Goal: Task Accomplishment & Management: Complete application form

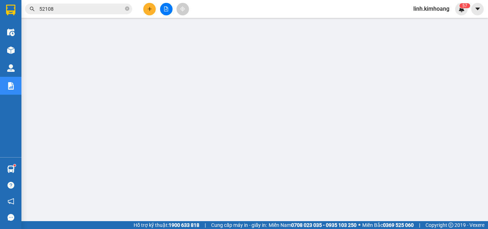
click at [153, 5] on button at bounding box center [149, 9] width 13 height 13
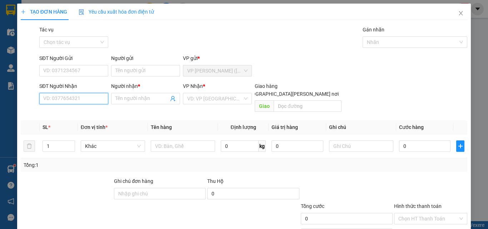
click at [66, 100] on input "SĐT Người Nhận" at bounding box center [73, 98] width 69 height 11
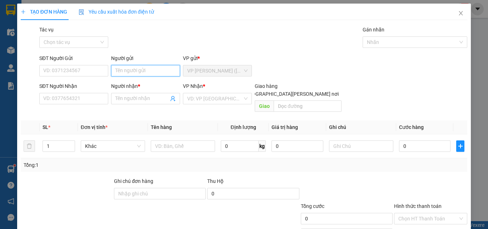
click at [165, 66] on input "Người gửi" at bounding box center [145, 70] width 69 height 11
type input "Y"
type input "Ý TƯỞNG VIỆT"
type input "0907737578"
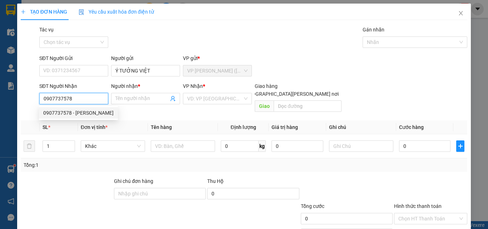
click at [83, 112] on div "0907737578 - DUY" at bounding box center [78, 113] width 70 height 8
type input "DUY"
type input "80.000"
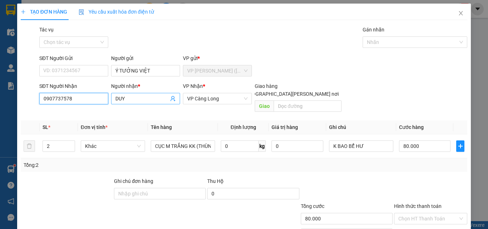
type input "0907737578"
drag, startPoint x: 138, startPoint y: 96, endPoint x: 107, endPoint y: 104, distance: 32.3
click at [107, 104] on div "SĐT Người Nhận 0907737578 Người nhận * DUY DUY VP Nhận * VP Càng Long Giao hàng…" at bounding box center [253, 98] width 431 height 33
type input "THÙY LOAN"
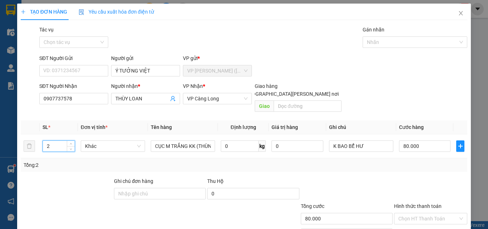
drag, startPoint x: 55, startPoint y: 137, endPoint x: 0, endPoint y: 159, distance: 59.4
click at [0, 159] on div "TẠO ĐƠN HÀNG Yêu cầu xuất hóa đơn điện tử Transit Pickup Surcharge Ids Transit …" at bounding box center [244, 114] width 488 height 229
type input "1"
type input "THÙNG NHỎ KK"
type input "3"
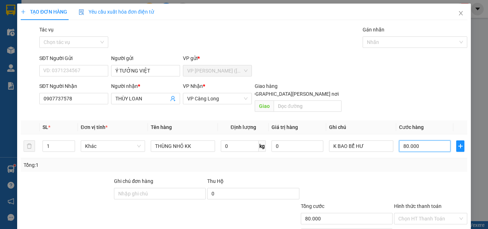
type input "3"
type input "35"
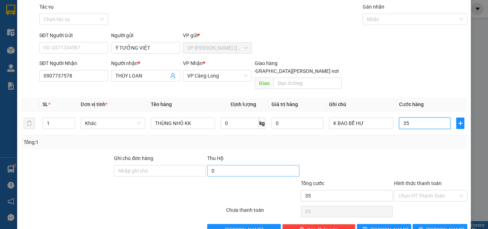
scroll to position [35, 0]
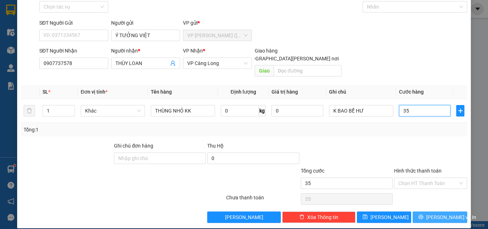
type input "35"
type input "35.000"
click at [430, 213] on span "[PERSON_NAME] và In" at bounding box center [451, 217] width 50 height 8
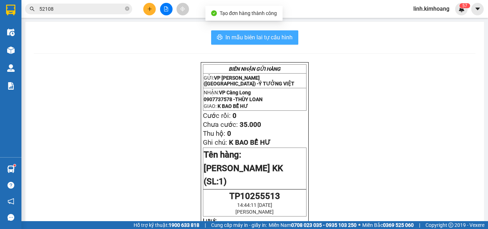
click at [282, 35] on span "In mẫu biên lai tự cấu hình" at bounding box center [259, 37] width 67 height 9
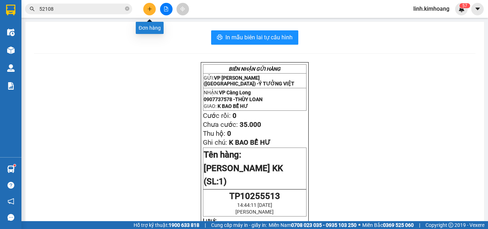
click at [150, 6] on button at bounding box center [149, 9] width 13 height 13
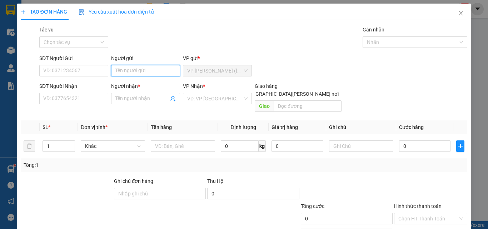
click at [143, 72] on input "Người gửi" at bounding box center [145, 70] width 69 height 11
type input "KHÔI"
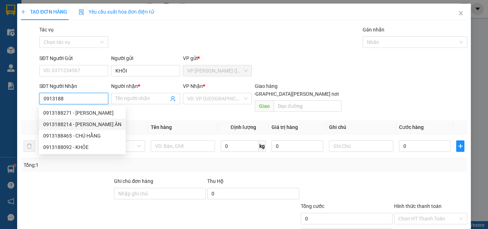
click at [82, 125] on div "0913188214 - ANH ÂN" at bounding box center [82, 124] width 78 height 8
type input "0913188214"
type input "ANH ÂN"
type input "140.000"
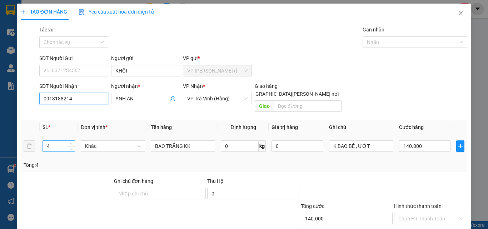
type input "0913188214"
drag, startPoint x: 53, startPoint y: 138, endPoint x: 11, endPoint y: 146, distance: 43.0
click at [15, 145] on div "TẠO ĐƠN HÀNG Yêu cầu xuất hóa đơn điện tử Transit Pickup Surcharge Ids Transit …" at bounding box center [244, 114] width 488 height 229
type input "1"
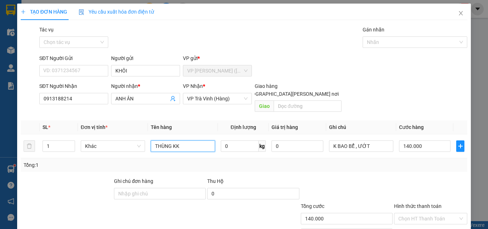
type input "THÙNG KK"
type input "3"
type input "30"
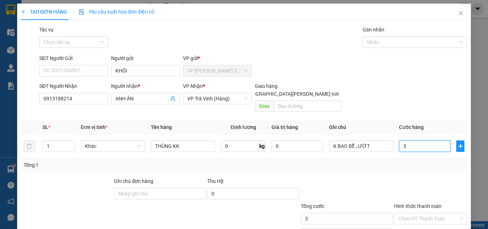
type input "30"
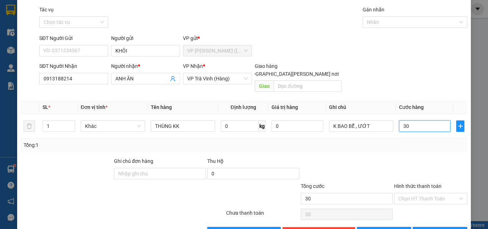
scroll to position [35, 0]
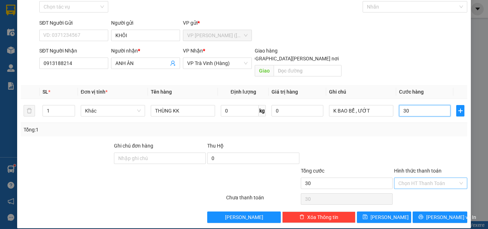
type input "30"
type input "30.000"
click at [435, 178] on input "Hình thức thanh toán" at bounding box center [429, 183] width 60 height 11
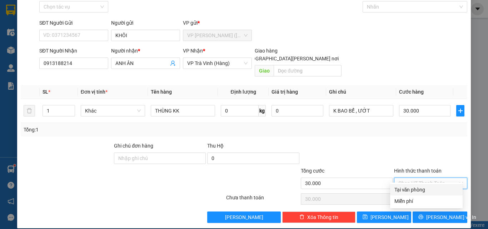
click at [428, 192] on div "Tại văn phòng" at bounding box center [427, 190] width 64 height 8
type input "0"
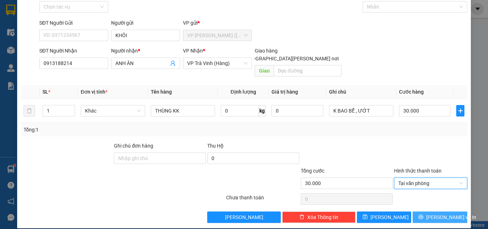
click at [431, 213] on span "[PERSON_NAME] và In" at bounding box center [451, 217] width 50 height 8
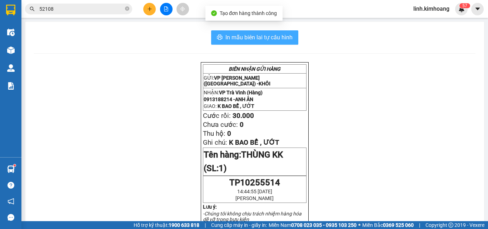
click at [264, 33] on span "In mẫu biên lai tự cấu hình" at bounding box center [259, 37] width 67 height 9
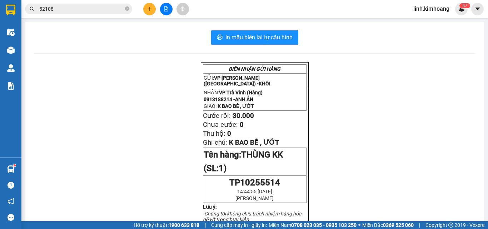
click at [129, 9] on icon "close-circle" at bounding box center [127, 8] width 4 height 4
click at [75, 9] on input "text" at bounding box center [81, 9] width 84 height 8
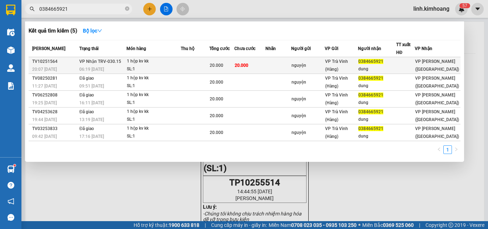
type input "0384665921"
click at [320, 63] on div "nguyện" at bounding box center [308, 66] width 33 height 8
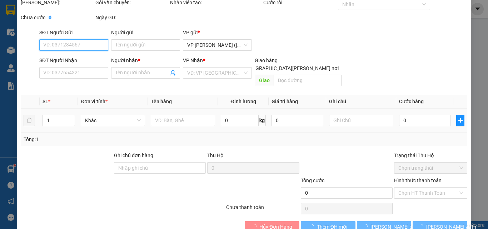
type input "nguyện"
type input "0384665921"
type input "dung"
type input "20.000"
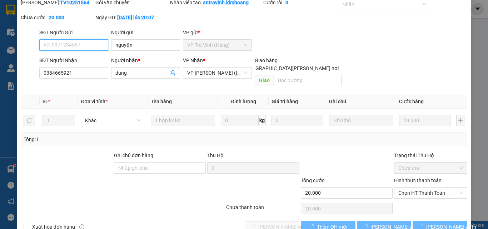
scroll to position [37, 0]
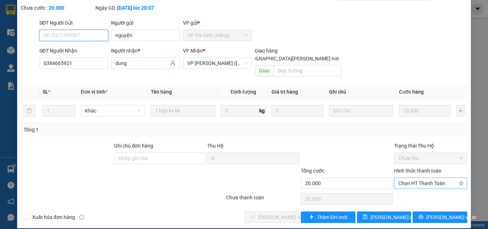
click at [411, 178] on span "Chọn HT Thanh Toán" at bounding box center [431, 183] width 65 height 11
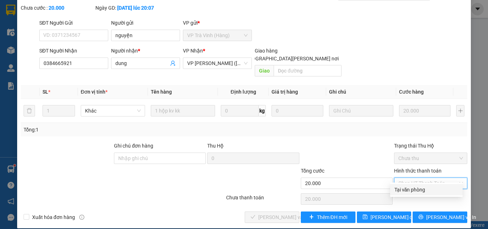
click at [411, 186] on div "Tại văn phòng" at bounding box center [427, 190] width 64 height 8
type input "0"
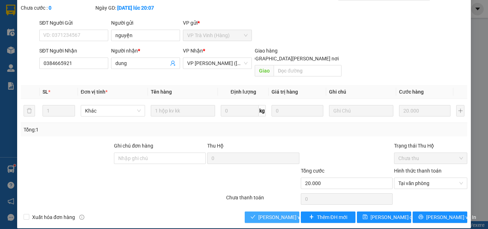
click at [266, 213] on span "Lưu và Giao hàng" at bounding box center [306, 217] width 97 height 8
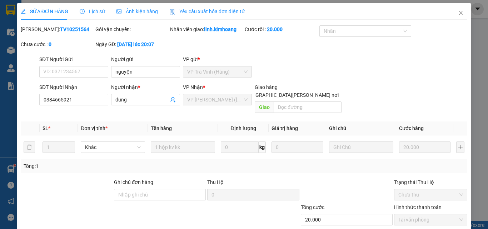
scroll to position [0, 0]
click at [458, 14] on icon "close" at bounding box center [461, 13] width 6 height 6
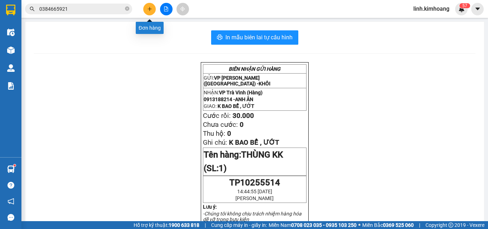
click at [147, 13] on button at bounding box center [149, 9] width 13 height 13
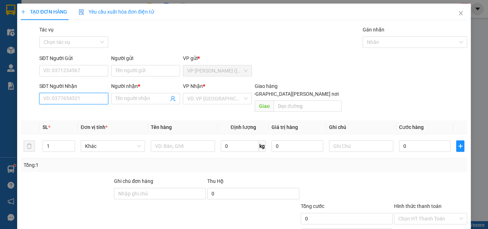
click at [87, 99] on input "SĐT Người Nhận" at bounding box center [73, 98] width 69 height 11
click at [135, 65] on div "Người gửi" at bounding box center [145, 59] width 69 height 11
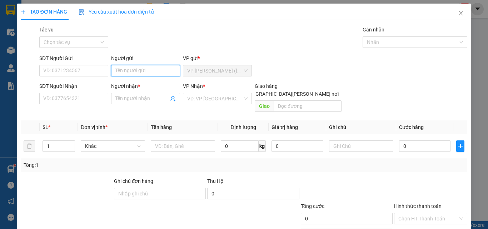
click at [149, 72] on input "Người gửi" at bounding box center [145, 70] width 69 height 11
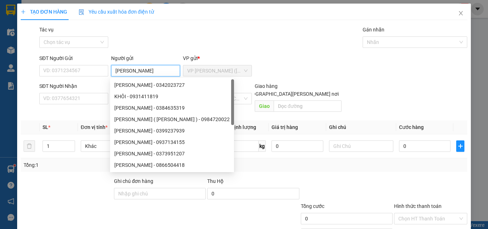
type input "[PERSON_NAME]"
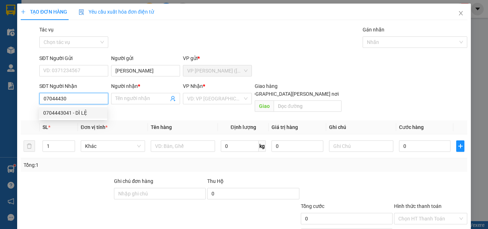
click at [88, 113] on div "0704443041 - DÌ LỆ" at bounding box center [73, 113] width 60 height 8
type input "0704443041"
type input "DÌ LỆ"
type input "30.000"
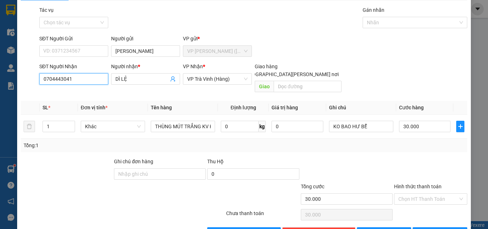
scroll to position [35, 0]
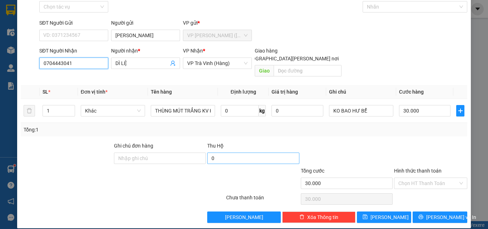
type input "0704443041"
click at [228, 153] on input "0" at bounding box center [253, 158] width 92 height 11
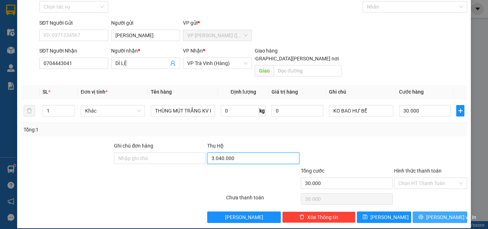
type input "3.040.000"
click at [450, 212] on button "[PERSON_NAME] và In" at bounding box center [440, 217] width 55 height 11
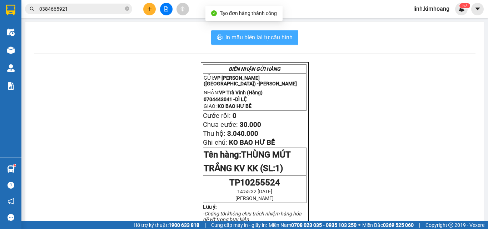
click at [276, 39] on span "In mẫu biên lai tự cấu hình" at bounding box center [259, 37] width 67 height 9
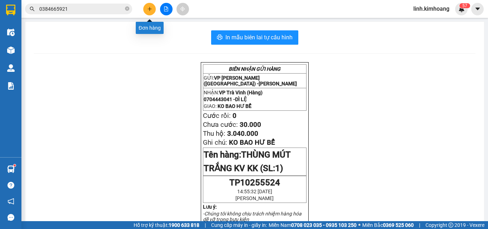
click at [150, 6] on button at bounding box center [149, 9] width 13 height 13
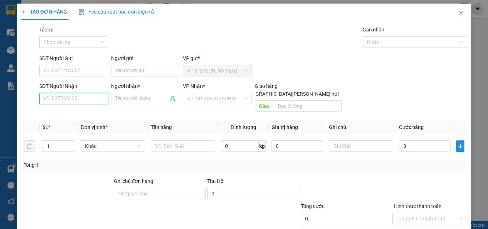
click at [68, 99] on input "SĐT Người Nhận" at bounding box center [73, 98] width 69 height 11
click at [62, 113] on div "0889801067 - VY" at bounding box center [73, 113] width 60 height 8
type input "0889801067"
type input "VY"
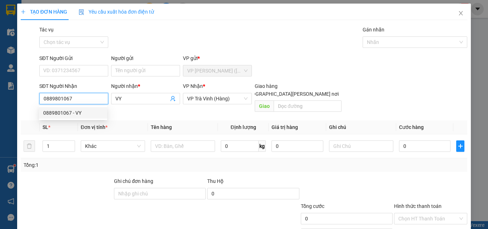
type input "25.000"
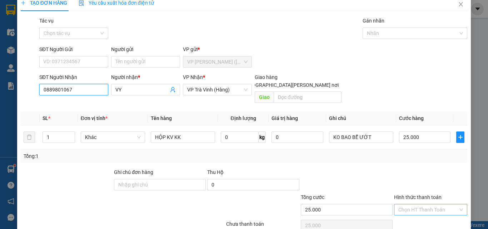
scroll to position [35, 0]
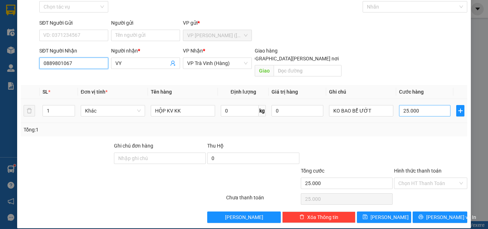
type input "0889801067"
type input "2"
type input "20"
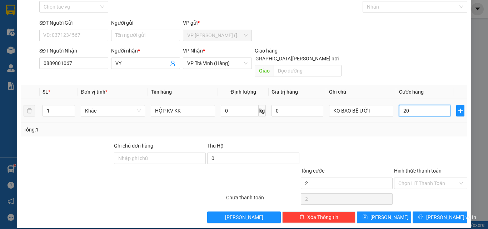
type input "20"
type input "20.000"
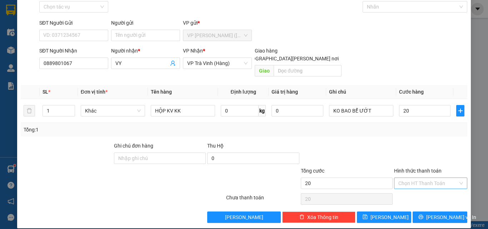
type input "20.000"
click at [425, 178] on input "Hình thức thanh toán" at bounding box center [429, 183] width 60 height 11
click at [427, 189] on div "Tại văn phòng" at bounding box center [427, 190] width 64 height 8
type input "0"
click at [437, 213] on span "[PERSON_NAME] và In" at bounding box center [451, 217] width 50 height 8
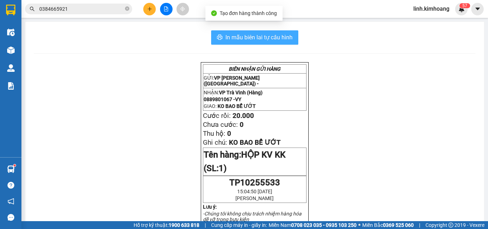
click at [254, 34] on span "In mẫu biên lai tự cấu hình" at bounding box center [259, 37] width 67 height 9
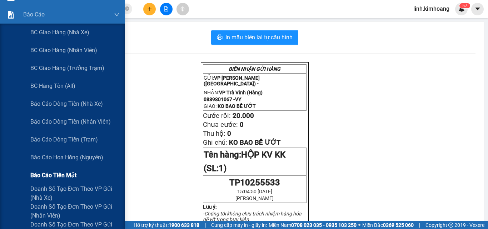
scroll to position [71, 0]
click at [69, 176] on span "Báo cáo tiền mặt" at bounding box center [53, 174] width 46 height 9
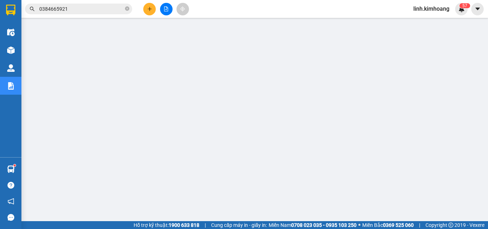
click at [126, 9] on icon "close-circle" at bounding box center [127, 8] width 4 height 4
click at [97, 10] on input "text" at bounding box center [81, 9] width 84 height 8
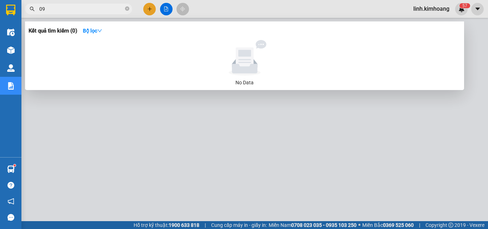
type input "0"
type input "0932025"
click at [127, 8] on icon "close-circle" at bounding box center [127, 8] width 4 height 4
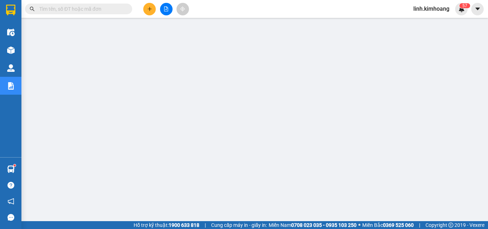
click at [115, 9] on input "text" at bounding box center [81, 9] width 84 height 8
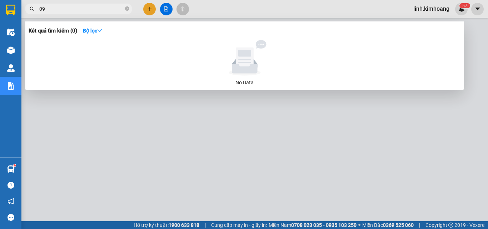
type input "0"
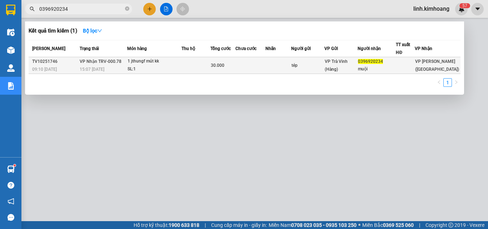
type input "0396920234"
click at [337, 62] on span "VP Trà Vinh (Hàng)" at bounding box center [336, 65] width 23 height 13
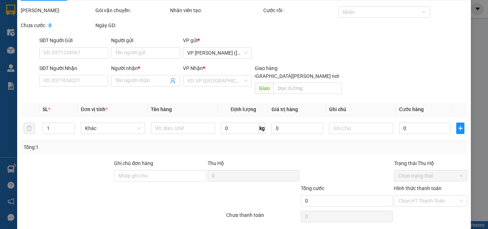
type input "tép"
type input "0396920234"
type input "muội"
type input "30.000"
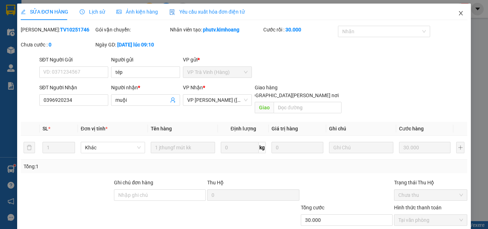
click at [458, 14] on icon "close" at bounding box center [461, 13] width 6 height 6
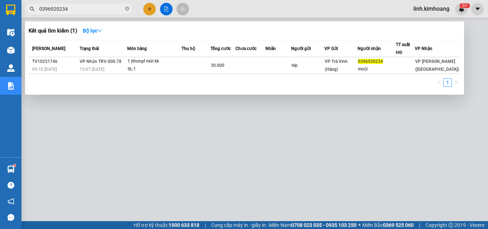
click at [98, 9] on input "0396920234" at bounding box center [81, 9] width 84 height 8
click at [144, 5] on div at bounding box center [244, 114] width 488 height 229
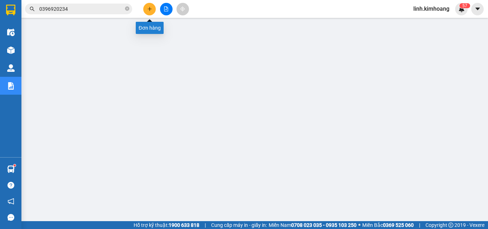
click at [145, 5] on button at bounding box center [149, 9] width 13 height 13
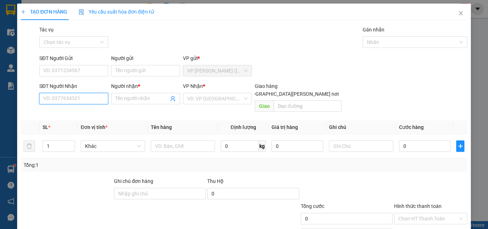
click at [74, 99] on input "SĐT Người Nhận" at bounding box center [73, 98] width 69 height 11
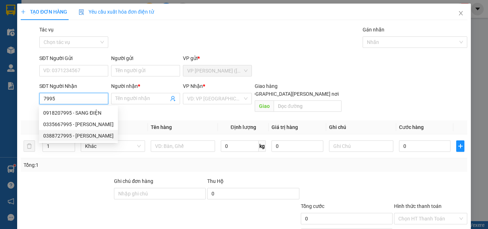
scroll to position [35, 0]
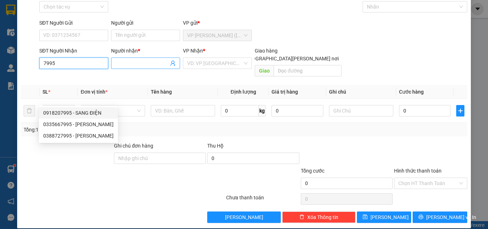
type input "7995"
click at [133, 60] on input "Người nhận *" at bounding box center [141, 63] width 53 height 8
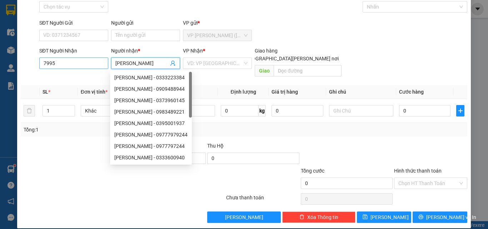
type input "[PERSON_NAME]"
drag, startPoint x: 76, startPoint y: 65, endPoint x: 0, endPoint y: 84, distance: 78.9
click at [0, 84] on div "TẠO ĐƠN HÀNG Yêu cầu xuất hóa đơn điện tử Transit Pickup Surcharge Ids Transit …" at bounding box center [244, 114] width 488 height 229
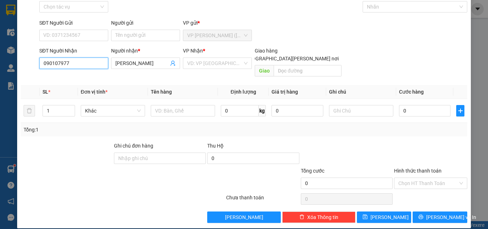
type input "0901079775"
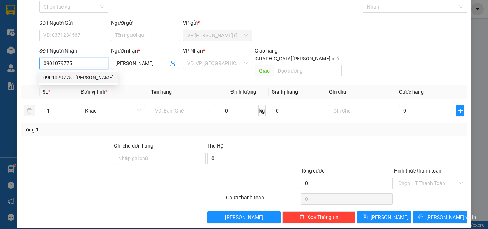
click at [93, 74] on div "0901079775 - KIM NGÂN" at bounding box center [78, 78] width 70 height 8
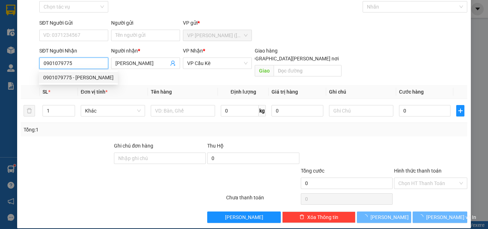
type input "50.000"
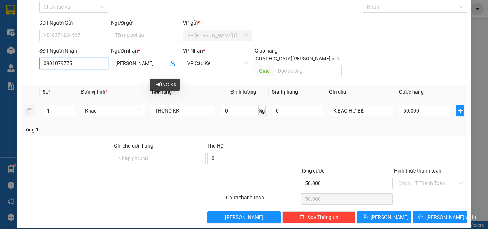
type input "0901079775"
click at [169, 105] on input "THÙNG KK" at bounding box center [183, 110] width 64 height 11
click at [152, 105] on input "THÙNG MÚT KK" at bounding box center [183, 110] width 64 height 11
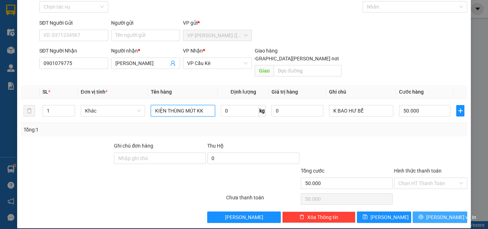
type input "KIỆN THÙNG MÚT KK"
click at [430, 213] on span "[PERSON_NAME] và In" at bounding box center [451, 217] width 50 height 8
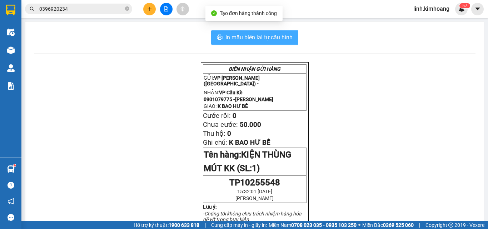
click at [282, 37] on span "In mẫu biên lai tự cấu hình" at bounding box center [259, 37] width 67 height 9
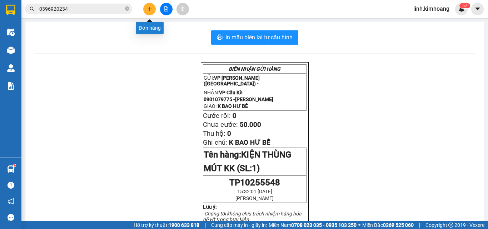
click at [149, 8] on button at bounding box center [149, 9] width 13 height 13
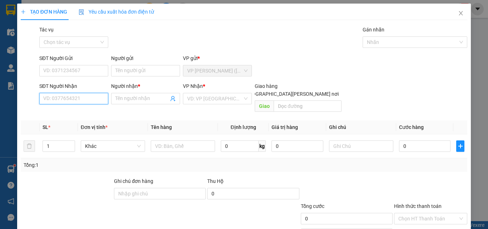
click at [65, 102] on input "SĐT Người Nhận" at bounding box center [73, 98] width 69 height 11
click at [47, 99] on input "0368360665" at bounding box center [73, 98] width 69 height 11
click at [48, 95] on input "0368360665" at bounding box center [73, 98] width 69 height 11
type input "0968360665"
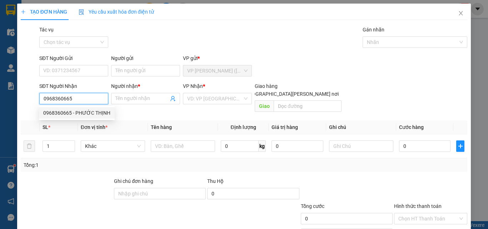
click at [82, 113] on div "0968360665 - PHƯỚC THỊNH" at bounding box center [76, 113] width 67 height 8
type input "PHƯỚC THỊNH"
type input "80.000"
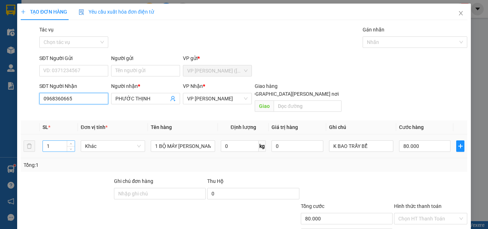
type input "0968360665"
drag, startPoint x: 55, startPoint y: 135, endPoint x: 0, endPoint y: 170, distance: 65.2
click at [0, 170] on div "TẠO ĐƠN HÀNG Yêu cầu xuất hóa đơn điện tử Transit Pickup Surcharge Ids Transit …" at bounding box center [244, 114] width 488 height 229
type input "3"
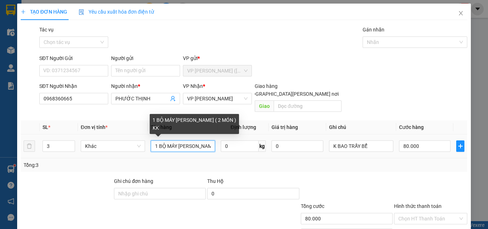
click at [208, 140] on input "1 BỘ MÁY LẠNH ( 2 MÓN ) KK" at bounding box center [183, 145] width 64 height 11
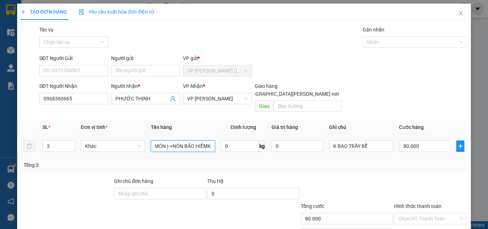
scroll to position [0, 46]
type input "1 BỘ MÁY LẠNH ( 2 MÓN ) +NÓN BẢO HIỂMKK"
click at [419, 140] on input "80.000" at bounding box center [424, 145] width 51 height 11
type input "1"
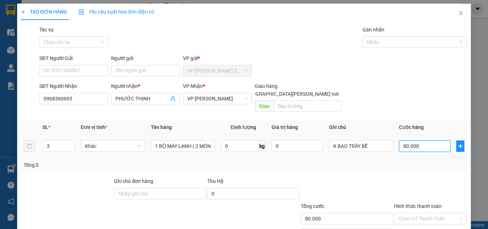
type input "1"
type input "12"
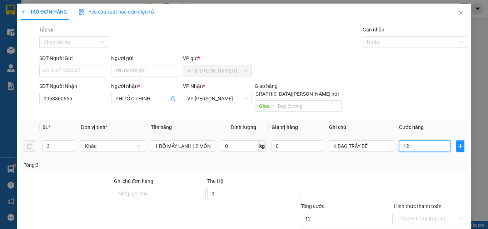
type input "120"
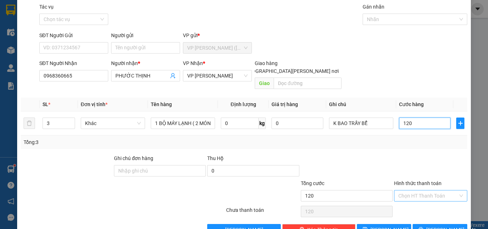
scroll to position [35, 0]
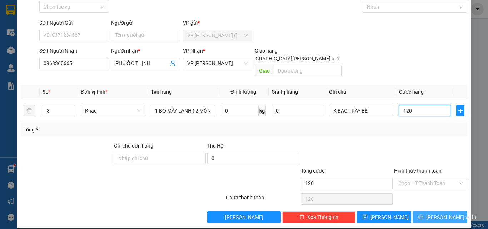
type input "120"
type input "120.000"
click at [435, 213] on span "[PERSON_NAME] và In" at bounding box center [451, 217] width 50 height 8
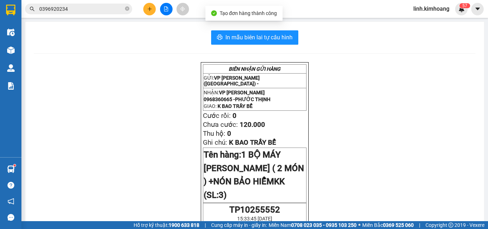
drag, startPoint x: 270, startPoint y: 27, endPoint x: 276, endPoint y: 34, distance: 9.6
click at [277, 35] on span "In mẫu biên lai tự cấu hình" at bounding box center [259, 37] width 67 height 9
click at [126, 6] on span at bounding box center [127, 9] width 4 height 7
click at [104, 11] on input "text" at bounding box center [81, 9] width 84 height 8
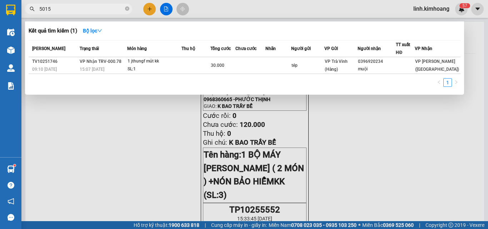
type input "50152"
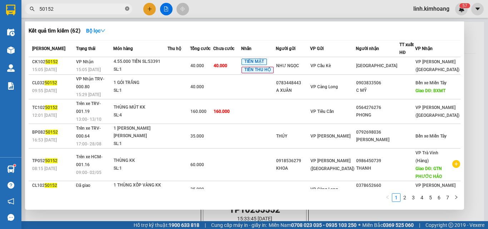
click at [129, 7] on icon "close-circle" at bounding box center [127, 8] width 4 height 4
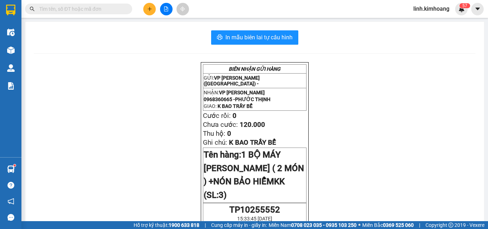
click at [114, 6] on input "text" at bounding box center [81, 9] width 84 height 8
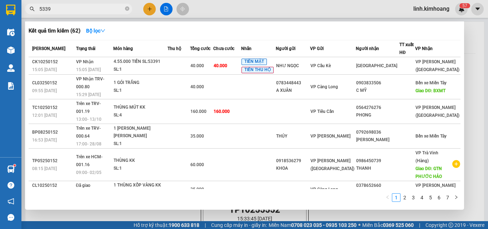
type input "53391"
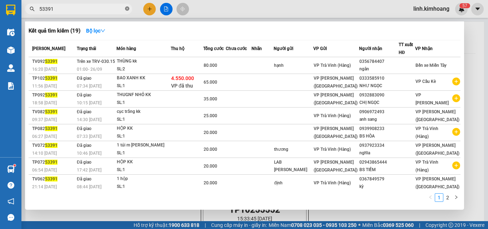
click at [127, 9] on icon "close-circle" at bounding box center [127, 8] width 4 height 4
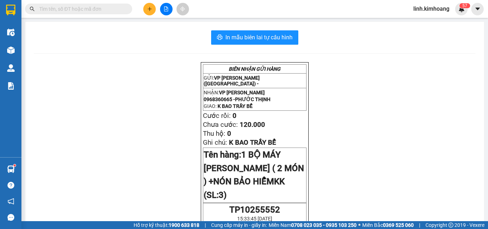
click at [110, 10] on input "text" at bounding box center [81, 9] width 84 height 8
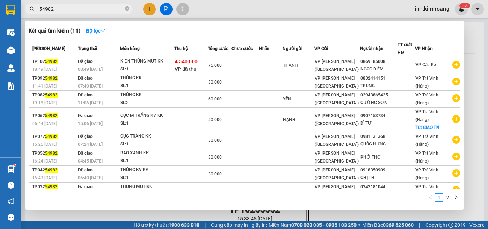
type input "54982"
click at [315, 218] on div at bounding box center [244, 114] width 488 height 229
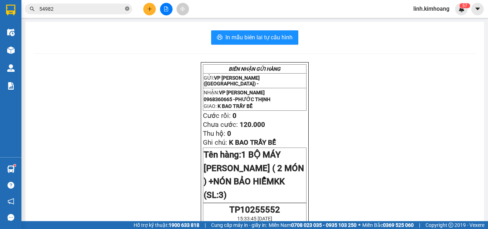
click at [126, 9] on icon "close-circle" at bounding box center [127, 8] width 4 height 4
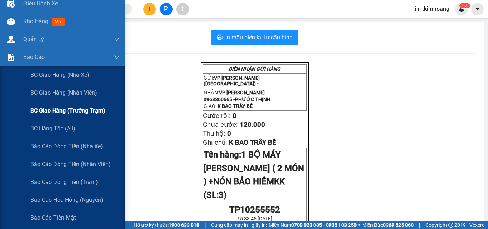
scroll to position [71, 0]
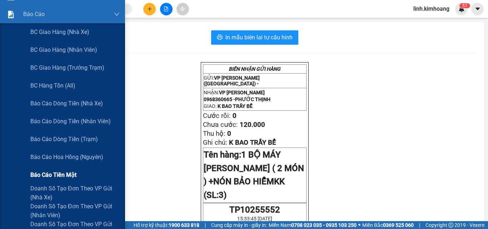
click at [59, 173] on span "Báo cáo tiền mặt" at bounding box center [53, 174] width 46 height 9
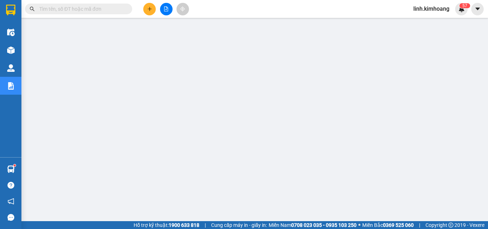
click at [149, 9] on icon "plus" at bounding box center [149, 8] width 5 height 5
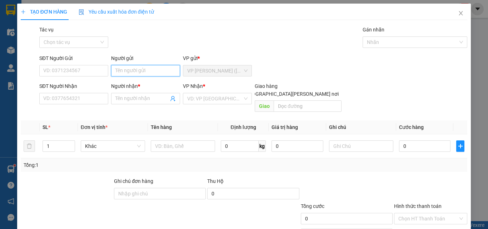
click at [139, 67] on input "Người gửi" at bounding box center [145, 70] width 69 height 11
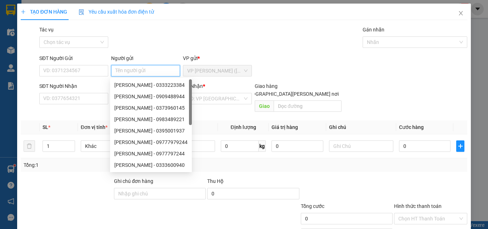
type input "D"
type input "ĐẠI TÀI LỘC"
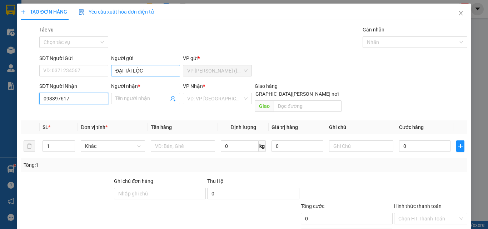
type input "0933976178"
click at [73, 112] on div "0933976178 - K&T" at bounding box center [73, 113] width 60 height 8
type input "K&T"
type input "25.000"
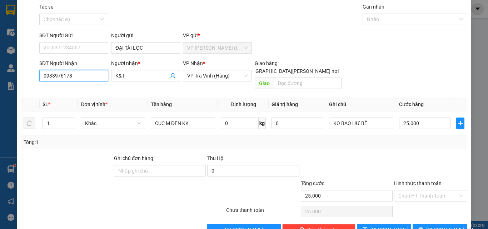
scroll to position [35, 0]
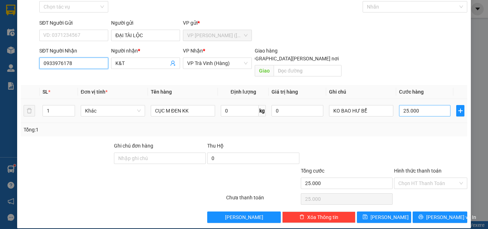
type input "0933976178"
click at [420, 105] on input "25.000" at bounding box center [424, 110] width 51 height 11
type input "3"
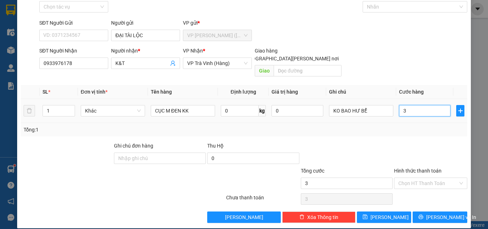
type input "30"
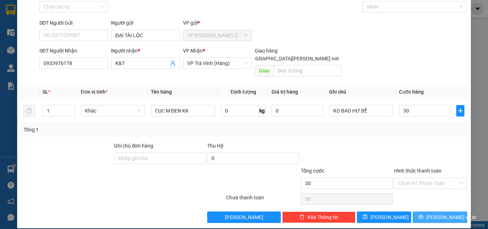
type input "30.000"
click at [432, 212] on button "[PERSON_NAME] và In" at bounding box center [440, 217] width 55 height 11
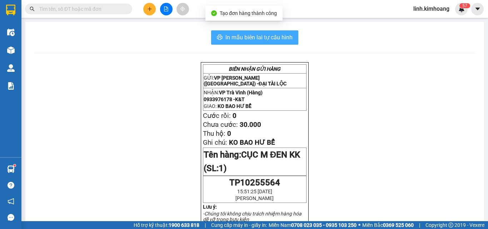
click at [272, 41] on span "In mẫu biên lai tự cấu hình" at bounding box center [259, 37] width 67 height 9
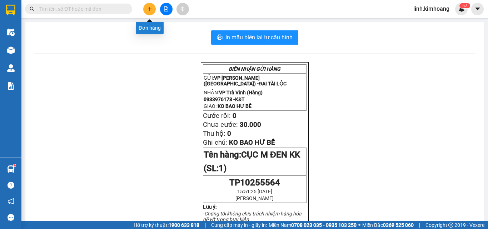
click at [145, 9] on button at bounding box center [149, 9] width 13 height 13
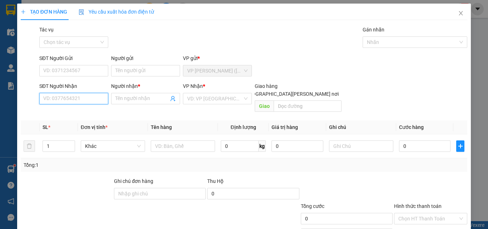
click at [79, 99] on input "SĐT Người Nhận" at bounding box center [73, 98] width 69 height 11
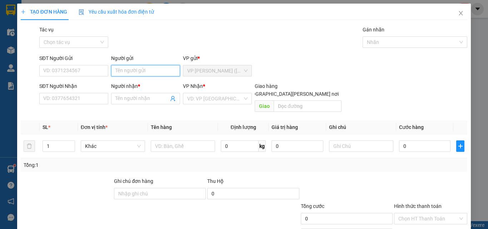
click at [132, 70] on input "Người gửi" at bounding box center [145, 70] width 69 height 11
type input "QUỐC"
type input "0773211708"
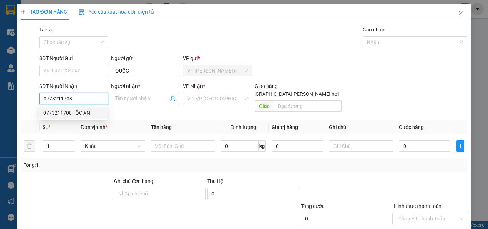
click at [81, 111] on div "0773211708 - ỐC AN" at bounding box center [73, 113] width 60 height 8
type input "ỐC AN"
checkbox input "true"
type input "GIAO TN"
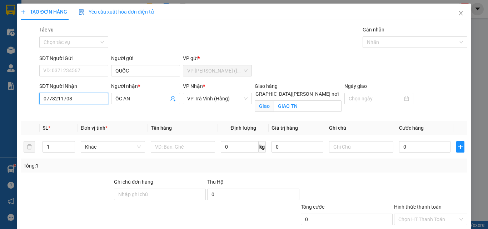
type input "110.000"
type input "0773211708"
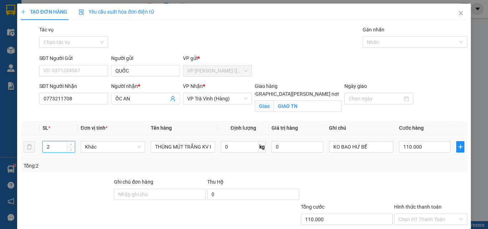
drag, startPoint x: 56, startPoint y: 148, endPoint x: 0, endPoint y: 167, distance: 59.2
click at [0, 167] on div "TẠO ĐƠN HÀNG Yêu cầu xuất hóa đơn điện tử Transit Pickup Surcharge Ids Transit …" at bounding box center [244, 114] width 488 height 229
type input "1"
click at [429, 148] on input "110.000" at bounding box center [424, 146] width 51 height 11
type input "3"
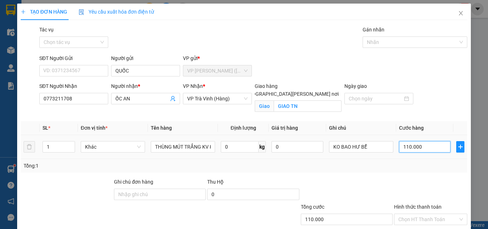
type input "3"
type input "30"
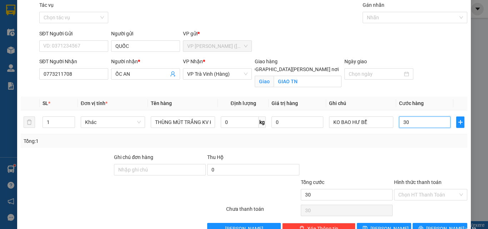
scroll to position [44, 0]
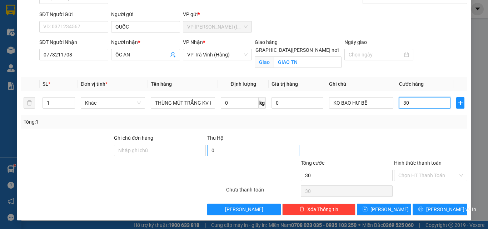
type input "30"
type input "30.000"
click at [253, 152] on input "0" at bounding box center [253, 150] width 92 height 11
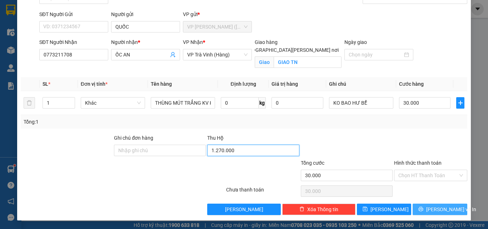
type input "1.270.000"
click at [423, 212] on icon "printer" at bounding box center [421, 209] width 5 height 5
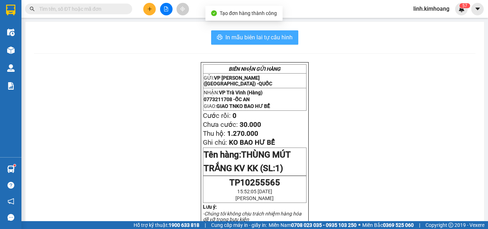
click at [273, 41] on span "In mẫu biên lai tự cấu hình" at bounding box center [259, 37] width 67 height 9
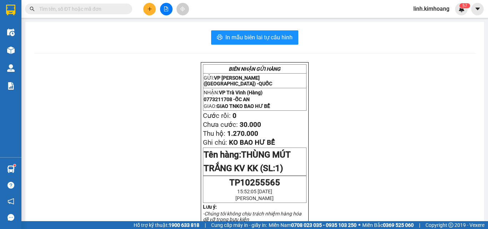
click at [153, 9] on button at bounding box center [149, 9] width 13 height 13
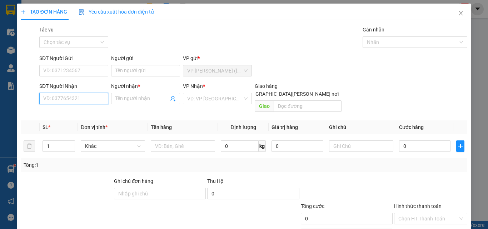
click at [87, 100] on input "SĐT Người Nhận" at bounding box center [73, 98] width 69 height 11
click at [79, 123] on div "0938666606 - VY" at bounding box center [73, 124] width 60 height 8
type input "0938666606"
type input "VY"
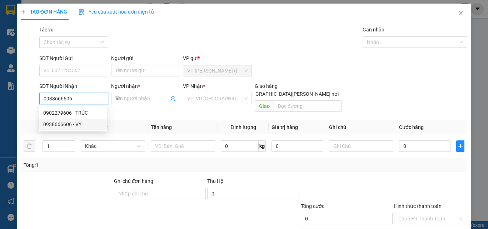
type input "80.000"
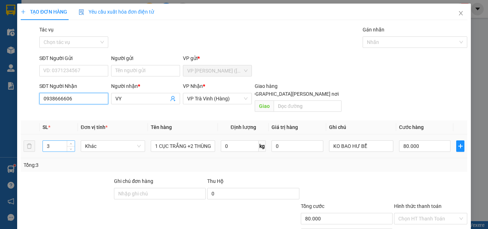
type input "0938666606"
drag, startPoint x: 54, startPoint y: 137, endPoint x: 0, endPoint y: 155, distance: 57.4
click at [0, 155] on div "TẠO ĐƠN HÀNG Yêu cầu xuất hóa đơn điện tử Transit Pickup Surcharge Ids Transit …" at bounding box center [244, 114] width 488 height 229
type input "1"
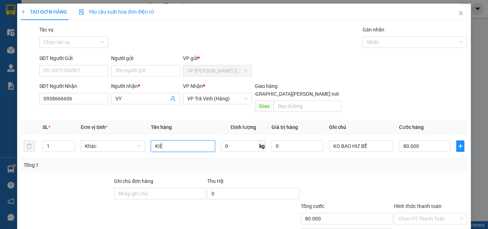
type input "KIỆN"
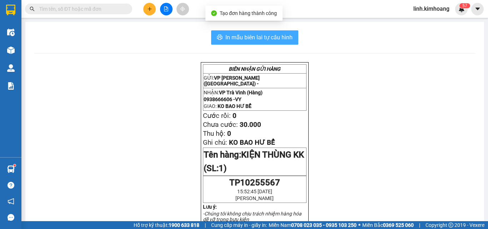
click at [253, 36] on span "In mẫu biên lai tự cấu hình" at bounding box center [259, 37] width 67 height 9
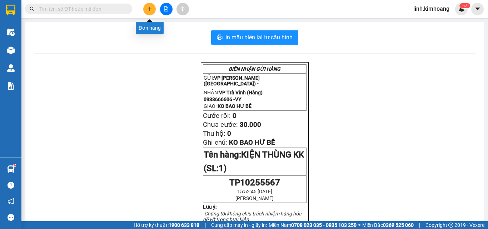
click at [148, 7] on icon "plus" at bounding box center [149, 8] width 5 height 5
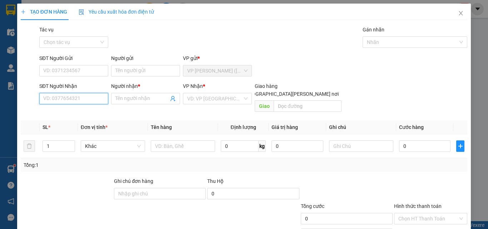
click at [76, 99] on input "SĐT Người Nhận" at bounding box center [73, 98] width 69 height 11
type input "0907504177"
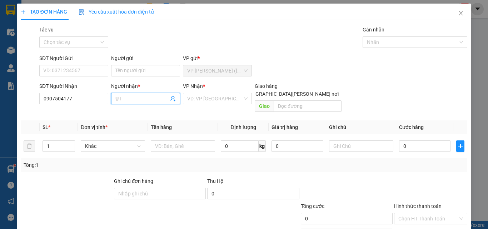
type input "U"
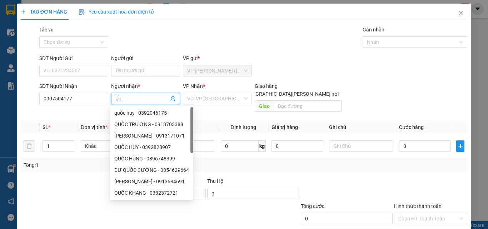
type input "ÚT"
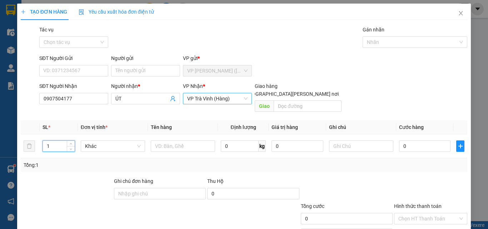
click at [238, 99] on span "VP Trà Vinh (Hàng)" at bounding box center [217, 98] width 60 height 11
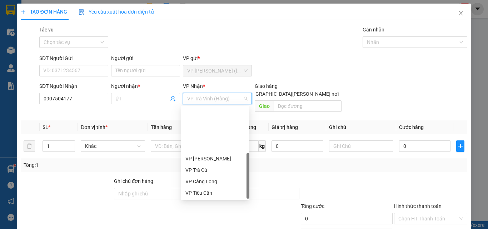
click at [204, 223] on div "VP [GEOGRAPHIC_DATA]" at bounding box center [216, 227] width 60 height 8
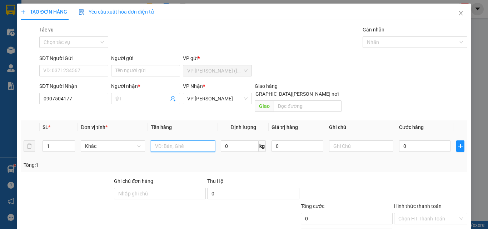
click at [183, 140] on input "text" at bounding box center [183, 145] width 64 height 11
type input "THÙNG KK"
type input "4"
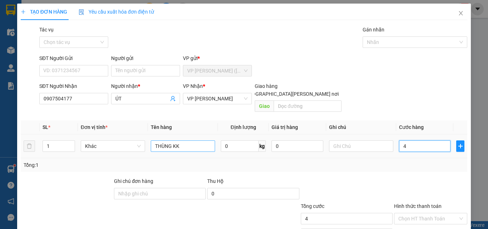
type input "40"
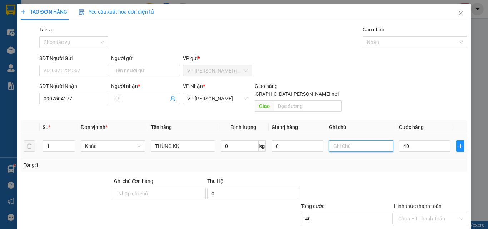
type input "40.000"
click at [354, 140] on input "text" at bounding box center [361, 145] width 64 height 11
type input "KO BAO HƯ"
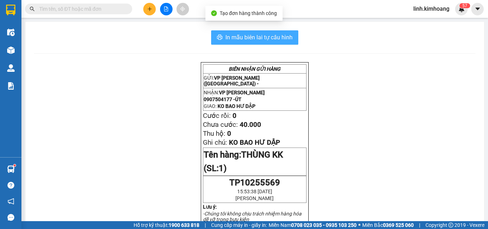
click at [278, 38] on span "In mẫu biên lai tự cấu hình" at bounding box center [259, 37] width 67 height 9
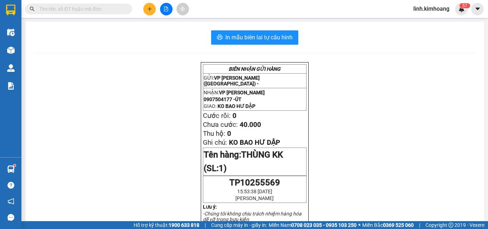
click at [71, 10] on input "text" at bounding box center [81, 9] width 84 height 8
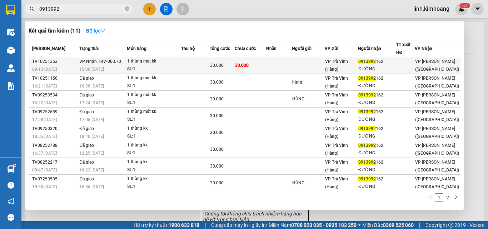
type input "0913992"
click at [282, 62] on td at bounding box center [279, 65] width 26 height 17
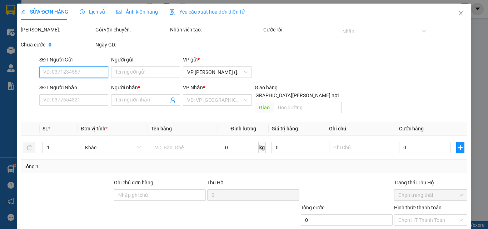
type input "0913992162"
type input "ĐƯỜNG"
type input "30.000"
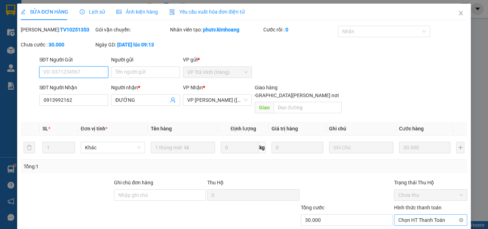
click at [412, 215] on span "Chọn HT Thanh Toán" at bounding box center [431, 220] width 65 height 11
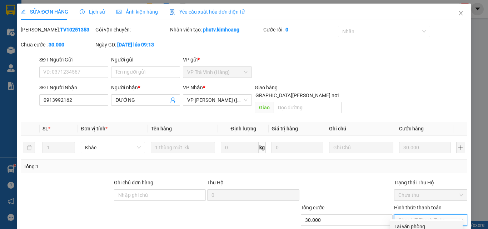
click at [411, 223] on div "Tại văn phòng" at bounding box center [427, 227] width 64 height 8
type input "0"
click at [458, 14] on icon "close" at bounding box center [461, 13] width 6 height 6
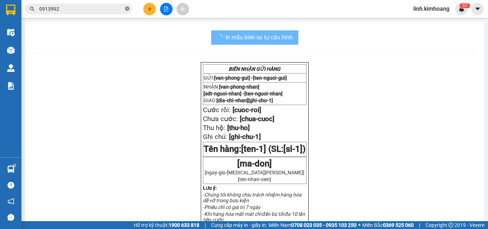
click at [127, 7] on icon "close-circle" at bounding box center [127, 8] width 4 height 4
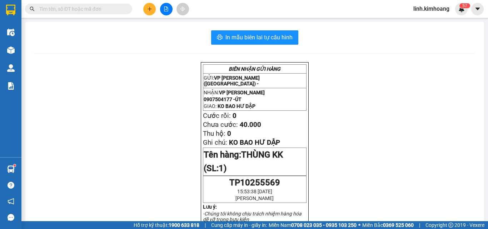
click at [85, 10] on input "text" at bounding box center [81, 9] width 84 height 8
click at [151, 5] on button at bounding box center [149, 9] width 13 height 13
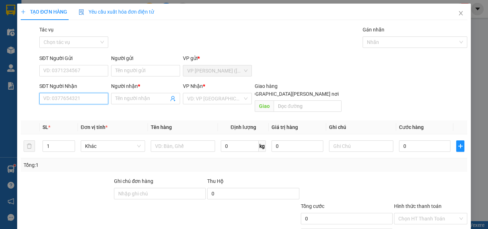
click at [68, 96] on input "SĐT Người Nhận" at bounding box center [73, 98] width 69 height 11
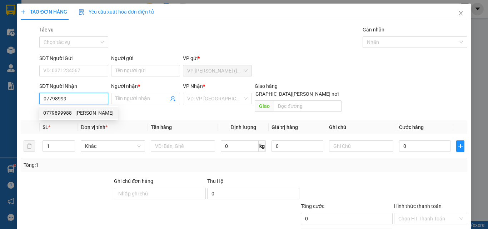
click at [68, 113] on div "0779899988 - ĐỨC HUY" at bounding box center [78, 113] width 70 height 8
type input "0779899988"
type input "[PERSON_NAME]"
type input "70.000"
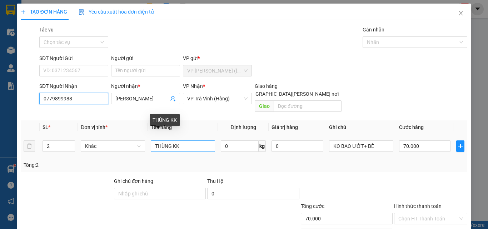
type input "0779899988"
click at [187, 140] on input "THÙNG KK" at bounding box center [183, 145] width 64 height 11
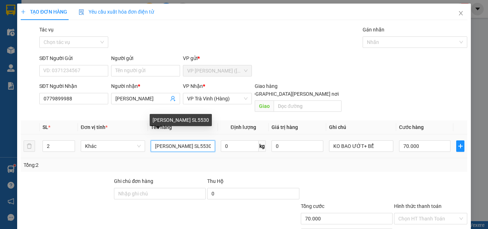
type input "THÙNG KK -HỦY SL55308"
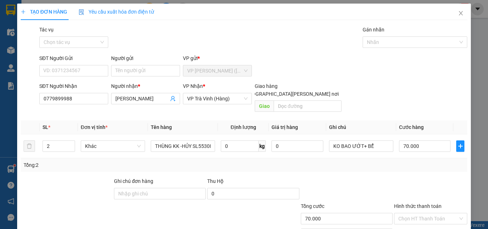
type input "0"
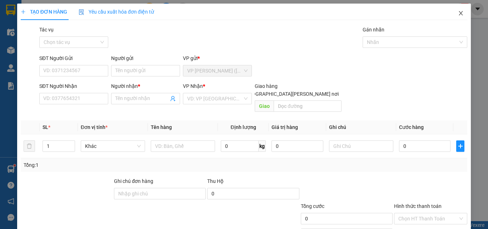
click at [458, 12] on icon "close" at bounding box center [461, 13] width 6 height 6
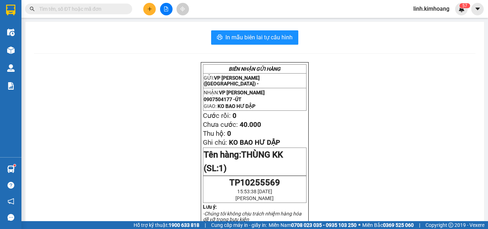
click at [87, 10] on input "text" at bounding box center [81, 9] width 84 height 8
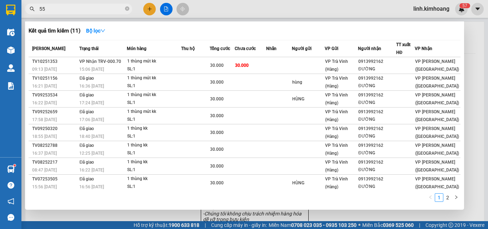
type input "5"
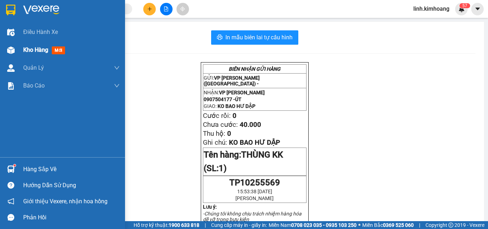
click at [43, 48] on span "Kho hàng" at bounding box center [35, 49] width 25 height 7
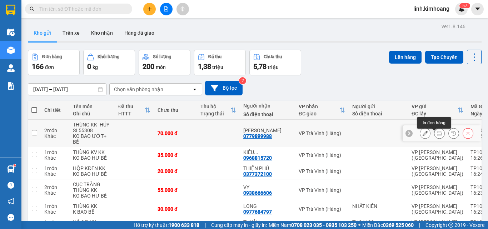
click at [437, 135] on icon at bounding box center [439, 133] width 5 height 5
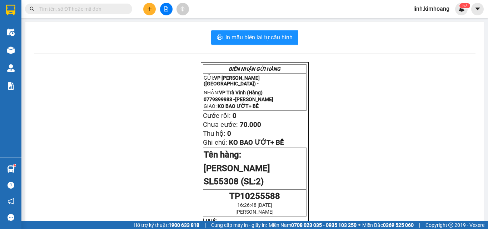
click at [442, 10] on span "linh.kimhoang" at bounding box center [432, 8] width 48 height 9
click at [430, 23] on span "Đăng xuất" at bounding box center [434, 22] width 33 height 8
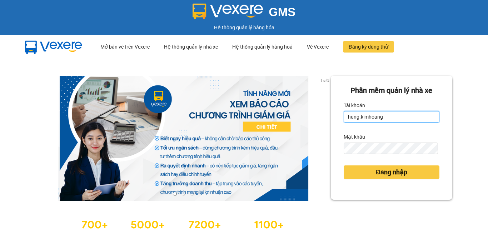
drag, startPoint x: 386, startPoint y: 118, endPoint x: 335, endPoint y: 133, distance: 53.5
click at [335, 133] on div "Phần mềm quản lý nhà xe Tài khoản hung.kimhoang Mật khẩu Đăng nhập" at bounding box center [392, 138] width 122 height 124
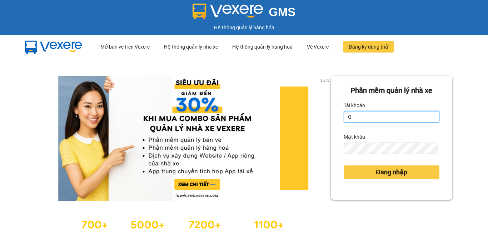
type input "quanly.kimhoang"
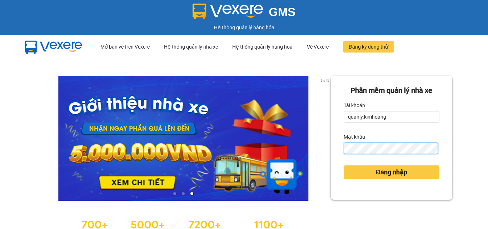
click at [315, 172] on div "3 of 3 Phần mềm quản lý nhà xe Tài khoản quanly.kimhoang Mật khẩu Đăng nhập" at bounding box center [244, 159] width 488 height 202
click at [336, 160] on div "Phần mềm quản lý nhà xe Tài khoản quanly.kimhoang Mật khẩu Đăng nhập" at bounding box center [392, 138] width 122 height 124
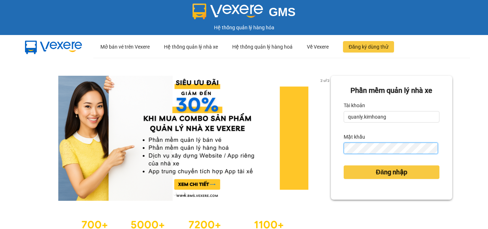
click at [338, 158] on div "Phần mềm quản lý nhà xe Tài khoản quanly.kimhoang Mật khẩu Đăng nhập" at bounding box center [392, 138] width 122 height 124
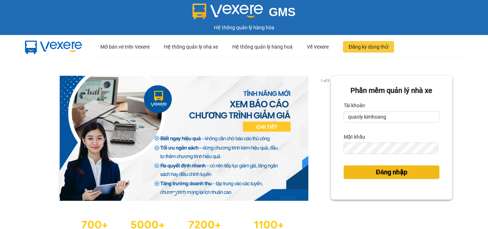
click at [362, 173] on button "Đăng nhập" at bounding box center [392, 172] width 96 height 14
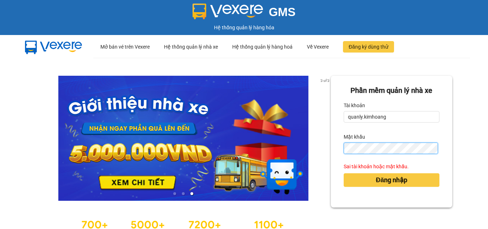
click at [338, 152] on div "Phần mềm quản lý nhà xe Tài khoản quanly.kimhoang Mật khẩu Sai tài khoản hoặc m…" at bounding box center [392, 142] width 122 height 132
click at [344, 173] on button "Đăng nhập" at bounding box center [392, 180] width 96 height 14
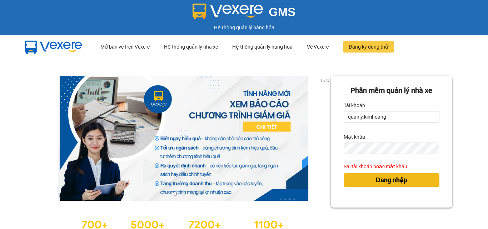
click at [358, 186] on button "Đăng nhập" at bounding box center [392, 180] width 96 height 14
click at [376, 179] on span "Đăng nhập" at bounding box center [391, 180] width 31 height 10
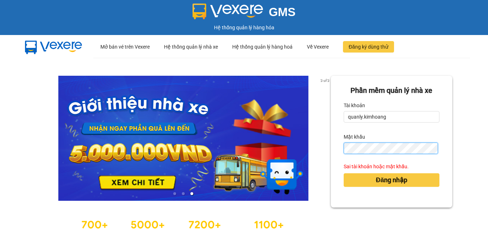
click at [339, 168] on div "Phần mềm quản lý nhà xe Tài khoản quanly.kimhoang Mật khẩu Sai tài khoản hoặc m…" at bounding box center [392, 142] width 122 height 132
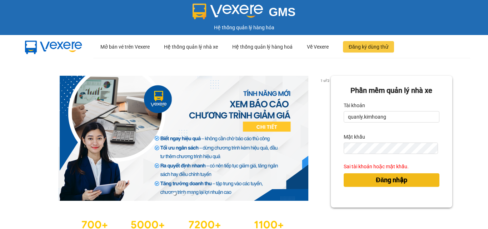
click at [370, 178] on button "Đăng nhập" at bounding box center [392, 180] width 96 height 14
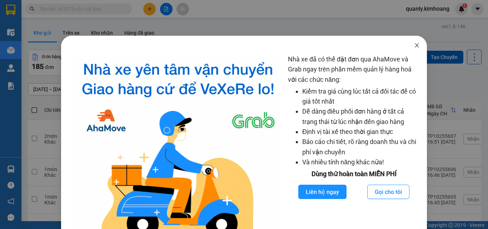
click at [414, 48] on icon "close" at bounding box center [417, 46] width 6 height 6
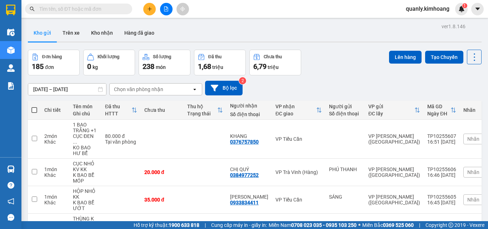
click at [109, 10] on input "text" at bounding box center [81, 9] width 84 height 8
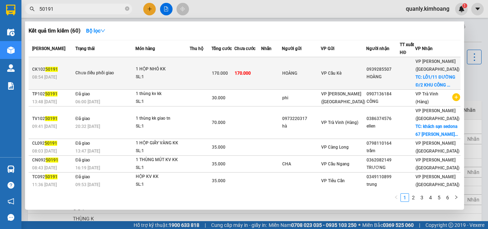
type input "50191"
click at [336, 77] on div "VP Cầu Kè" at bounding box center [343, 73] width 45 height 8
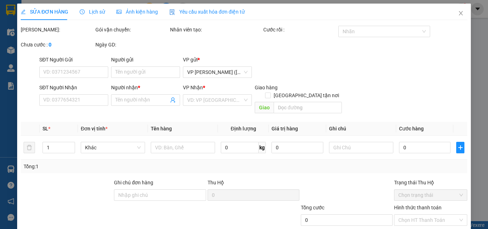
type input "HOÀNG"
type input "0939285507"
type input "HOÀNG"
checkbox input "true"
type input "LÔ1/11 ĐƯỜNG Đ/2 KHU CÔNG NGHỆ CAO PHƯỜNG TÂN NHƠN PHÚ B QUẬNN 9)"
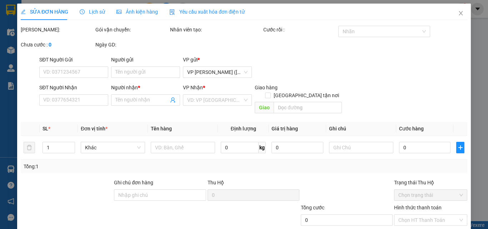
type input "170.000"
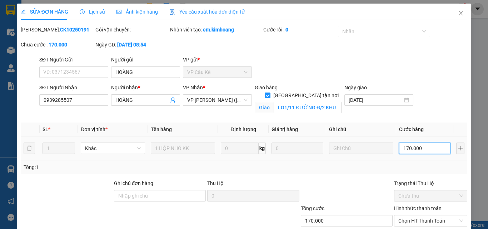
click at [420, 149] on input "170.000" at bounding box center [424, 148] width 51 height 11
type input "7"
type input "70"
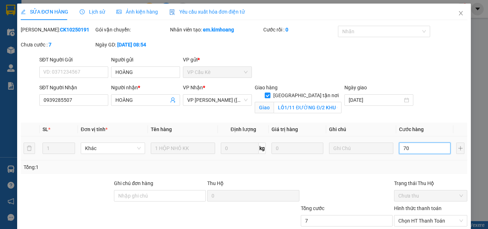
type input "70"
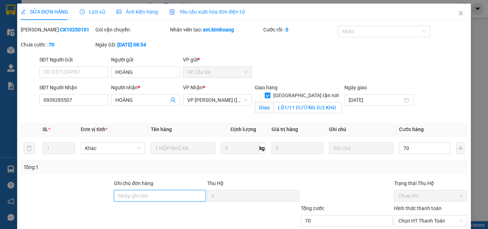
type input "70.000"
click at [128, 199] on input "Ghi chú đơn hàng" at bounding box center [160, 195] width 92 height 11
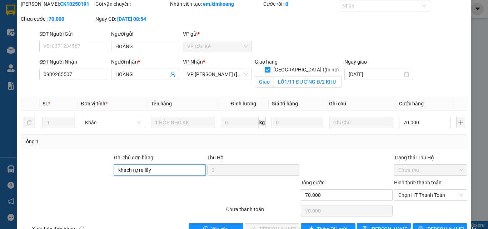
scroll to position [45, 0]
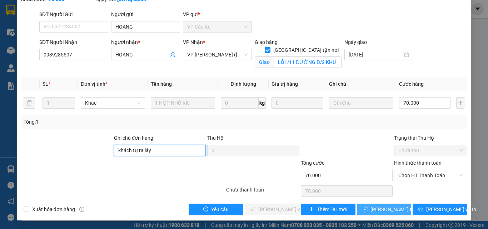
type input "khách tự ra lấy"
click at [384, 207] on span "Lưu thay đổi" at bounding box center [399, 210] width 57 height 8
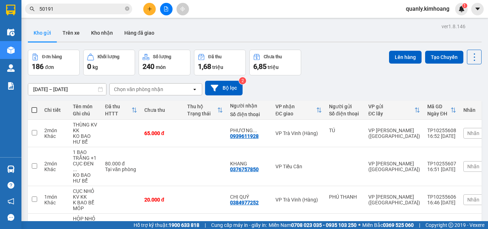
click at [431, 11] on span "quanly.kimhoang" at bounding box center [427, 8] width 55 height 9
click at [426, 23] on span "Đăng xuất" at bounding box center [431, 22] width 40 height 8
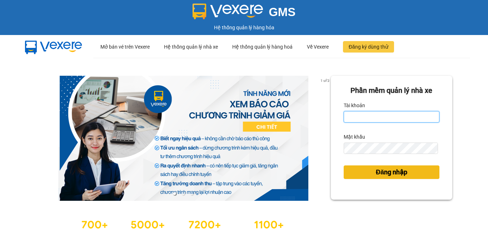
type input "hung.kimhoang"
click at [398, 177] on span "Đăng nhập" at bounding box center [391, 172] width 31 height 10
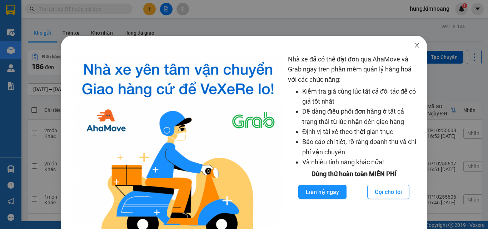
click at [410, 43] on span "Close" at bounding box center [417, 46] width 20 height 20
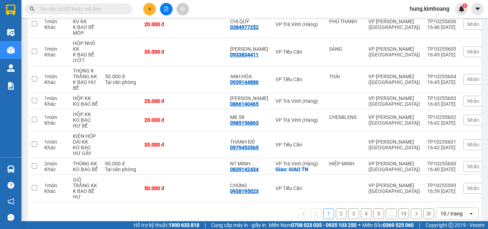
scroll to position [183, 0]
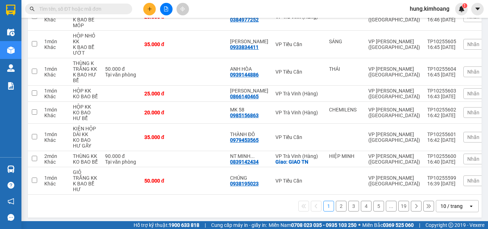
click at [453, 204] on div "10 / trang" at bounding box center [452, 206] width 22 height 7
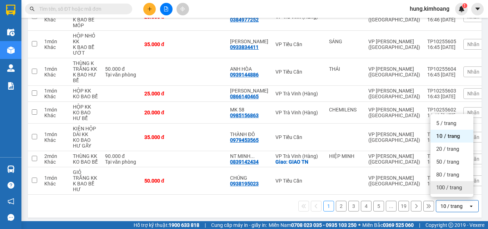
click at [449, 188] on span "100 / trang" at bounding box center [449, 187] width 26 height 7
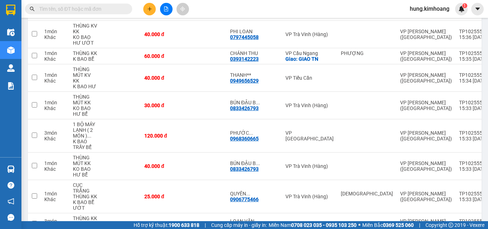
scroll to position [2608, 0]
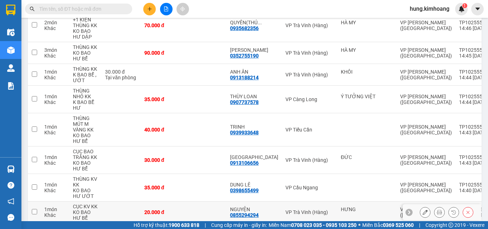
click at [173, 202] on td "20.000 đ" at bounding box center [162, 213] width 43 height 22
checkbox input "true"
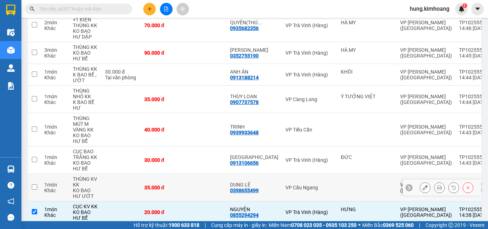
click at [176, 174] on td "35.000 đ" at bounding box center [162, 188] width 43 height 28
checkbox input "true"
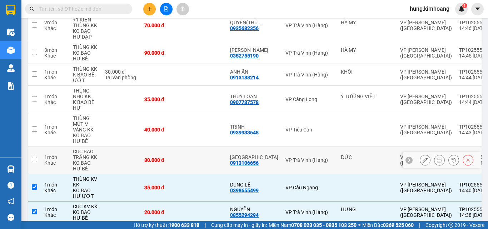
drag, startPoint x: 171, startPoint y: 122, endPoint x: 173, endPoint y: 99, distance: 22.6
click at [171, 147] on td "30.000 đ" at bounding box center [162, 161] width 43 height 28
checkbox input "true"
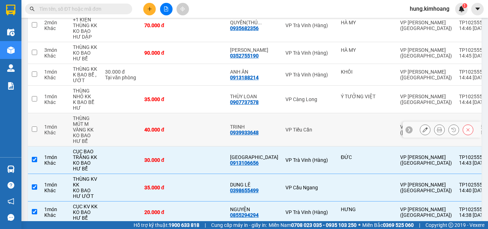
click at [173, 113] on td "40.000 đ" at bounding box center [162, 129] width 43 height 33
checkbox input "true"
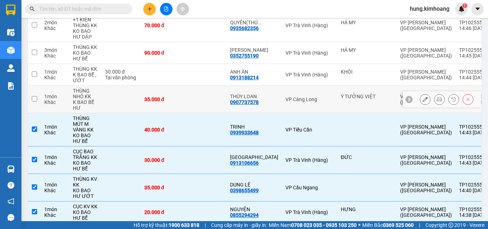
click at [174, 97] on div "35.000 đ" at bounding box center [162, 100] width 36 height 6
checkbox input "true"
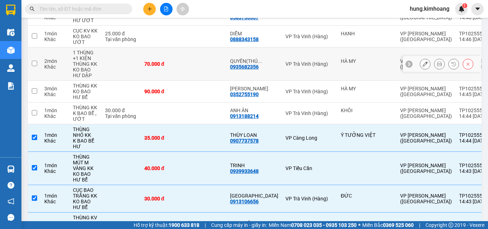
scroll to position [2501, 0]
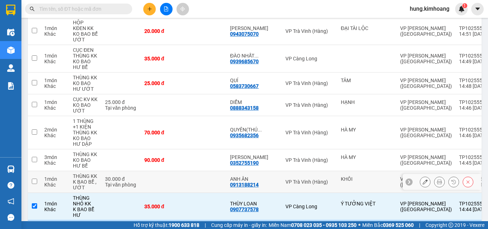
click at [167, 171] on td at bounding box center [162, 182] width 43 height 22
checkbox input "true"
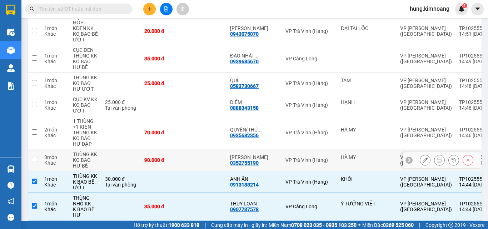
drag, startPoint x: 173, startPoint y: 123, endPoint x: 174, endPoint y: 118, distance: 5.1
click at [173, 157] on div "90.000 đ" at bounding box center [162, 160] width 36 height 6
checkbox input "true"
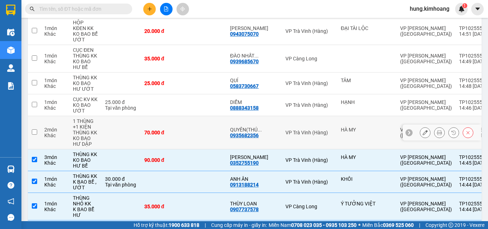
drag, startPoint x: 173, startPoint y: 108, endPoint x: 173, endPoint y: 88, distance: 20.4
click at [173, 116] on td "70.000 đ" at bounding box center [162, 132] width 43 height 33
checkbox input "true"
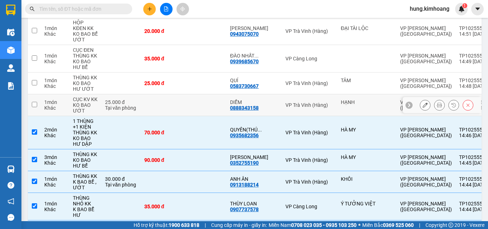
drag, startPoint x: 172, startPoint y: 65, endPoint x: 178, endPoint y: 38, distance: 28.0
click at [172, 94] on td at bounding box center [162, 105] width 43 height 22
checkbox input "true"
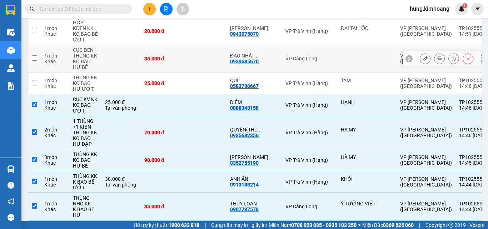
click at [178, 45] on td "35.000 đ" at bounding box center [162, 59] width 43 height 28
checkbox input "true"
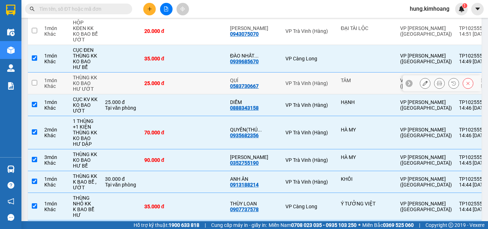
click at [182, 73] on td "25.000 đ" at bounding box center [162, 84] width 43 height 22
checkbox input "true"
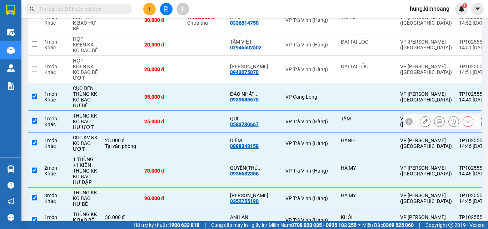
scroll to position [2394, 0]
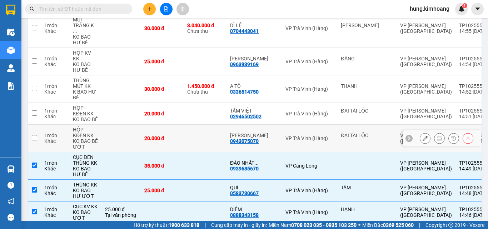
drag, startPoint x: 175, startPoint y: 96, endPoint x: 175, endPoint y: 71, distance: 25.0
click at [175, 125] on td "20.000 đ" at bounding box center [162, 139] width 43 height 28
checkbox input "true"
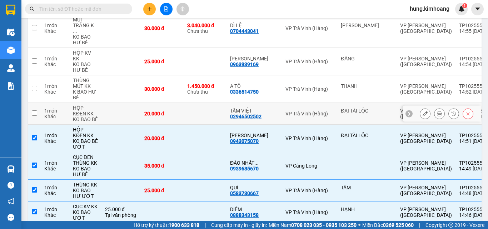
click at [175, 103] on td "20.000 đ" at bounding box center [162, 114] width 43 height 22
checkbox input "true"
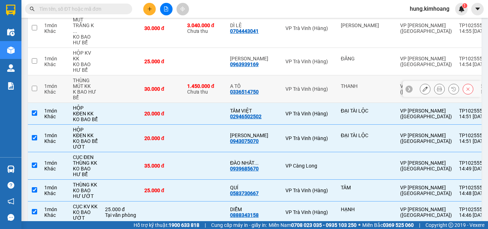
click at [175, 86] on div "30.000 đ" at bounding box center [162, 89] width 36 height 6
checkbox input "true"
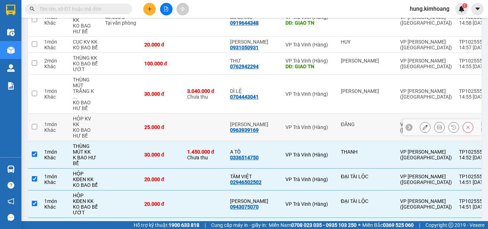
scroll to position [2323, 0]
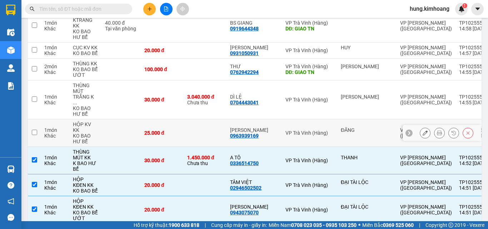
click at [178, 119] on td "25.000 đ" at bounding box center [162, 133] width 43 height 28
checkbox input "true"
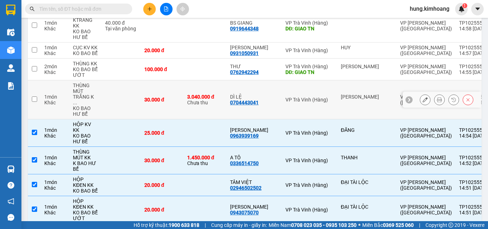
drag, startPoint x: 171, startPoint y: 68, endPoint x: 173, endPoint y: 55, distance: 12.2
click at [171, 80] on td "30.000 đ" at bounding box center [162, 99] width 43 height 39
checkbox input "true"
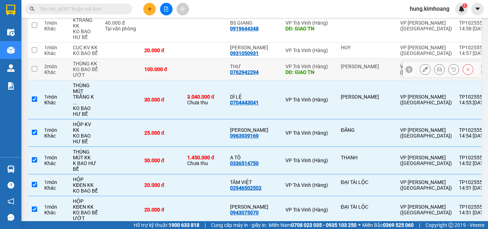
click at [174, 59] on td "100.000 đ" at bounding box center [162, 70] width 43 height 22
checkbox input "true"
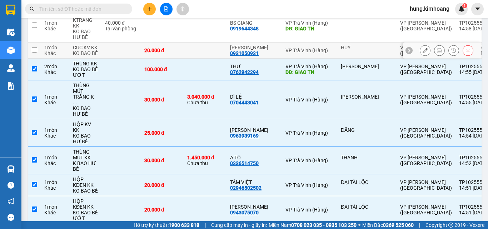
click at [184, 43] on td at bounding box center [205, 51] width 43 height 16
checkbox input "true"
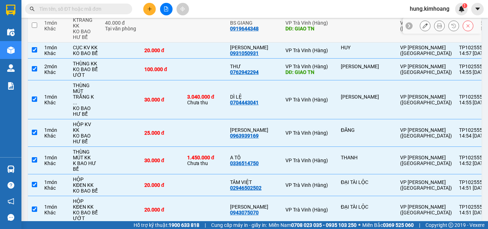
scroll to position [2251, 0]
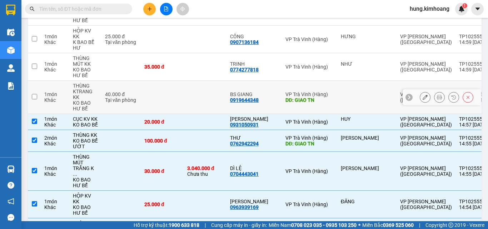
click at [188, 81] on td at bounding box center [205, 97] width 43 height 33
checkbox input "true"
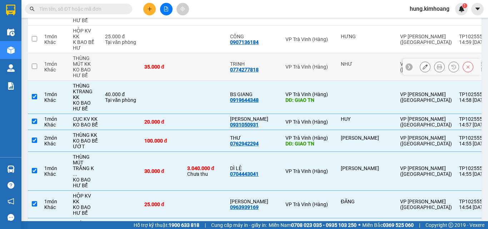
click at [189, 53] on td at bounding box center [205, 67] width 43 height 28
checkbox input "true"
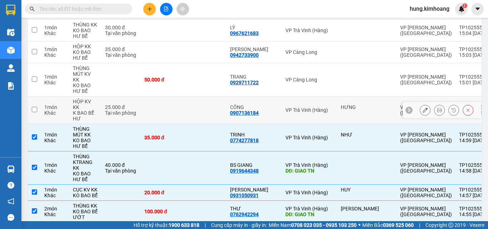
scroll to position [2180, 0]
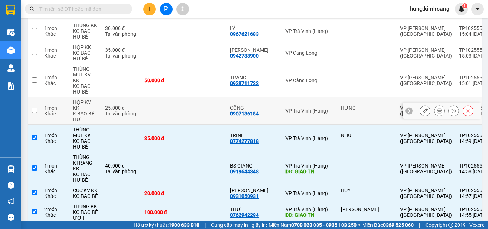
click at [193, 97] on td at bounding box center [205, 111] width 43 height 28
checkbox input "true"
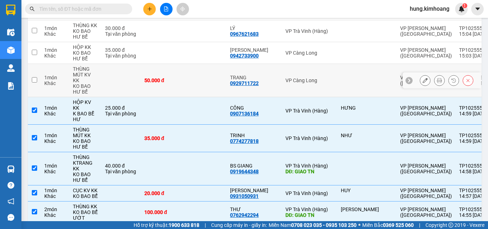
drag, startPoint x: 194, startPoint y: 57, endPoint x: 192, endPoint y: 31, distance: 25.9
click at [194, 64] on td at bounding box center [205, 80] width 43 height 33
checkbox input "true"
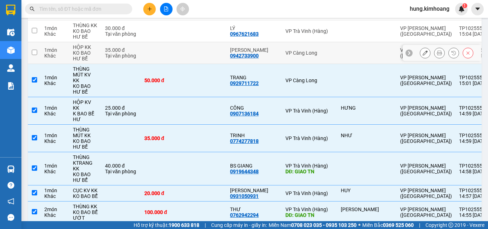
click at [191, 42] on td at bounding box center [205, 53] width 43 height 22
checkbox input "true"
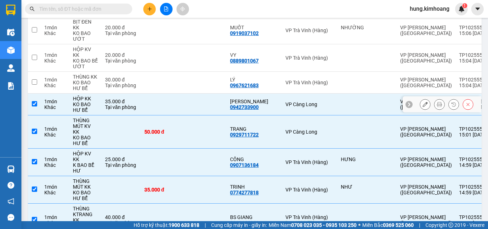
scroll to position [2108, 0]
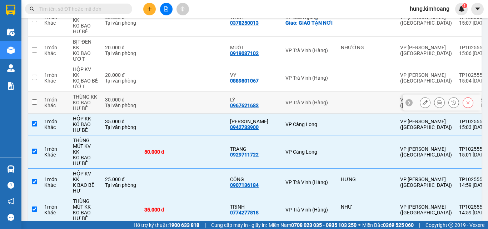
drag, startPoint x: 189, startPoint y: 88, endPoint x: 190, endPoint y: 84, distance: 3.9
click at [190, 92] on td at bounding box center [205, 103] width 43 height 22
checkbox input "true"
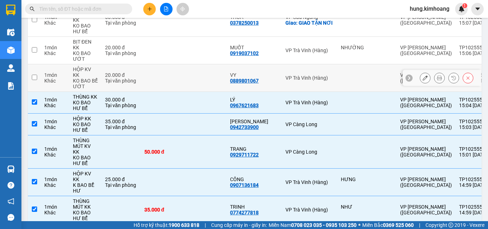
drag, startPoint x: 187, startPoint y: 61, endPoint x: 191, endPoint y: 40, distance: 20.8
click at [187, 64] on td at bounding box center [205, 78] width 43 height 28
checkbox input "true"
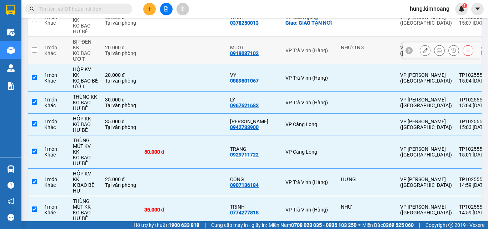
click at [190, 37] on td at bounding box center [205, 51] width 43 height 28
checkbox input "true"
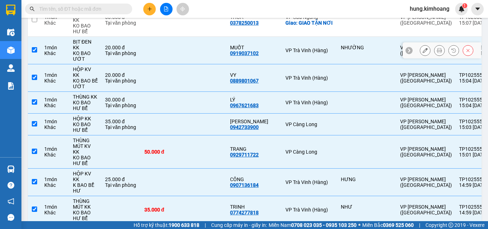
scroll to position [2037, 0]
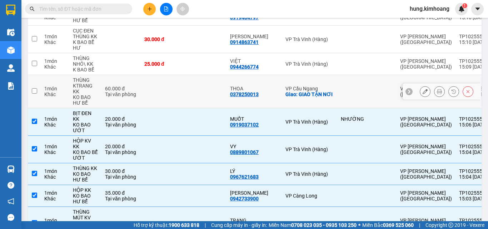
click at [214, 77] on td at bounding box center [205, 91] width 43 height 33
checkbox input "true"
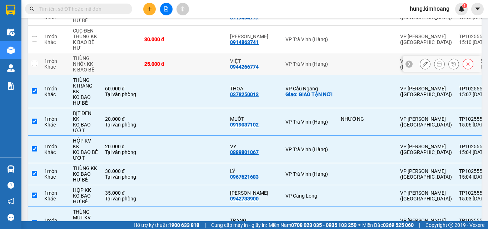
drag, startPoint x: 209, startPoint y: 59, endPoint x: 209, endPoint y: 43, distance: 15.4
click at [209, 57] on td at bounding box center [205, 64] width 43 height 22
checkbox input "true"
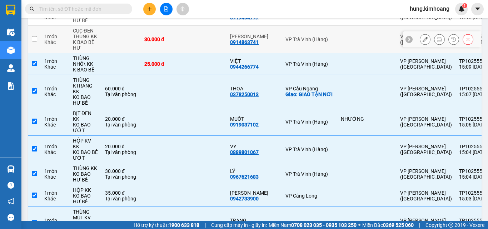
click at [205, 31] on td at bounding box center [205, 40] width 43 height 28
checkbox input "true"
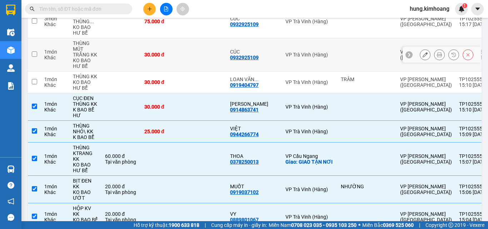
scroll to position [1965, 0]
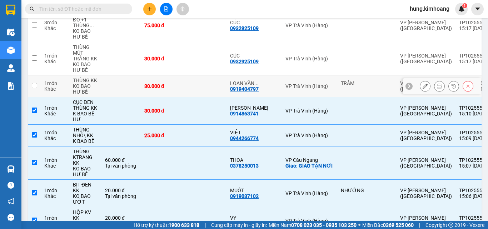
click at [183, 77] on td "30.000 đ" at bounding box center [162, 86] width 43 height 22
checkbox input "true"
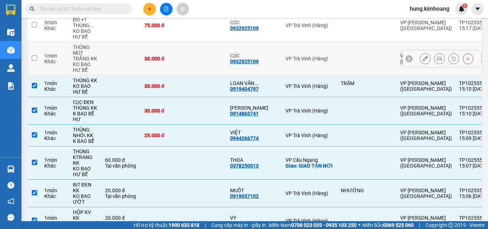
click at [184, 52] on td at bounding box center [205, 58] width 43 height 33
checkbox input "true"
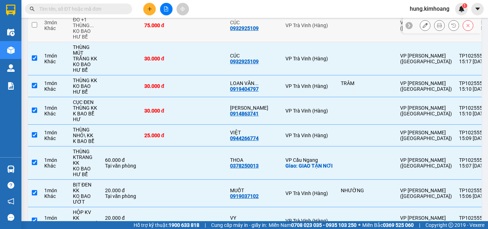
click at [194, 26] on td at bounding box center [205, 25] width 43 height 33
checkbox input "true"
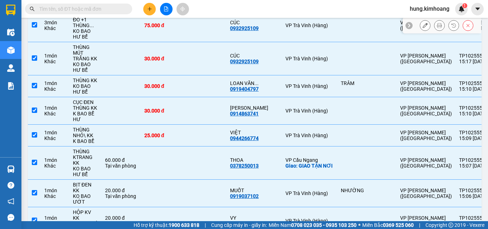
scroll to position [1894, 0]
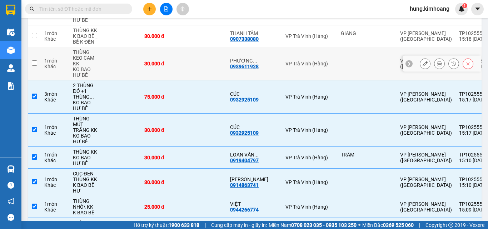
click at [192, 54] on td at bounding box center [205, 63] width 43 height 33
checkbox input "true"
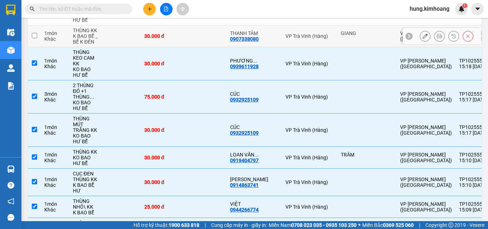
click at [193, 29] on td at bounding box center [205, 36] width 43 height 22
checkbox input "true"
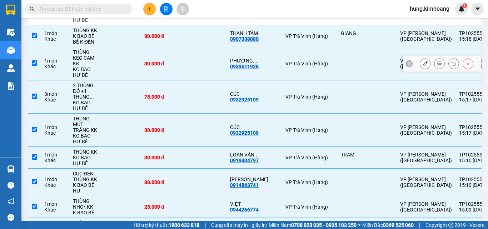
scroll to position [1858, 0]
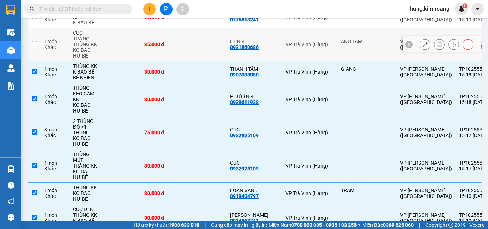
click at [199, 38] on td at bounding box center [205, 44] width 43 height 33
checkbox input "true"
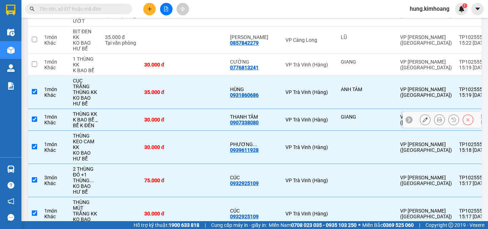
scroll to position [1786, 0]
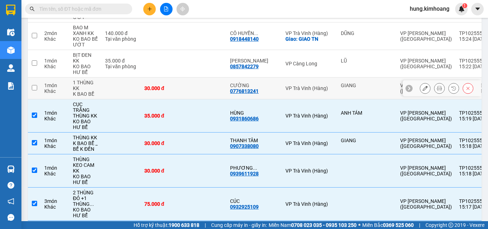
click at [191, 83] on td at bounding box center [205, 89] width 43 height 22
checkbox input "true"
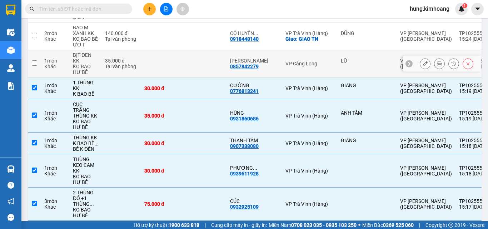
click at [192, 50] on td at bounding box center [205, 64] width 43 height 28
checkbox input "true"
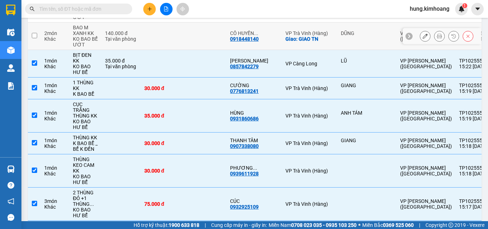
click at [197, 31] on td at bounding box center [205, 37] width 43 height 28
checkbox input "true"
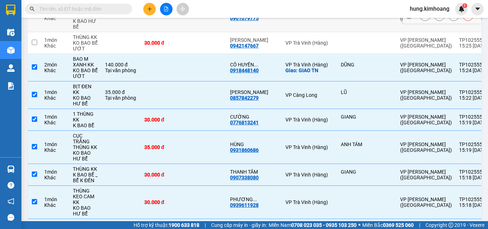
scroll to position [1715, 0]
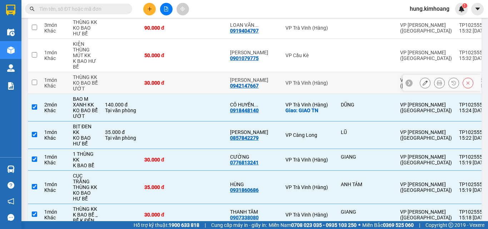
click at [196, 72] on td at bounding box center [205, 83] width 43 height 22
checkbox input "true"
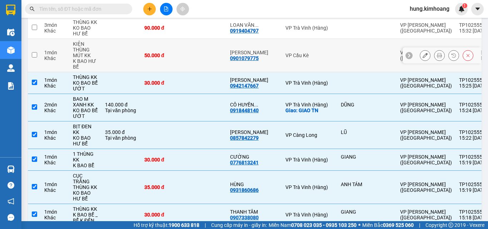
click at [174, 53] on div "50.000 đ" at bounding box center [162, 56] width 36 height 6
checkbox input "true"
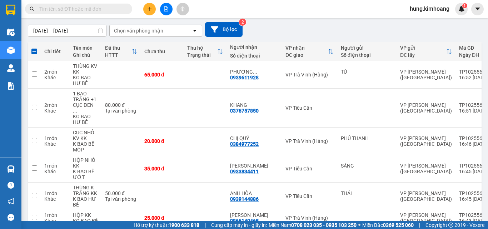
scroll to position [34, 0]
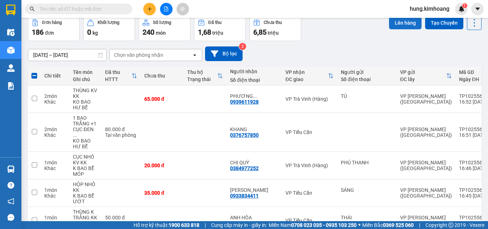
click at [405, 25] on button "Lên hàng" at bounding box center [405, 22] width 33 height 13
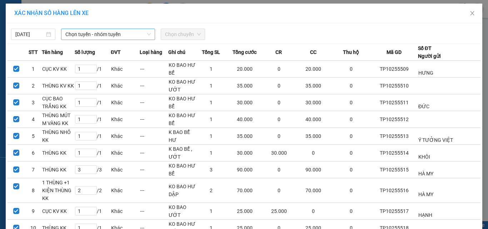
click at [133, 29] on span "Chọn tuyến - nhóm tuyến" at bounding box center [107, 34] width 85 height 11
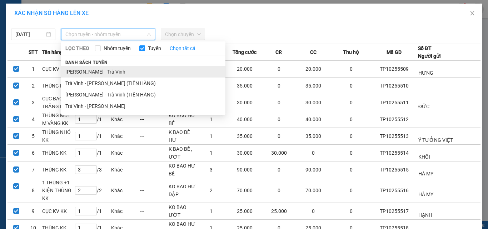
click at [123, 73] on li "[PERSON_NAME] - Trà Vinh" at bounding box center [143, 71] width 164 height 11
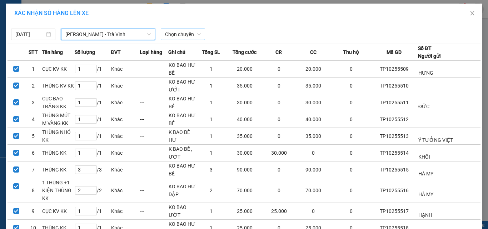
click at [186, 34] on span "Chọn chuyến" at bounding box center [183, 34] width 36 height 11
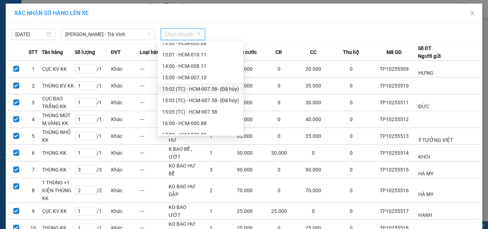
scroll to position [143, 0]
click at [187, 122] on div "16:00 - HCM-000.88" at bounding box center [200, 123] width 77 height 8
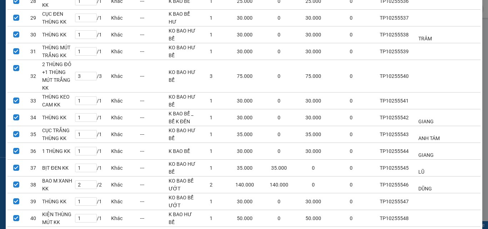
scroll to position [580, 0]
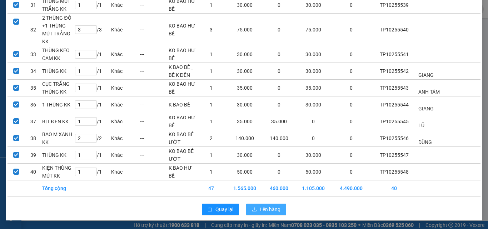
click at [268, 206] on span "Lên hàng" at bounding box center [270, 210] width 21 height 8
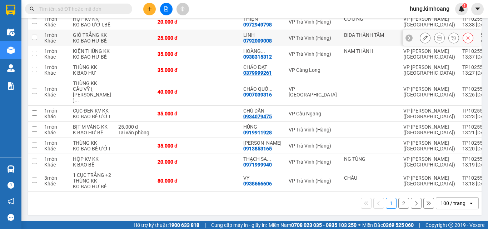
scroll to position [2468, 0]
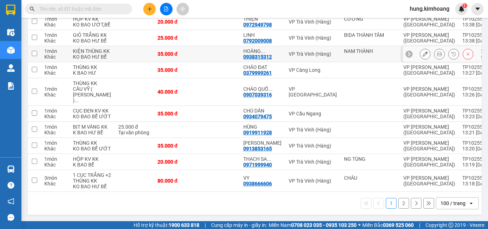
click at [207, 62] on td at bounding box center [218, 54] width 43 height 16
checkbox input "true"
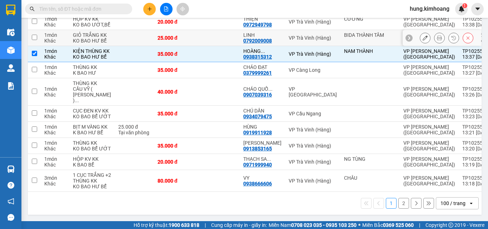
click at [198, 46] on td at bounding box center [218, 38] width 43 height 16
checkbox input "true"
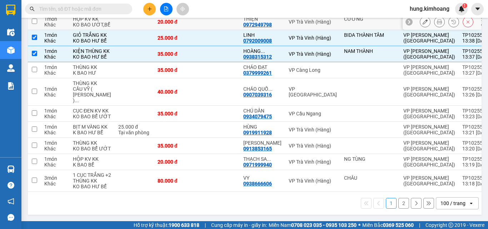
click at [197, 30] on td at bounding box center [218, 22] width 43 height 16
checkbox input "true"
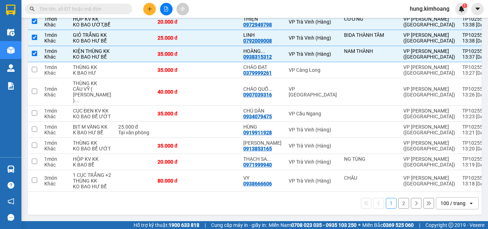
scroll to position [2361, 0]
drag, startPoint x: 180, startPoint y: 115, endPoint x: 182, endPoint y: 106, distance: 9.0
click at [180, 14] on td at bounding box center [175, 6] width 43 height 16
checkbox input "true"
drag, startPoint x: 183, startPoint y: 86, endPoint x: 182, endPoint y: 55, distance: 31.8
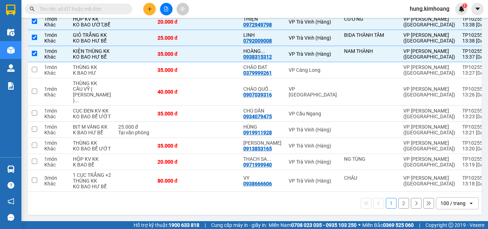
checkbox input "true"
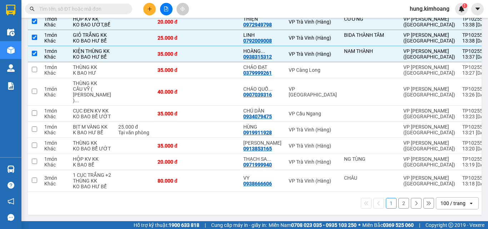
checkbox input "true"
drag, startPoint x: 188, startPoint y: 91, endPoint x: 188, endPoint y: 81, distance: 10.4
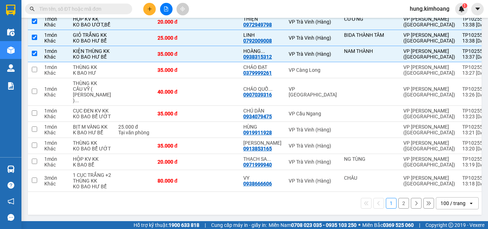
checkbox input "true"
drag, startPoint x: 186, startPoint y: 65, endPoint x: 189, endPoint y: 37, distance: 28.4
checkbox input "true"
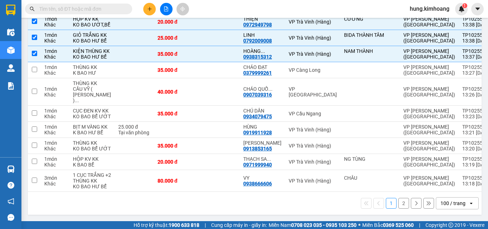
checkbox input "true"
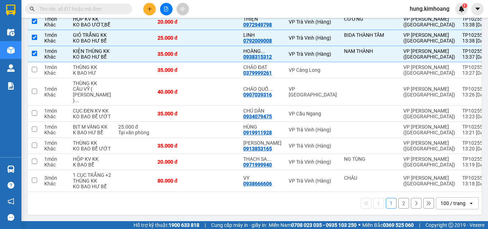
checkbox input "true"
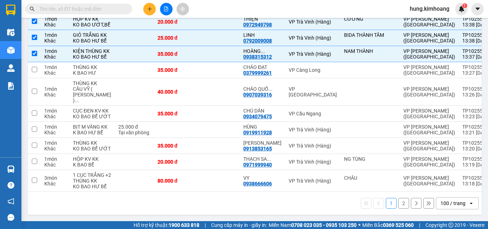
checkbox input "true"
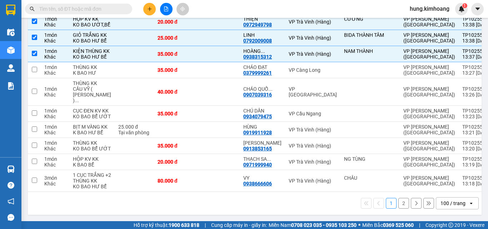
checkbox input "true"
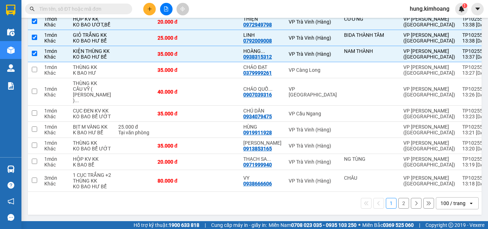
checkbox input "true"
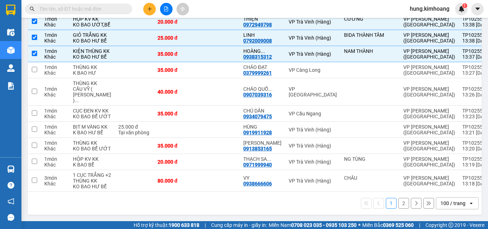
checkbox input "true"
drag, startPoint x: 198, startPoint y: 56, endPoint x: 199, endPoint y: 38, distance: 18.6
checkbox input "true"
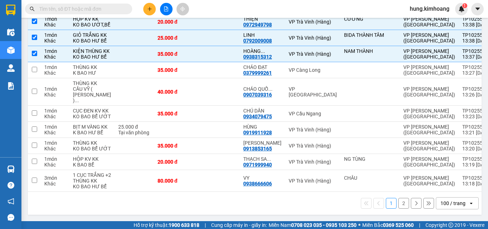
checkbox input "true"
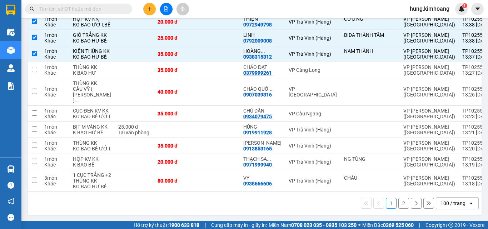
checkbox input "true"
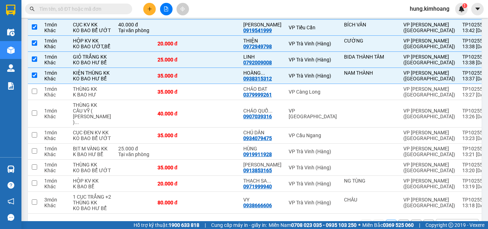
scroll to position [1754, 0]
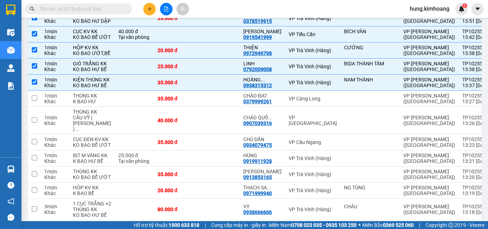
checkbox input "true"
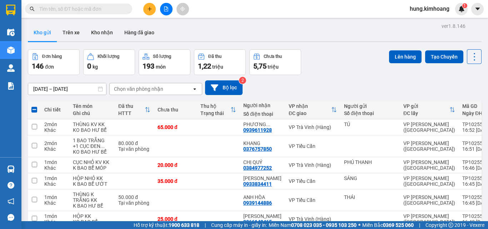
scroll to position [0, 0]
click at [399, 55] on button "Lên hàng" at bounding box center [405, 57] width 33 height 13
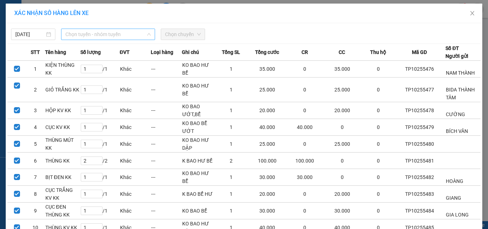
click at [121, 33] on span "Chọn tuyến - nhóm tuyến" at bounding box center [107, 34] width 85 height 11
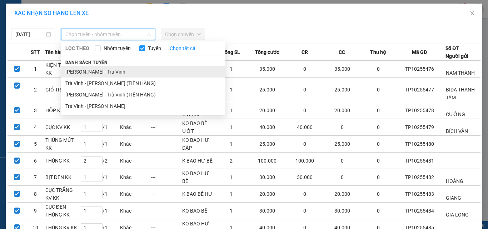
click at [103, 70] on li "[PERSON_NAME] - Trà Vinh" at bounding box center [143, 71] width 164 height 11
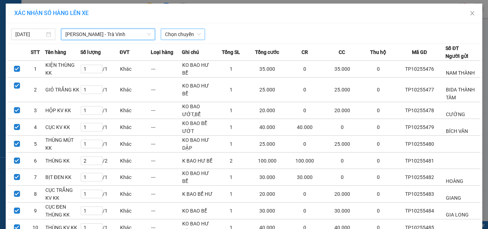
click at [177, 34] on span "Chọn chuyến" at bounding box center [183, 34] width 36 height 11
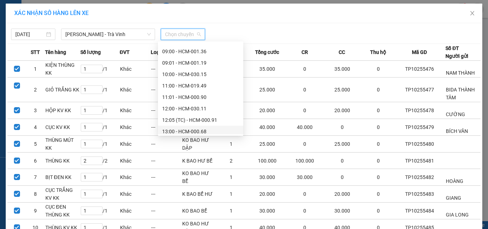
scroll to position [107, 0]
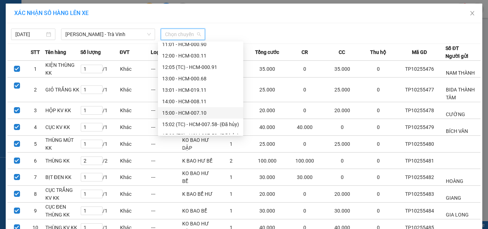
click at [189, 109] on div "15:00 - HCM-007.10" at bounding box center [200, 113] width 77 height 8
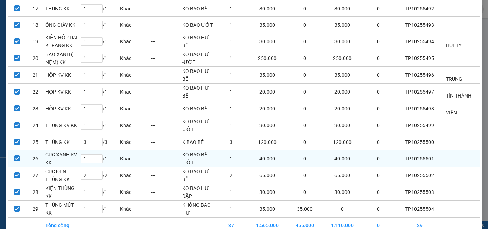
scroll to position [378, 0]
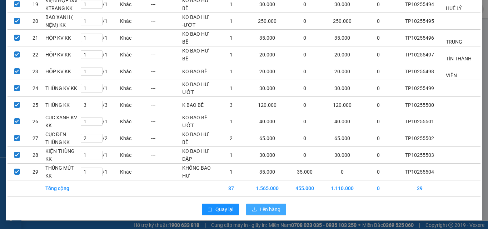
click at [266, 208] on span "Lên hàng" at bounding box center [270, 210] width 21 height 8
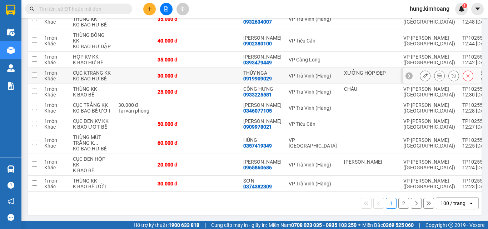
scroll to position [2537, 0]
click at [197, 84] on td at bounding box center [218, 76] width 43 height 16
checkbox input "true"
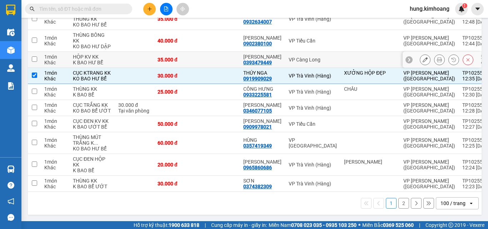
drag, startPoint x: 193, startPoint y: 71, endPoint x: 194, endPoint y: 46, distance: 24.7
click at [197, 68] on td at bounding box center [218, 60] width 43 height 16
checkbox input "true"
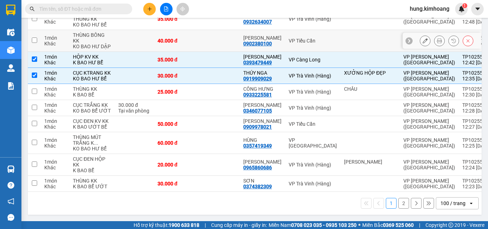
click at [197, 45] on td at bounding box center [218, 41] width 43 height 22
checkbox input "true"
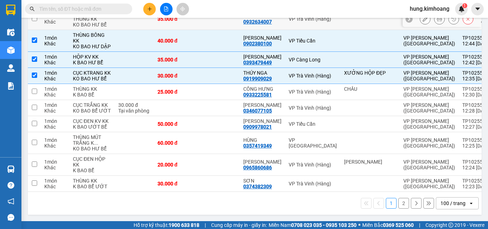
scroll to position [2466, 0]
click at [202, 30] on td at bounding box center [218, 19] width 43 height 22
checkbox input "true"
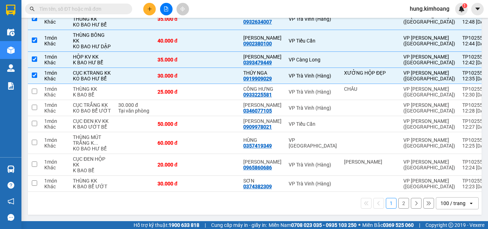
checkbox input "true"
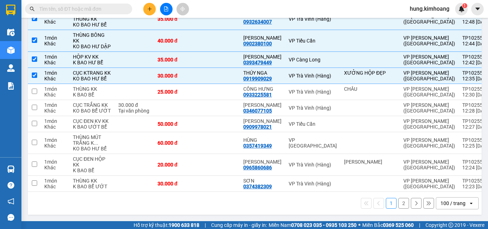
drag, startPoint x: 205, startPoint y: 75, endPoint x: 203, endPoint y: 70, distance: 5.0
checkbox input "true"
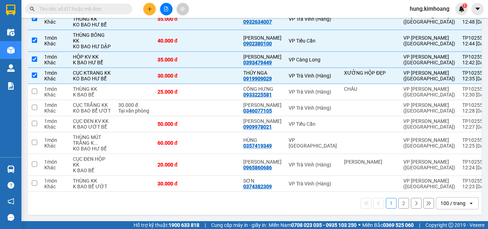
scroll to position [2358, 0]
checkbox input "true"
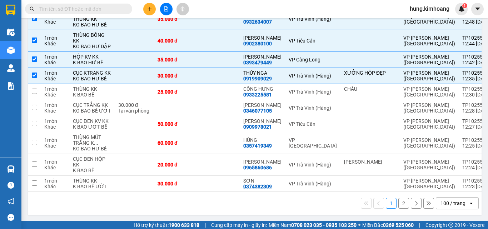
checkbox input "true"
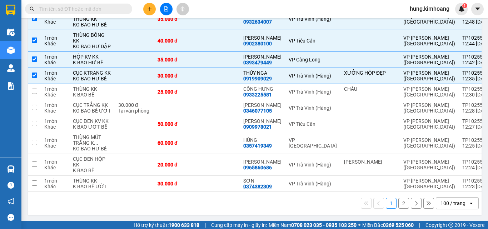
checkbox input "true"
drag, startPoint x: 188, startPoint y: 62, endPoint x: 189, endPoint y: 37, distance: 24.7
checkbox input "true"
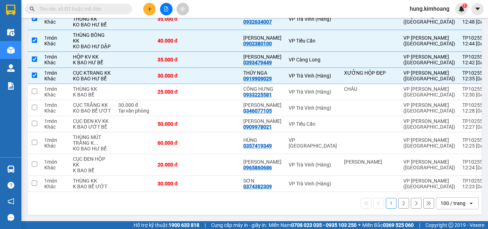
checkbox input "true"
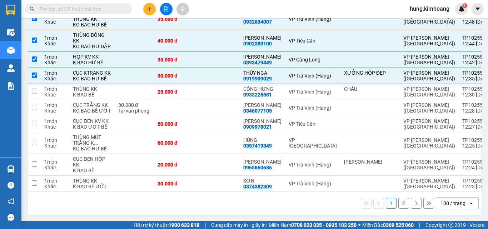
checkbox input "true"
drag, startPoint x: 195, startPoint y: 26, endPoint x: 198, endPoint y: 41, distance: 14.9
checkbox input "true"
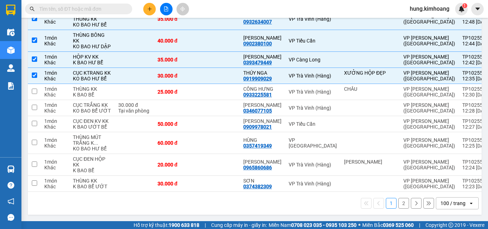
checkbox input "true"
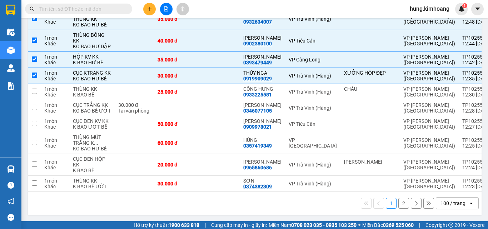
checkbox input "true"
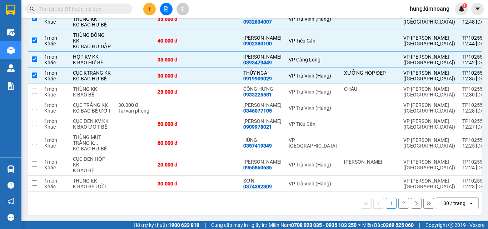
checkbox input "true"
drag, startPoint x: 188, startPoint y: 78, endPoint x: 189, endPoint y: 70, distance: 7.9
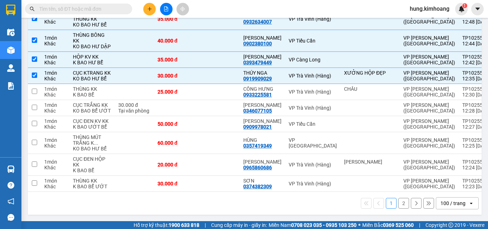
checkbox input "true"
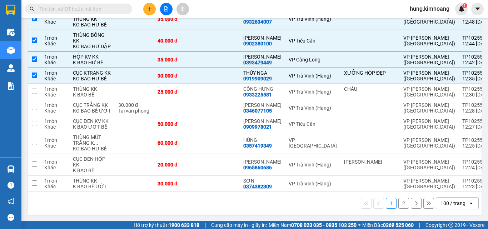
checkbox input "true"
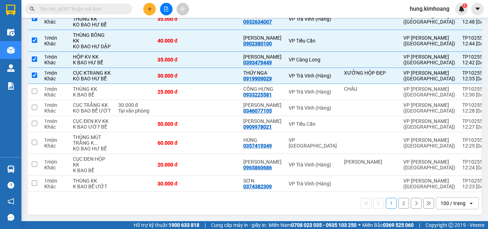
checkbox input "true"
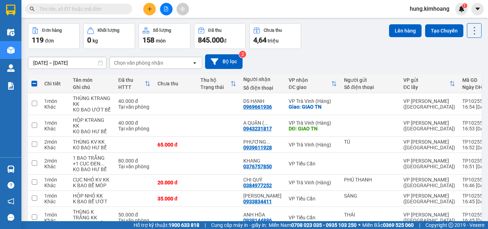
scroll to position [0, 0]
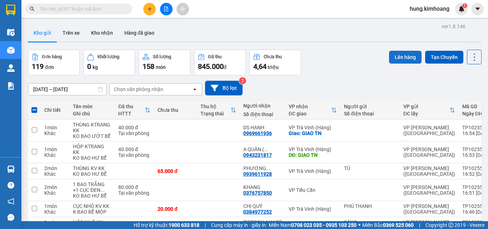
click at [395, 57] on button "Lên hàng" at bounding box center [405, 57] width 33 height 13
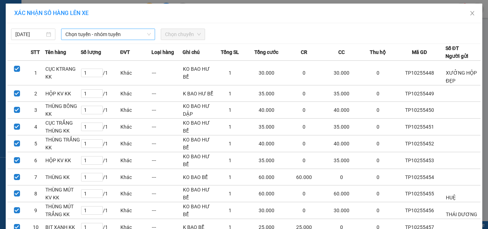
click at [121, 33] on span "Chọn tuyến - nhóm tuyến" at bounding box center [107, 34] width 85 height 11
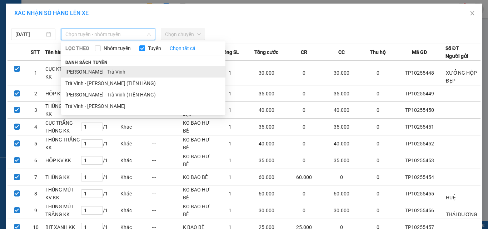
click at [109, 72] on li "[PERSON_NAME] - Trà Vinh" at bounding box center [143, 71] width 164 height 11
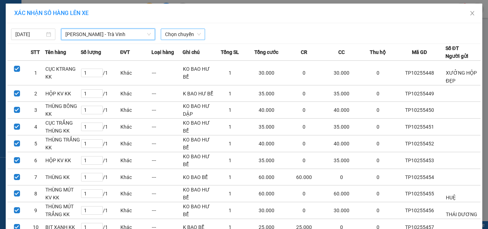
click at [182, 32] on span "Chọn chuyến" at bounding box center [183, 34] width 36 height 11
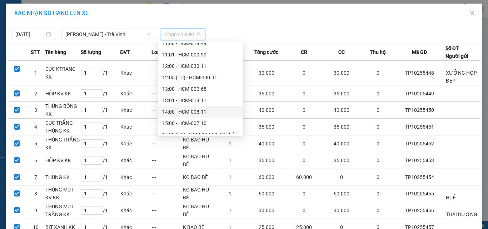
scroll to position [107, 0]
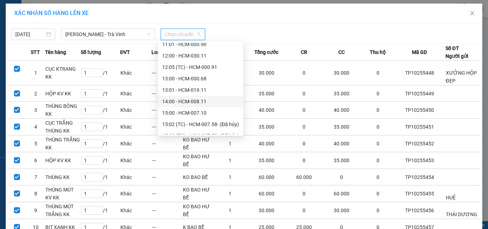
click at [188, 101] on div "14:00 - HCM-008.11" at bounding box center [200, 102] width 77 height 8
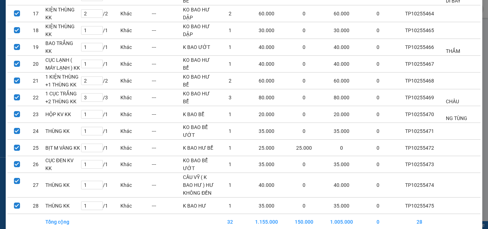
scroll to position [377, 0]
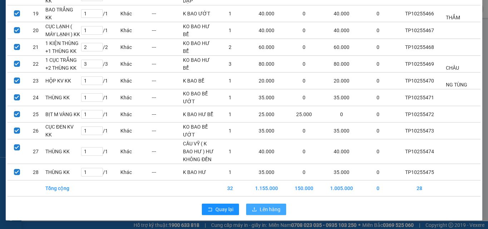
click at [264, 208] on span "Lên hàng" at bounding box center [270, 210] width 21 height 8
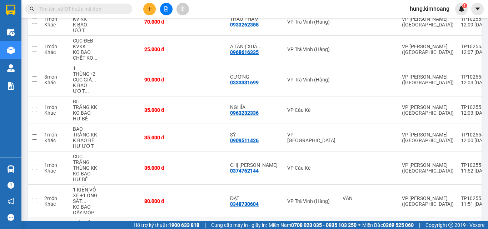
scroll to position [2429, 0]
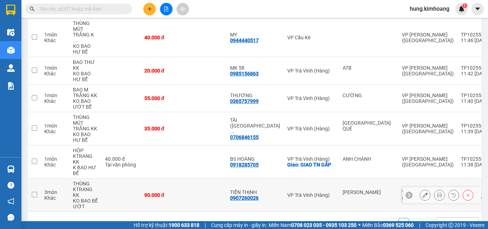
click at [170, 179] on td "90.000 đ" at bounding box center [162, 195] width 43 height 33
checkbox input "true"
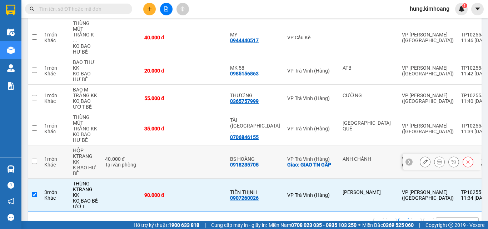
click at [169, 145] on td at bounding box center [162, 161] width 43 height 33
checkbox input "true"
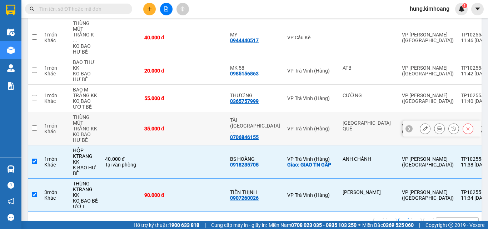
click at [169, 126] on div "35.000 đ" at bounding box center [162, 129] width 36 height 6
checkbox input "true"
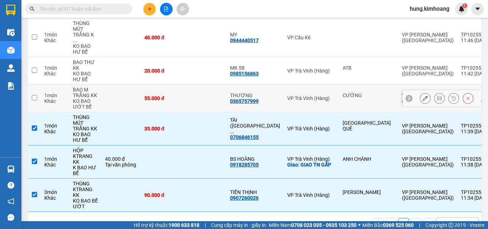
drag, startPoint x: 173, startPoint y: 76, endPoint x: 179, endPoint y: 51, distance: 26.0
click at [173, 95] on div "55.000 đ" at bounding box center [162, 98] width 36 height 6
checkbox input "true"
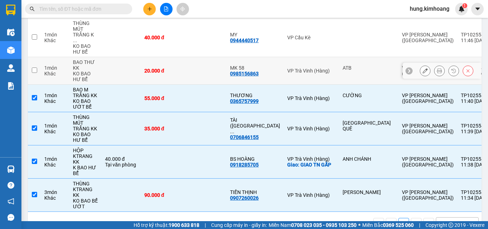
click at [179, 68] on div "20.000 đ" at bounding box center [162, 71] width 36 height 6
checkbox input "true"
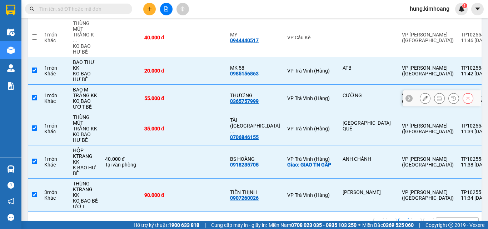
scroll to position [2358, 0]
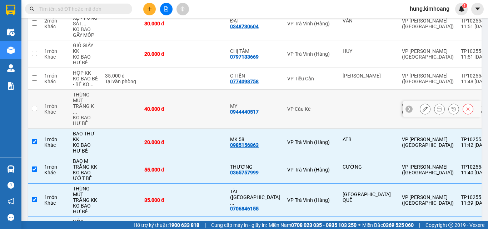
click at [190, 94] on td at bounding box center [205, 109] width 43 height 39
checkbox input "true"
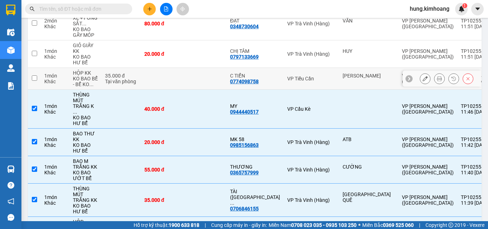
click at [196, 68] on td at bounding box center [205, 79] width 43 height 22
checkbox input "true"
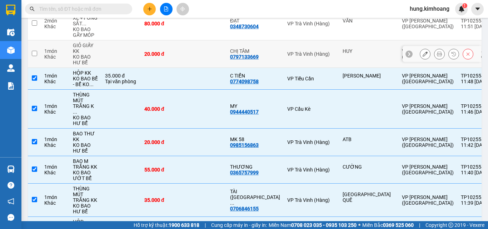
click at [200, 40] on td at bounding box center [205, 54] width 43 height 28
checkbox input "true"
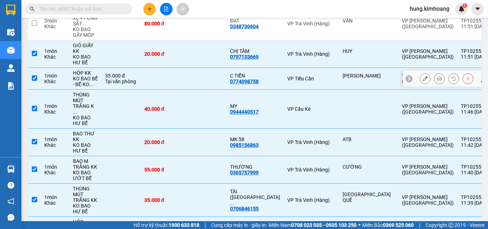
scroll to position [2322, 0]
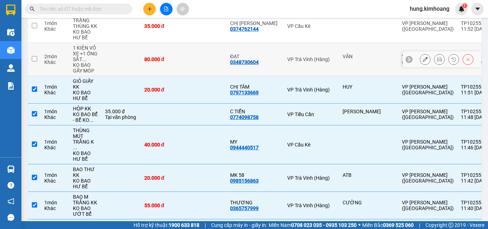
drag, startPoint x: 197, startPoint y: 30, endPoint x: 197, endPoint y: 38, distance: 8.2
click at [197, 43] on td at bounding box center [205, 59] width 43 height 33
checkbox input "true"
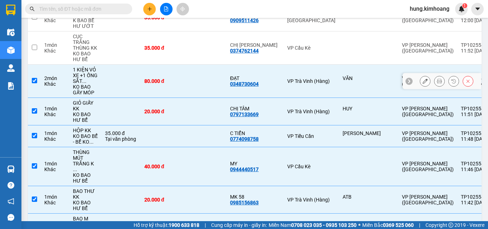
scroll to position [2251, 0]
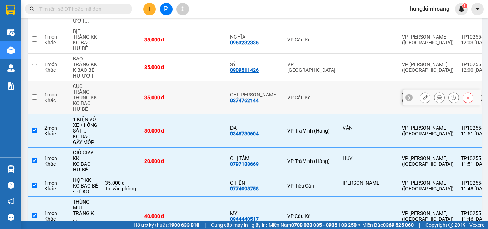
click at [205, 81] on td at bounding box center [205, 97] width 43 height 33
checkbox input "true"
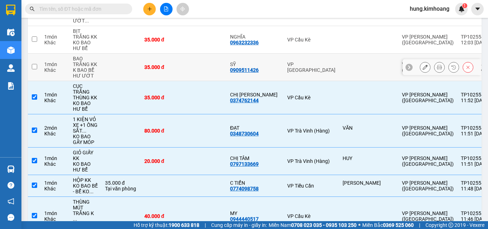
click at [198, 54] on td at bounding box center [205, 68] width 43 height 28
checkbox input "true"
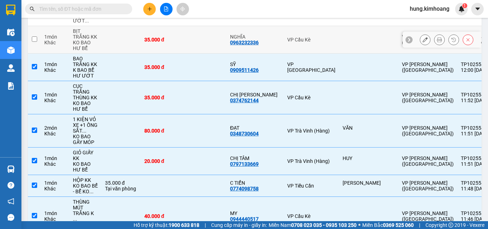
click at [198, 31] on td at bounding box center [205, 40] width 43 height 28
checkbox input "true"
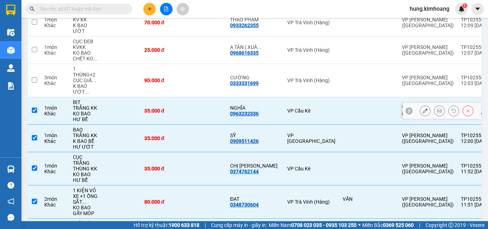
scroll to position [2179, 0]
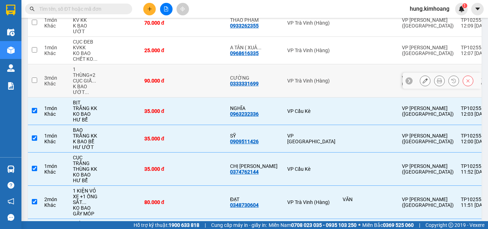
click at [191, 64] on td at bounding box center [205, 80] width 43 height 33
checkbox input "true"
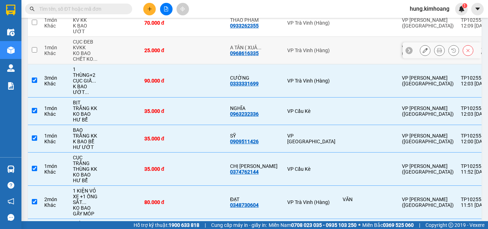
click at [198, 37] on td at bounding box center [205, 51] width 43 height 28
checkbox input "true"
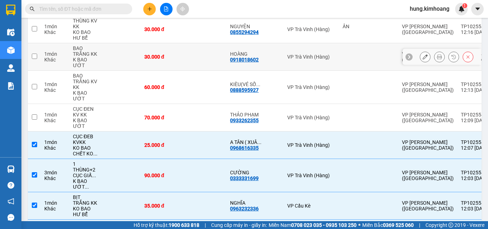
scroll to position [2072, 0]
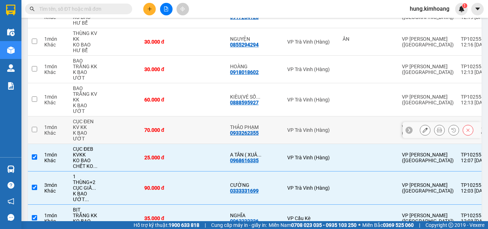
click at [191, 117] on td at bounding box center [205, 131] width 43 height 28
checkbox input "true"
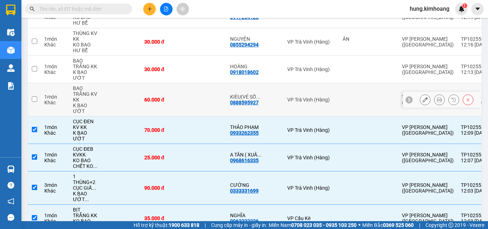
click at [189, 84] on td at bounding box center [205, 99] width 43 height 33
checkbox input "true"
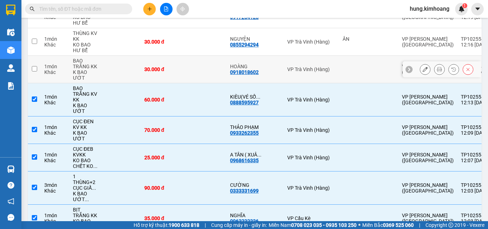
click at [187, 59] on td at bounding box center [205, 70] width 43 height 28
checkbox input "true"
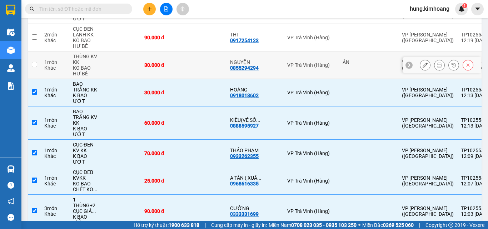
scroll to position [2036, 0]
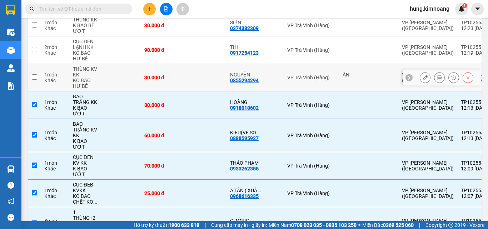
click at [191, 64] on td at bounding box center [205, 78] width 43 height 28
checkbox input "true"
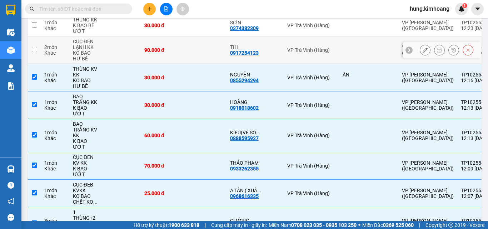
click at [193, 39] on td at bounding box center [205, 50] width 43 height 28
checkbox input "true"
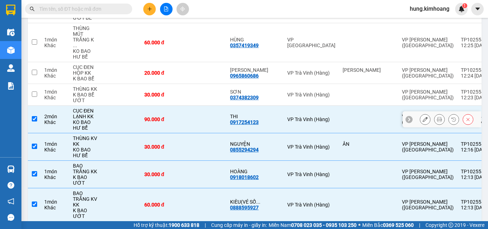
scroll to position [1965, 0]
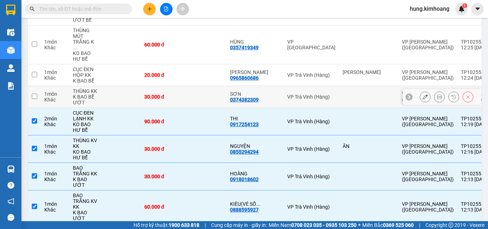
click at [204, 86] on td at bounding box center [205, 97] width 43 height 22
checkbox input "true"
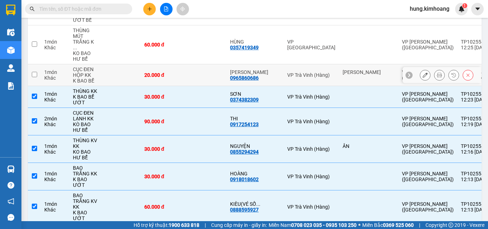
drag, startPoint x: 203, startPoint y: 58, endPoint x: 203, endPoint y: 46, distance: 12.2
click at [203, 64] on td at bounding box center [205, 75] width 43 height 22
checkbox input "true"
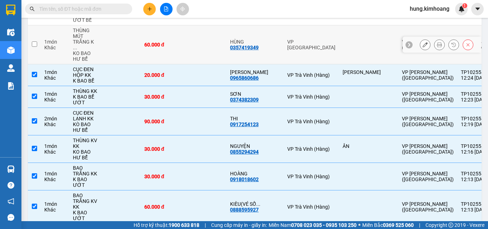
click at [203, 40] on td at bounding box center [205, 44] width 43 height 39
checkbox input "true"
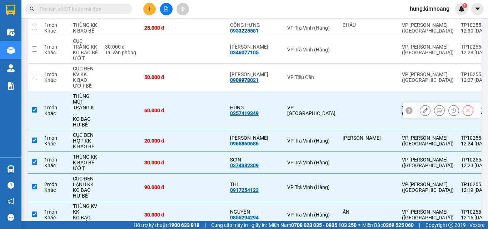
scroll to position [1893, 0]
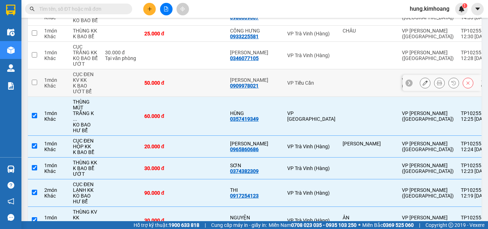
drag, startPoint x: 312, startPoint y: 73, endPoint x: 314, endPoint y: 92, distance: 18.7
click at [312, 80] on div "VP Tiểu Cần" at bounding box center [311, 83] width 48 height 6
checkbox input "true"
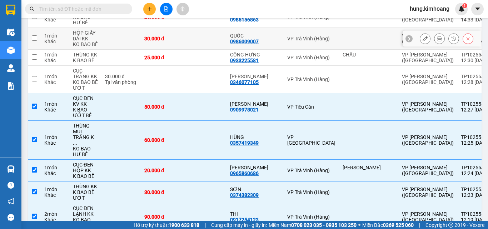
scroll to position [1858, 0]
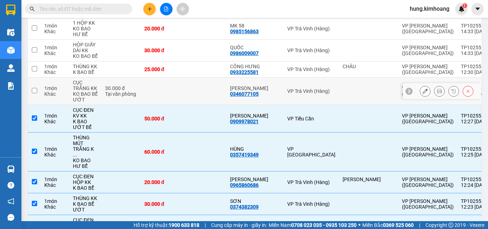
click at [299, 84] on td "VP Trà Vinh (Hàng)" at bounding box center [311, 92] width 55 height 28
checkbox input "true"
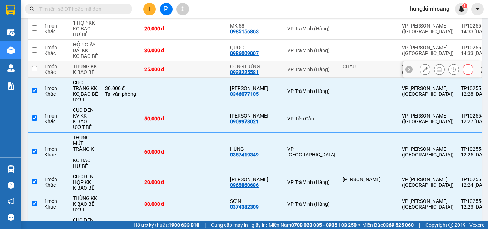
click at [343, 64] on div "CHÂU" at bounding box center [369, 69] width 52 height 11
checkbox input "true"
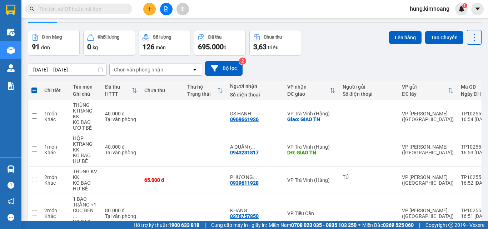
scroll to position [15, 0]
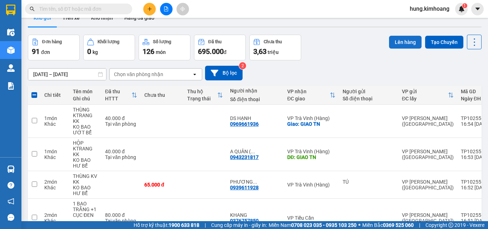
click at [392, 41] on button "Lên hàng" at bounding box center [405, 42] width 33 height 13
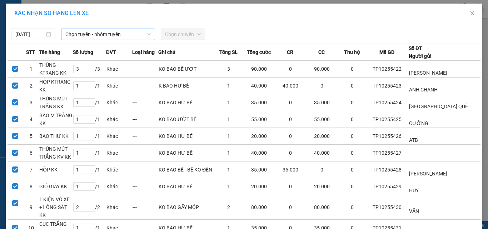
click at [115, 33] on span "Chọn tuyến - nhóm tuyến" at bounding box center [107, 34] width 85 height 11
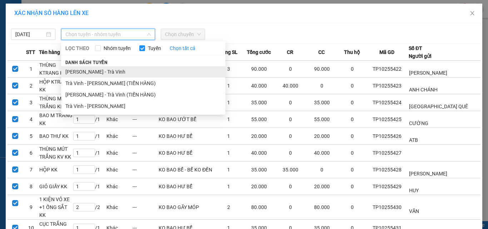
click at [115, 71] on li "[PERSON_NAME] - Trà Vinh" at bounding box center [143, 71] width 164 height 11
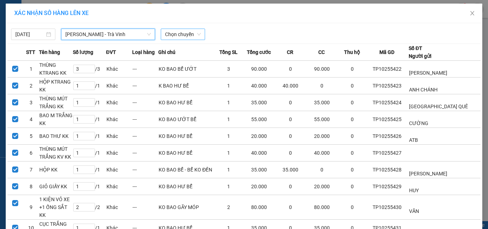
click at [181, 32] on span "Chọn chuyến" at bounding box center [183, 34] width 36 height 11
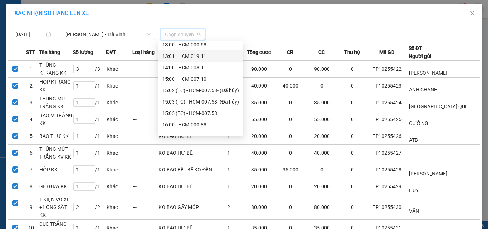
scroll to position [143, 0]
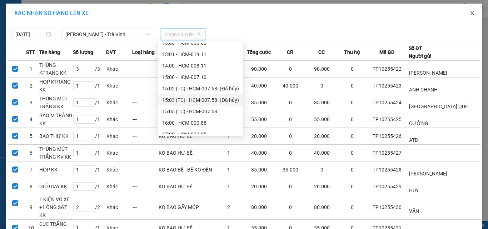
click at [470, 12] on icon "close" at bounding box center [472, 13] width 4 height 4
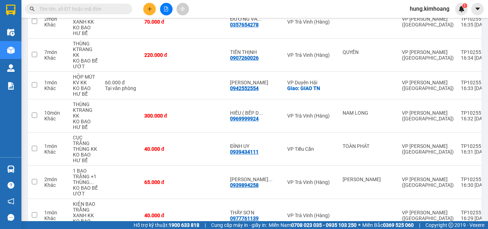
scroll to position [2463, 0]
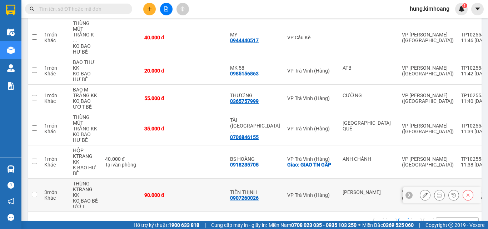
click at [200, 179] on td at bounding box center [205, 195] width 43 height 33
checkbox input "true"
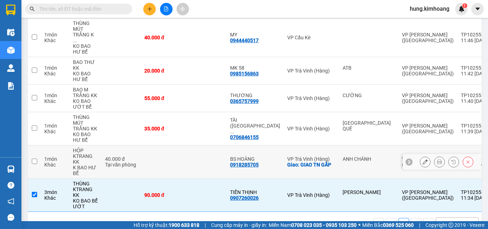
click at [203, 145] on td at bounding box center [205, 161] width 43 height 33
checkbox input "true"
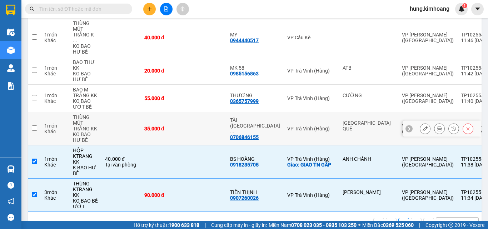
click at [196, 112] on td at bounding box center [205, 128] width 43 height 33
checkbox input "true"
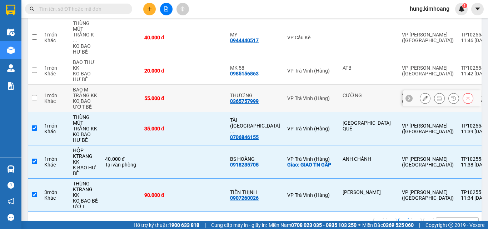
click at [195, 85] on td at bounding box center [205, 99] width 43 height 28
checkbox input "true"
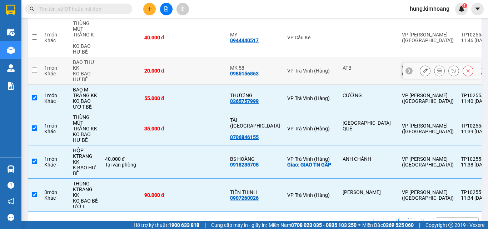
click at [195, 57] on td at bounding box center [205, 71] width 43 height 28
checkbox input "true"
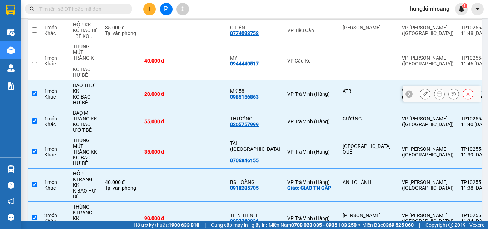
scroll to position [2391, 0]
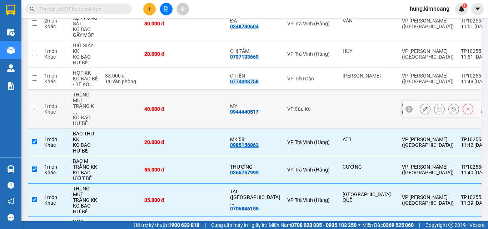
click at [192, 90] on td at bounding box center [205, 109] width 43 height 39
checkbox input "true"
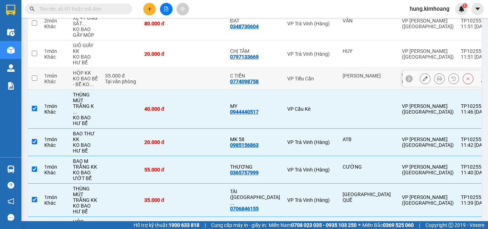
click at [194, 68] on td at bounding box center [205, 79] width 43 height 22
checkbox input "true"
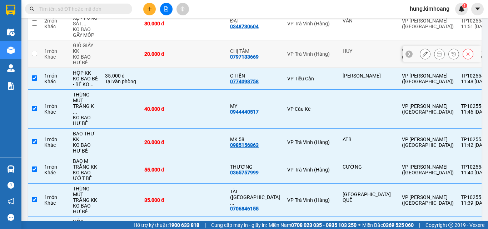
click at [197, 40] on td at bounding box center [205, 54] width 43 height 28
checkbox input "true"
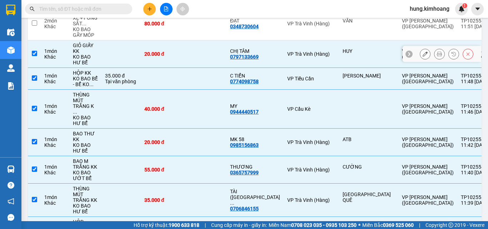
scroll to position [2320, 0]
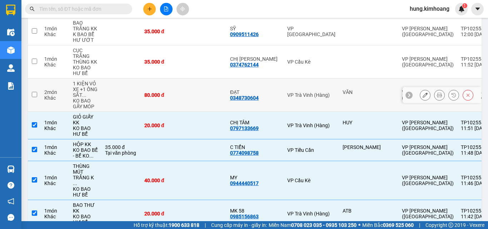
click at [200, 81] on td at bounding box center [205, 95] width 43 height 33
checkbox input "true"
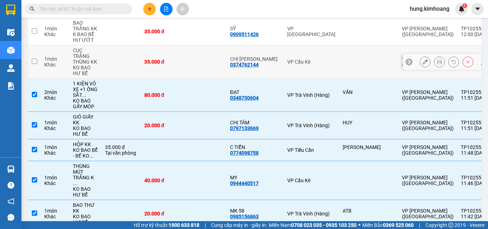
click at [199, 46] on td at bounding box center [205, 61] width 43 height 33
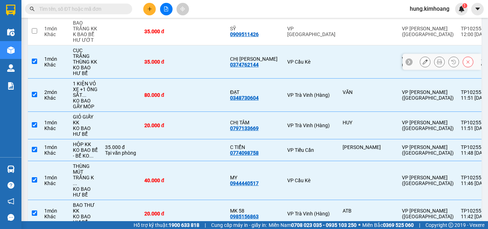
checkbox input "true"
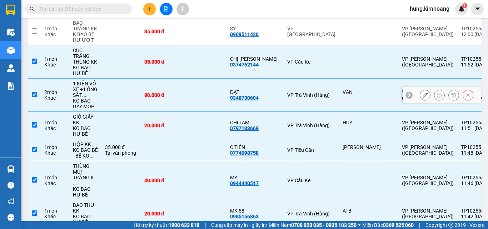
scroll to position [2248, 0]
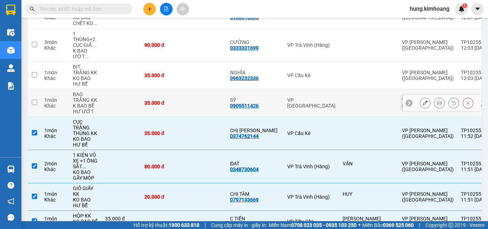
click at [189, 89] on td at bounding box center [205, 103] width 43 height 28
checkbox input "true"
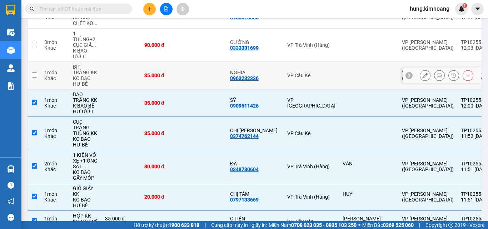
click at [190, 62] on td at bounding box center [205, 76] width 43 height 28
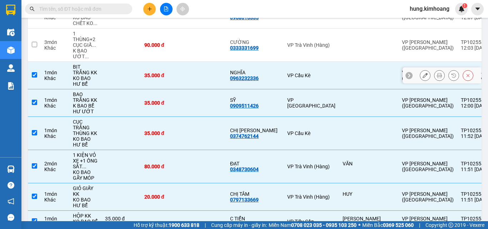
checkbox input "true"
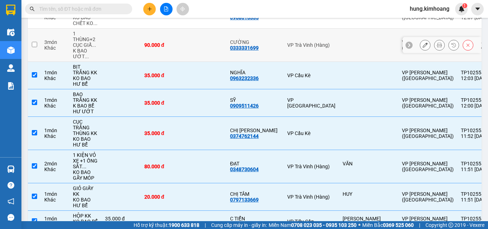
click at [192, 29] on td at bounding box center [205, 45] width 43 height 33
checkbox input "true"
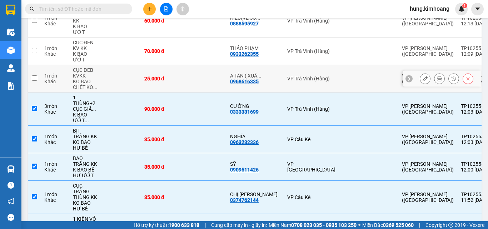
scroll to position [2177, 0]
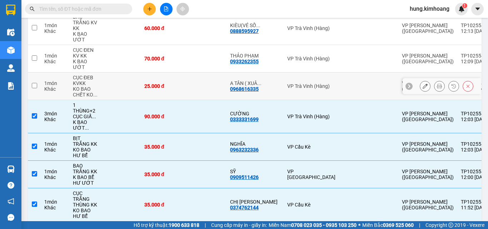
click at [190, 73] on td at bounding box center [205, 87] width 43 height 28
checkbox input "true"
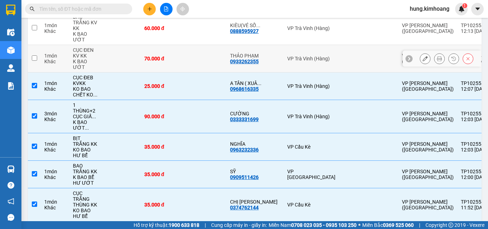
click at [192, 45] on td at bounding box center [205, 59] width 43 height 28
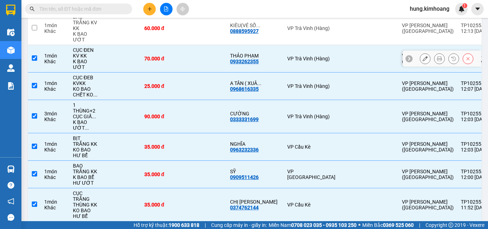
checkbox input "true"
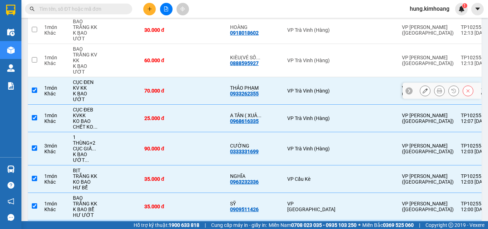
scroll to position [2105, 0]
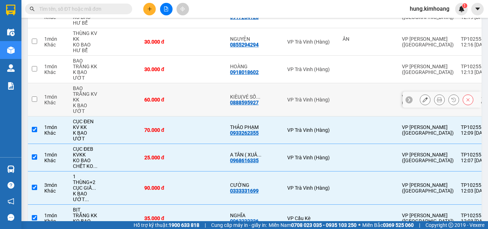
click at [195, 83] on td at bounding box center [205, 99] width 43 height 33
checkbox input "true"
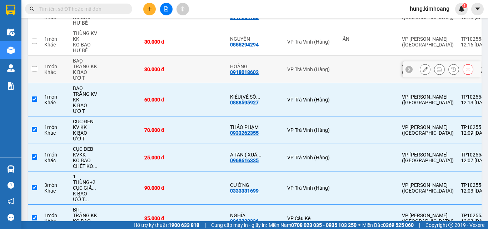
click at [189, 56] on td at bounding box center [205, 70] width 43 height 28
checkbox input "true"
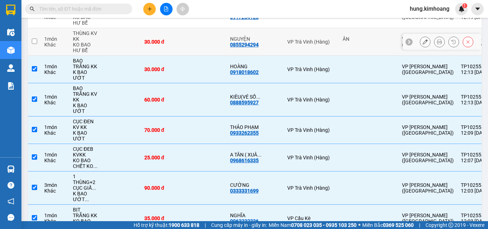
click at [188, 28] on td at bounding box center [205, 42] width 43 height 28
checkbox input "true"
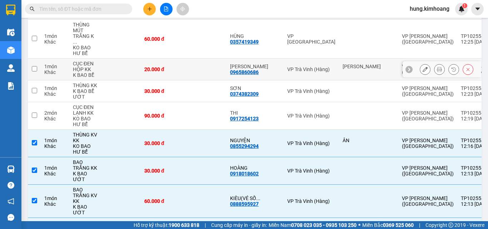
scroll to position [1998, 0]
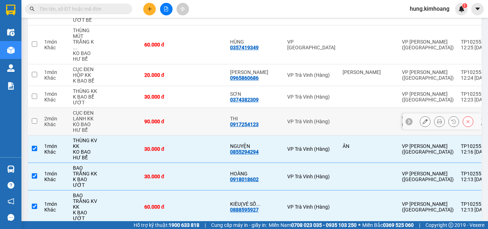
click at [186, 108] on td at bounding box center [205, 122] width 43 height 28
checkbox input "true"
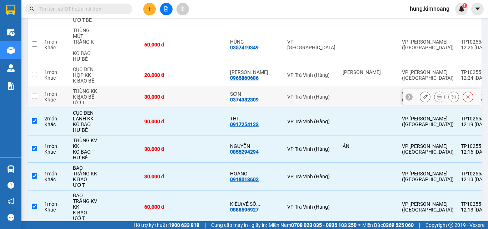
drag, startPoint x: 189, startPoint y: 74, endPoint x: 191, endPoint y: 61, distance: 12.6
click at [189, 86] on td at bounding box center [205, 97] width 43 height 22
checkbox input "true"
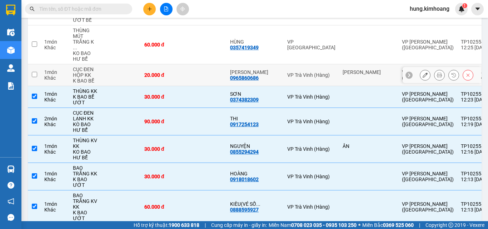
click at [192, 64] on td at bounding box center [205, 75] width 43 height 22
checkbox input "true"
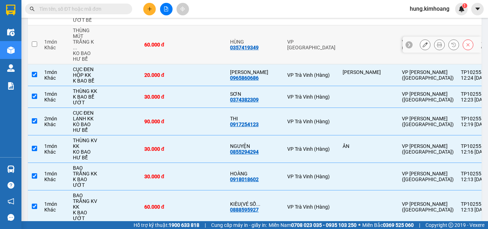
click at [194, 33] on td at bounding box center [205, 44] width 43 height 39
checkbox input "true"
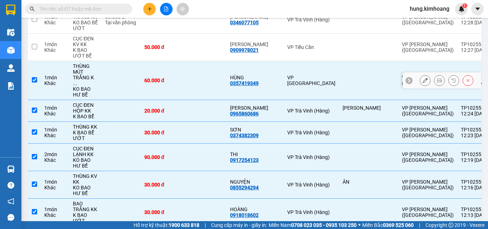
click at [182, 38] on td "50.000 đ" at bounding box center [162, 48] width 43 height 28
checkbox input "true"
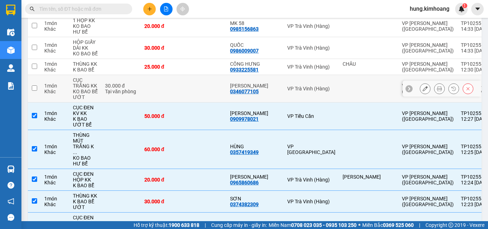
scroll to position [1891, 0]
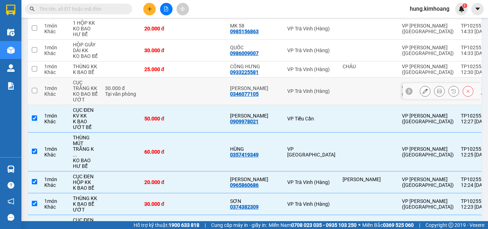
drag, startPoint x: 180, startPoint y: 83, endPoint x: 183, endPoint y: 61, distance: 22.4
click at [180, 83] on td at bounding box center [162, 92] width 43 height 28
checkbox input "true"
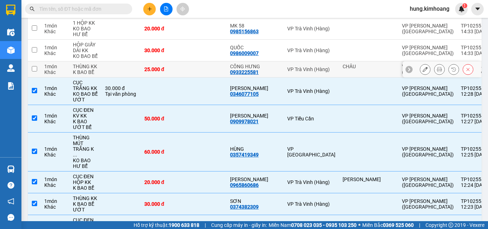
drag, startPoint x: 183, startPoint y: 55, endPoint x: 182, endPoint y: 59, distance: 3.6
click at [183, 61] on td "25.000 đ" at bounding box center [162, 69] width 43 height 16
checkbox input "true"
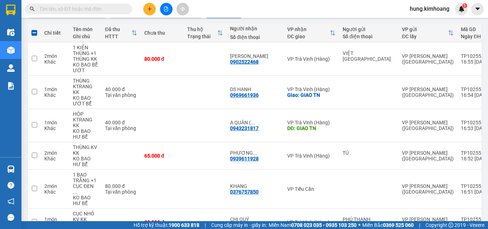
scroll to position [0, 0]
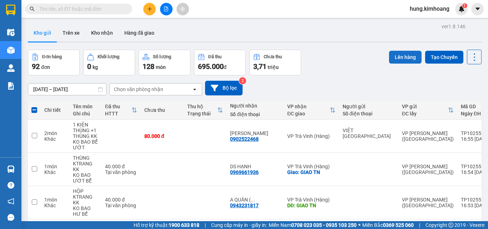
click at [404, 59] on button "Lên hàng" at bounding box center [405, 57] width 33 height 13
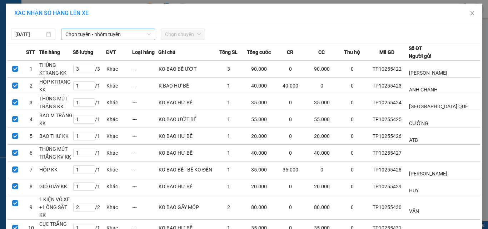
drag, startPoint x: 94, startPoint y: 33, endPoint x: 91, endPoint y: 30, distance: 4.1
click at [95, 33] on span "Chọn tuyến - nhóm tuyến" at bounding box center [107, 34] width 85 height 11
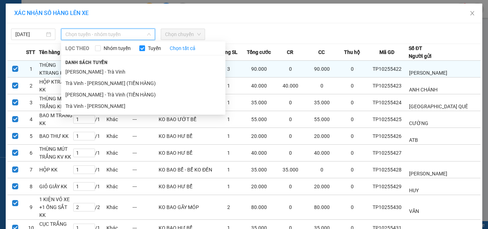
drag, startPoint x: 97, startPoint y: 74, endPoint x: 93, endPoint y: 74, distance: 3.9
click at [98, 74] on li "[PERSON_NAME] - Trà Vinh" at bounding box center [143, 71] width 164 height 11
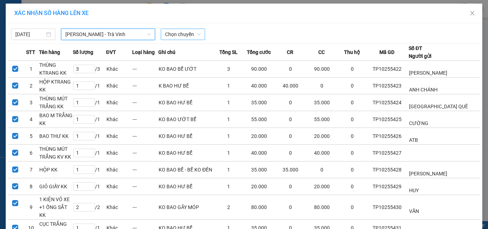
click at [177, 33] on span "Chọn chuyến" at bounding box center [183, 34] width 36 height 11
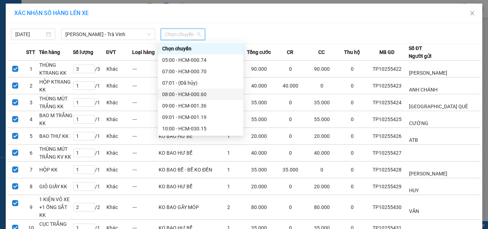
scroll to position [71, 0]
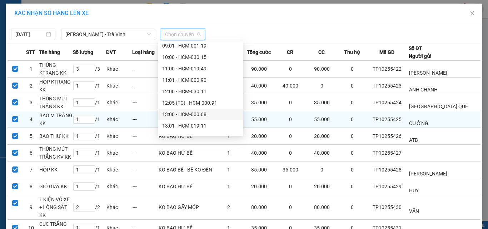
click at [192, 113] on div "13:00 - HCM-000.68" at bounding box center [200, 114] width 77 height 8
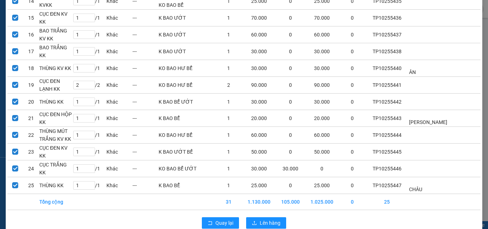
scroll to position [320, 0]
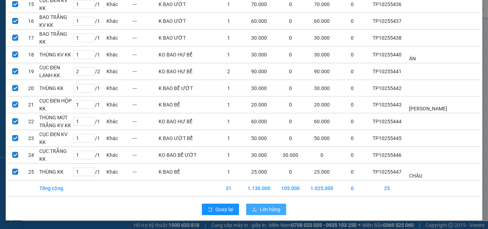
click at [269, 209] on span "Lên hàng" at bounding box center [270, 210] width 21 height 8
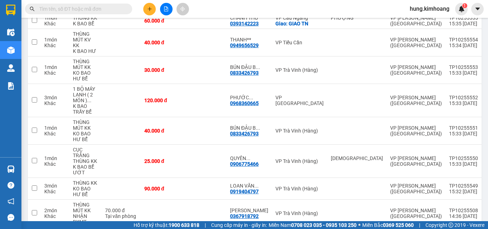
scroll to position [1752, 0]
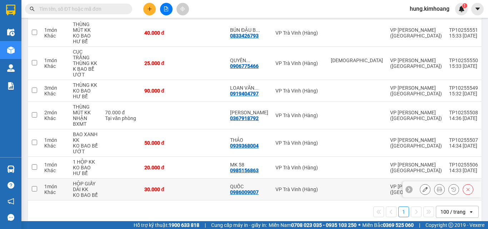
click at [207, 179] on td at bounding box center [205, 190] width 43 height 22
checkbox input "true"
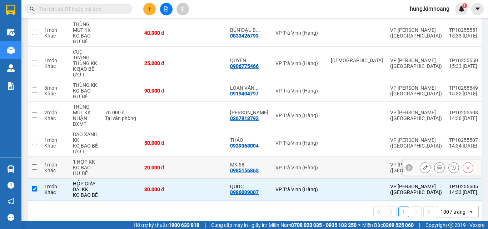
click at [206, 157] on td at bounding box center [205, 168] width 43 height 22
checkbox input "true"
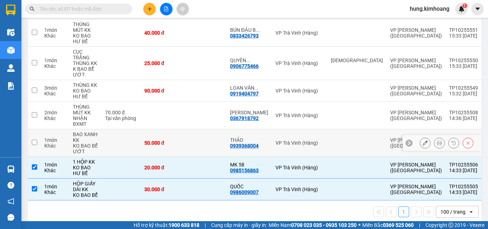
click at [201, 133] on td at bounding box center [205, 143] width 43 height 28
checkbox input "true"
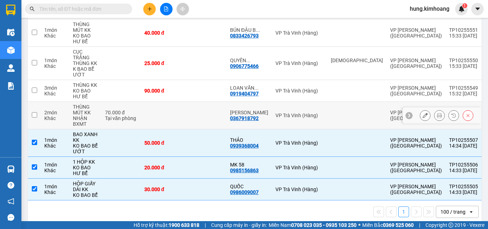
click at [194, 102] on td at bounding box center [205, 116] width 43 height 28
checkbox input "true"
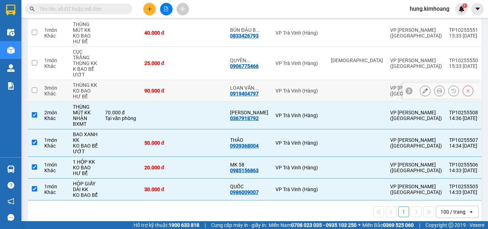
click at [193, 81] on td at bounding box center [205, 91] width 43 height 22
checkbox input "true"
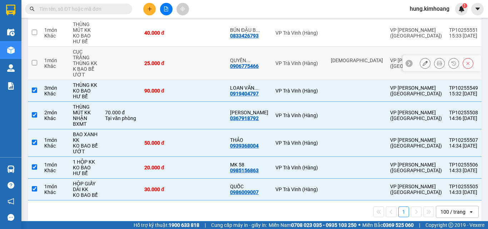
click at [193, 56] on td at bounding box center [205, 63] width 43 height 33
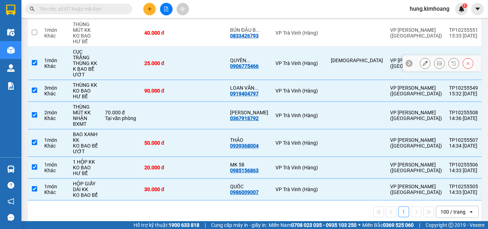
click at [176, 56] on td "25.000 đ" at bounding box center [162, 63] width 43 height 33
checkbox input "false"
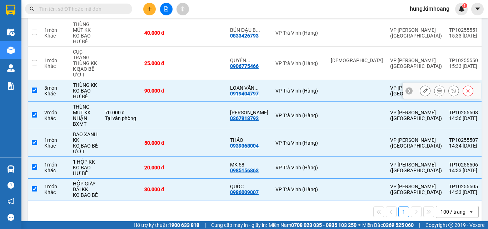
click at [177, 88] on div "90.000 đ" at bounding box center [162, 91] width 36 height 6
checkbox input "false"
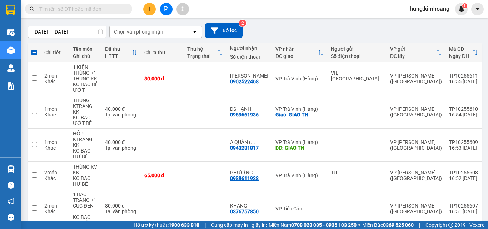
scroll to position [20, 0]
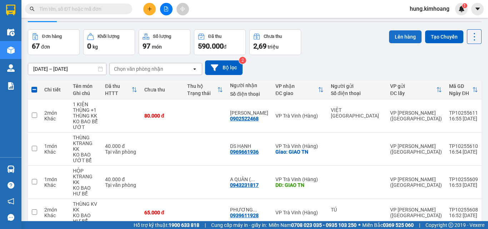
click at [401, 35] on button "Lên hàng" at bounding box center [405, 36] width 33 height 13
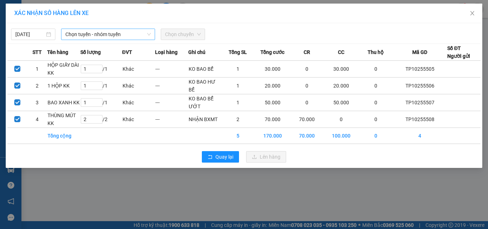
click at [122, 33] on span "Chọn tuyến - nhóm tuyến" at bounding box center [107, 34] width 85 height 11
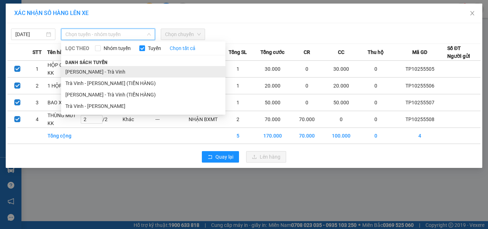
click at [102, 71] on li "[PERSON_NAME] - Trà Vinh" at bounding box center [143, 71] width 164 height 11
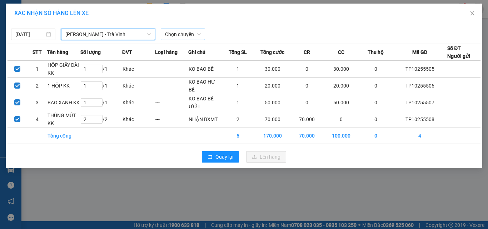
drag, startPoint x: 186, startPoint y: 30, endPoint x: 189, endPoint y: 36, distance: 6.4
click at [186, 30] on span "Chọn chuyến" at bounding box center [183, 34] width 36 height 11
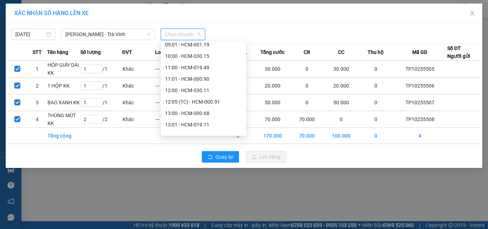
scroll to position [143, 0]
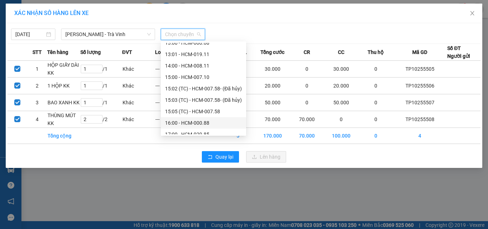
click at [185, 125] on div "16:00 - HCM-000.88" at bounding box center [203, 123] width 77 height 8
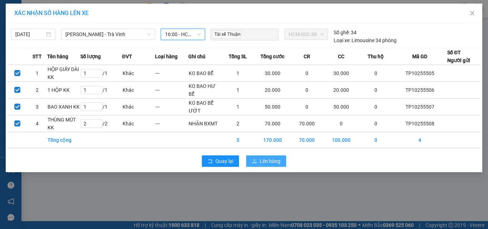
click at [275, 163] on span "Lên hàng" at bounding box center [270, 161] width 21 height 8
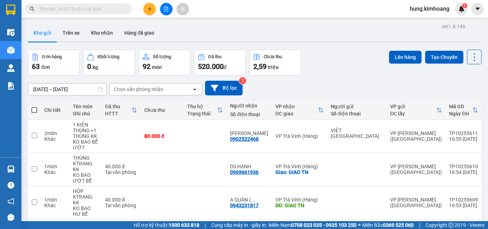
click at [37, 109] on span at bounding box center [34, 110] width 6 height 6
click at [34, 107] on input "checkbox" at bounding box center [34, 107] width 0 height 0
checkbox input "true"
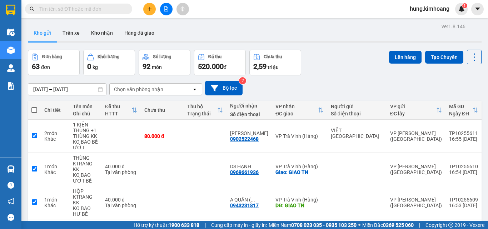
checkbox input "true"
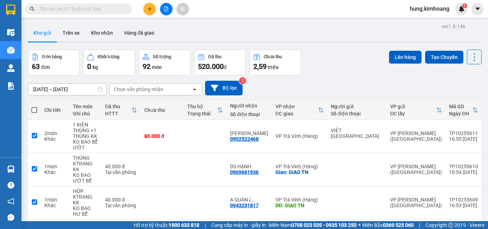
checkbox input "true"
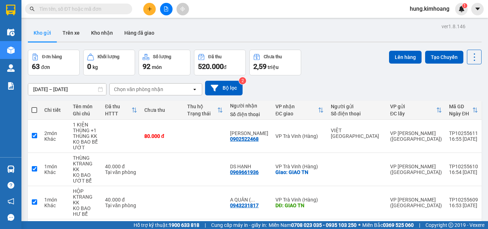
checkbox input "true"
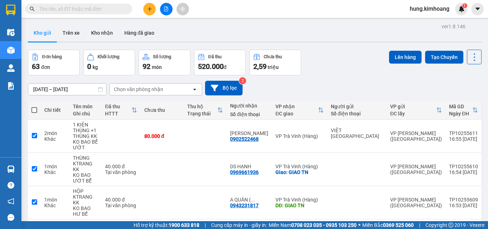
checkbox input "true"
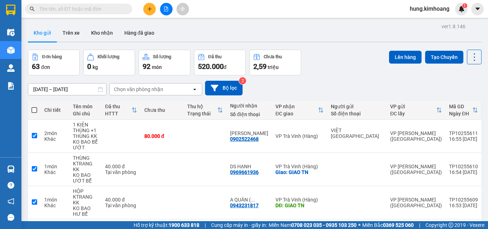
checkbox input "true"
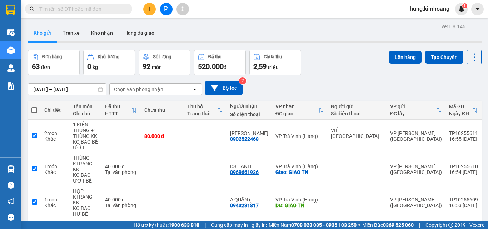
checkbox input "true"
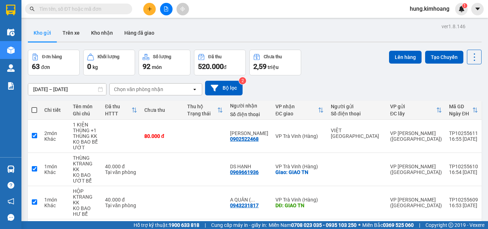
checkbox input "true"
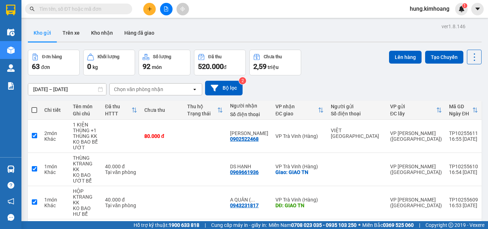
checkbox input "true"
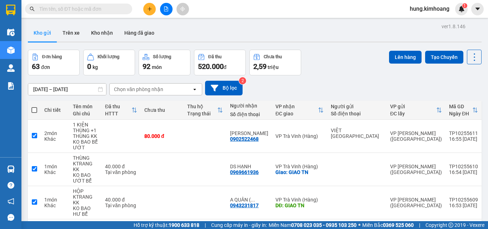
checkbox input "true"
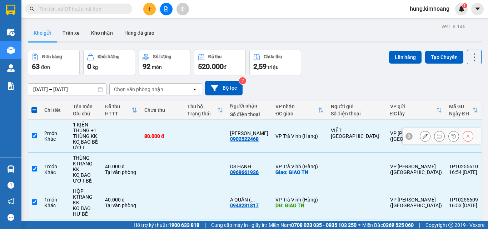
click at [40, 135] on td at bounding box center [34, 136] width 13 height 33
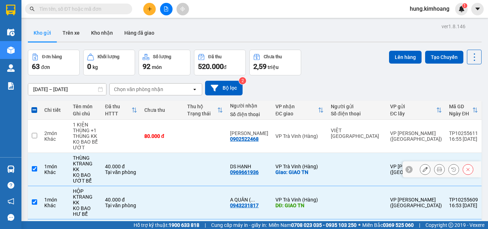
drag, startPoint x: 51, startPoint y: 162, endPoint x: 55, endPoint y: 165, distance: 5.1
click at [51, 163] on td "1 món Khác" at bounding box center [55, 169] width 29 height 33
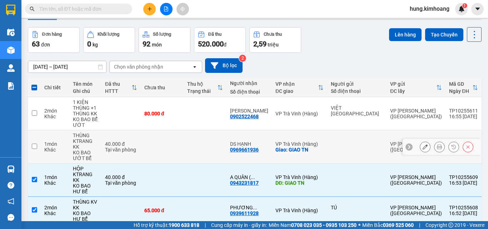
scroll to position [107, 0]
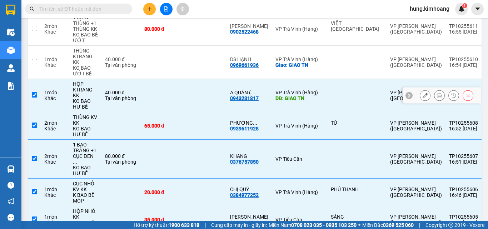
click at [73, 92] on div "HỘP KTRANG KK" at bounding box center [85, 89] width 25 height 17
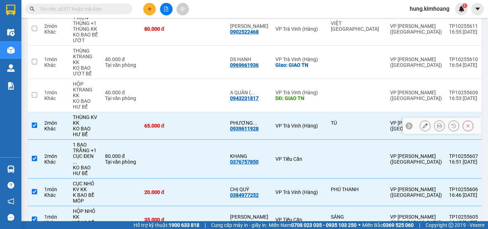
click at [84, 122] on div "THÙNG KV KK" at bounding box center [85, 119] width 25 height 11
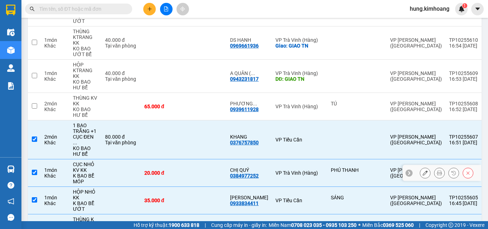
scroll to position [143, 0]
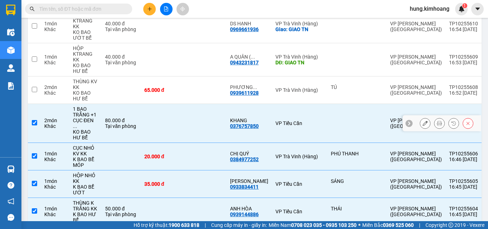
click at [99, 123] on td "1 BAO TRẮNG +1 CỤC ĐEN ... KO BAO HƯ BỂ" at bounding box center [85, 123] width 32 height 39
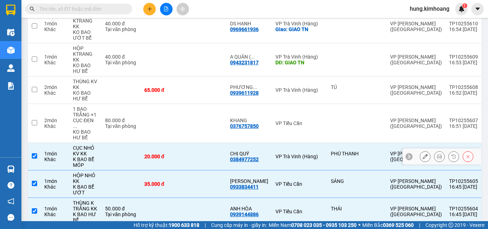
click at [101, 145] on td "CỤC NHỎ KV KK K BAO BỂ MÓP" at bounding box center [85, 157] width 32 height 28
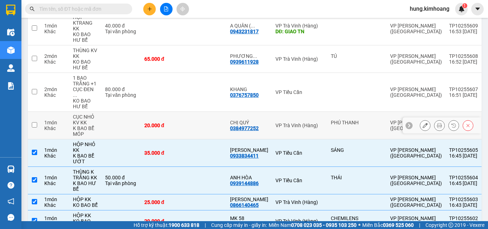
scroll to position [214, 0]
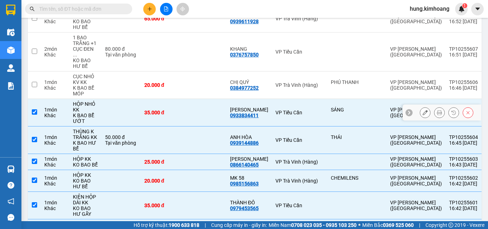
click at [117, 109] on td at bounding box center [121, 113] width 39 height 28
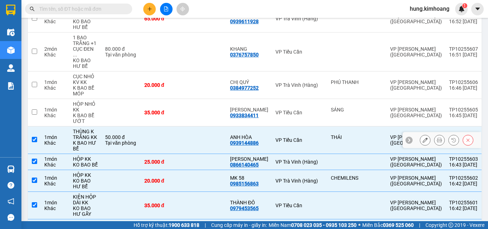
click at [122, 143] on td "50.000 đ Tại văn phòng" at bounding box center [121, 141] width 39 height 28
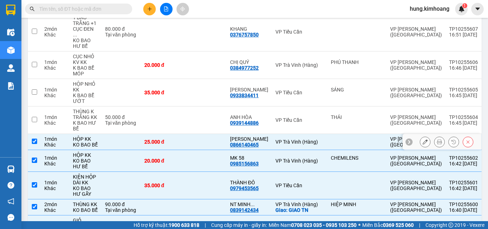
scroll to position [250, 0]
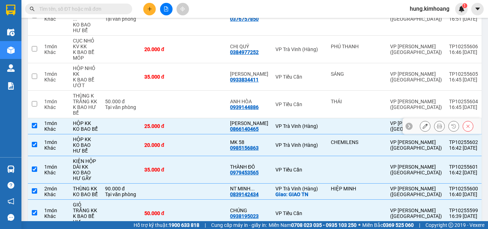
click at [120, 124] on td at bounding box center [121, 126] width 39 height 16
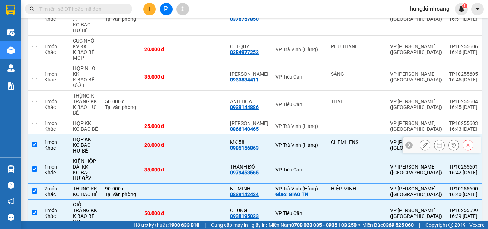
click at [120, 135] on td at bounding box center [121, 145] width 39 height 22
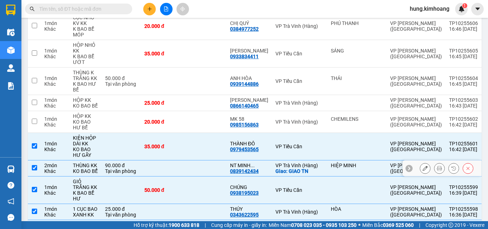
scroll to position [286, 0]
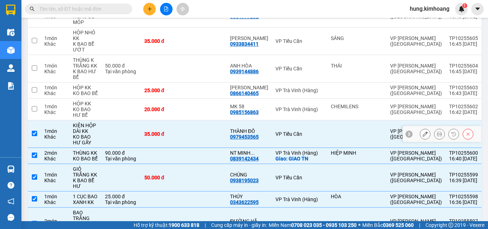
click at [134, 128] on td at bounding box center [121, 134] width 39 height 28
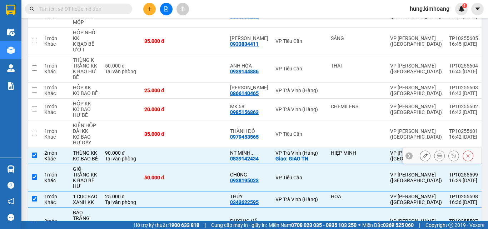
click at [133, 156] on div "Tại văn phòng" at bounding box center [121, 159] width 32 height 6
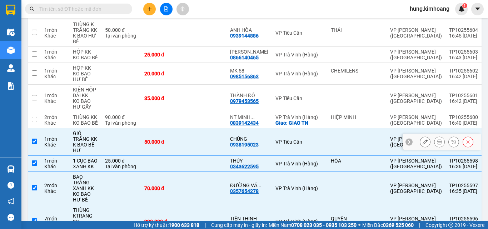
click at [148, 139] on td "50.000 đ" at bounding box center [162, 142] width 43 height 28
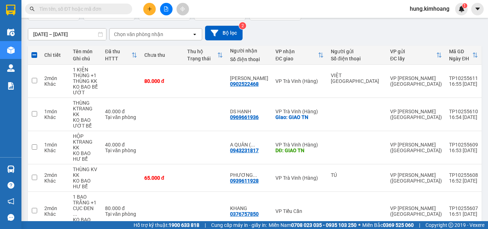
scroll to position [0, 0]
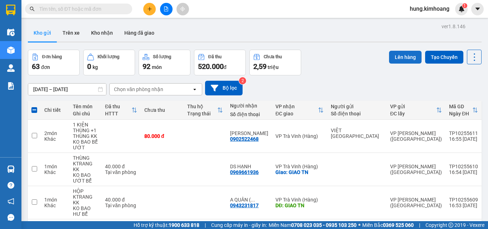
click at [397, 57] on button "Lên hàng" at bounding box center [405, 57] width 33 height 13
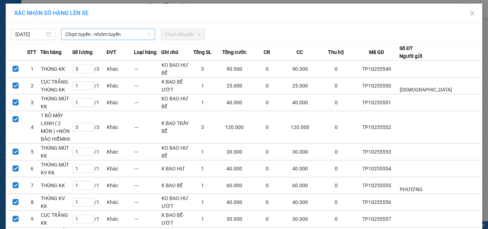
click at [99, 35] on span "Chọn tuyến - nhóm tuyến" at bounding box center [107, 34] width 85 height 11
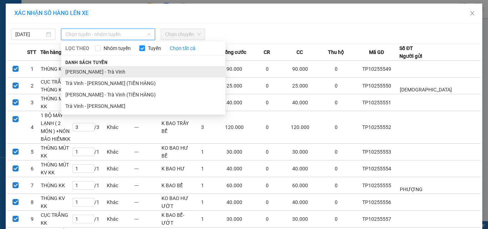
click at [90, 71] on li "[PERSON_NAME] - Trà Vinh" at bounding box center [143, 71] width 164 height 11
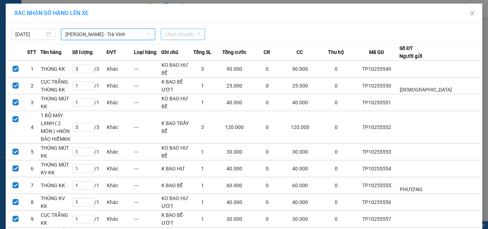
click at [166, 34] on span "Chọn chuyến" at bounding box center [183, 34] width 36 height 11
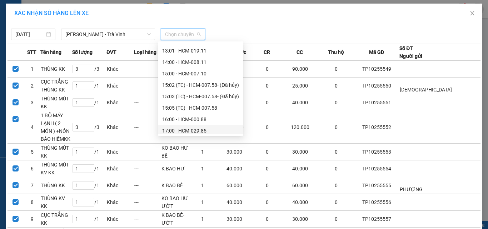
scroll to position [179, 0]
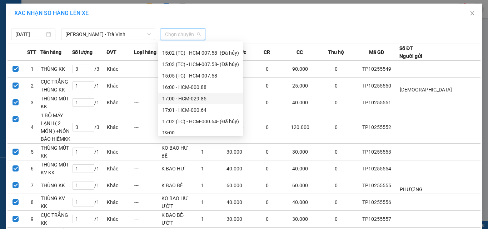
click at [182, 99] on div "17:00 - HCM-029.85" at bounding box center [200, 99] width 77 height 8
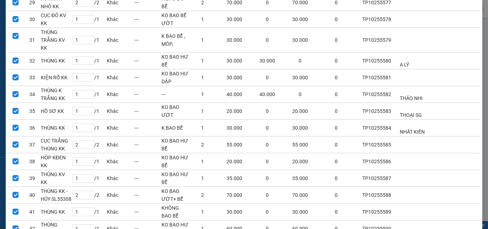
scroll to position [763, 0]
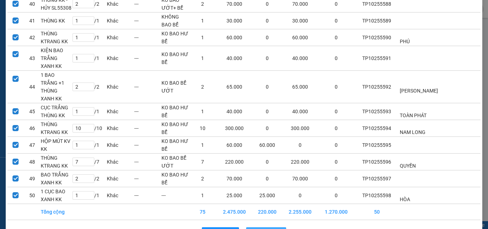
click at [275, 229] on span "Lên hàng" at bounding box center [270, 233] width 21 height 8
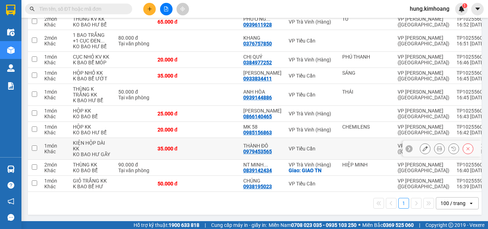
scroll to position [310, 0]
click at [153, 7] on button at bounding box center [149, 9] width 13 height 13
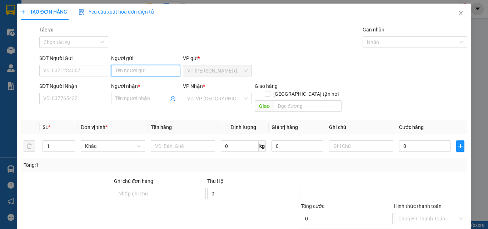
click at [139, 65] on input "Người gửi" at bounding box center [145, 70] width 69 height 11
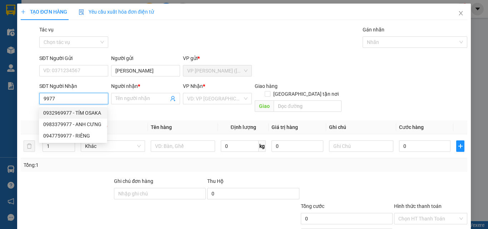
click at [95, 110] on div "0932969977 - TÍM OSAKA" at bounding box center [73, 113] width 60 height 8
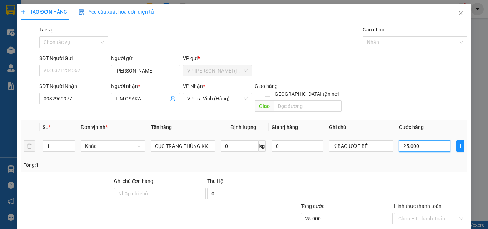
click at [441, 140] on input "25.000" at bounding box center [424, 145] width 51 height 11
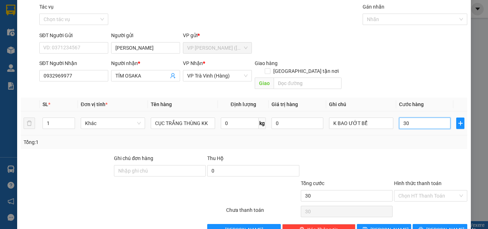
scroll to position [35, 0]
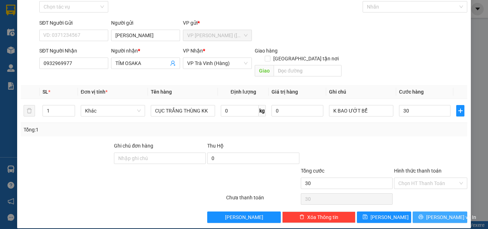
click at [444, 213] on span "[PERSON_NAME] và In" at bounding box center [451, 217] width 50 height 8
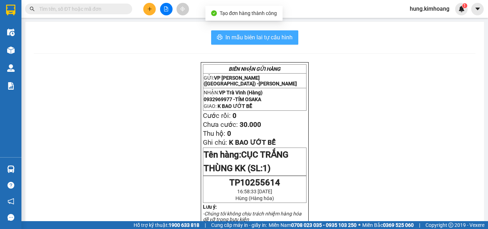
click at [271, 39] on span "In mẫu biên lai tự cấu hình" at bounding box center [259, 37] width 67 height 9
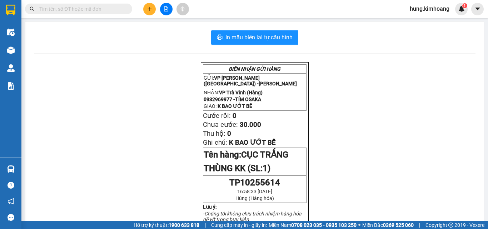
click at [151, 5] on button at bounding box center [149, 9] width 13 height 13
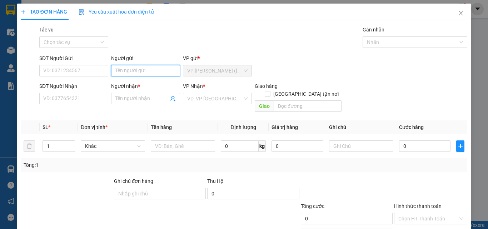
click at [130, 69] on input "Người gửi" at bounding box center [145, 70] width 69 height 11
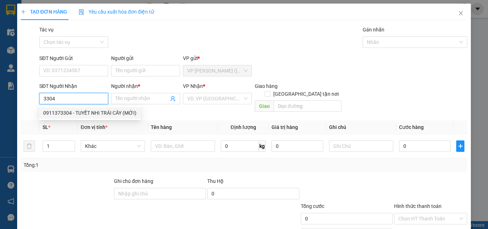
click at [100, 113] on div "0911373304 - TUYẾT NHI TRÁI CÂY (MỚI)" at bounding box center [89, 113] width 93 height 8
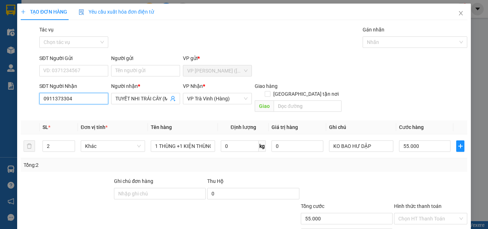
drag, startPoint x: 80, startPoint y: 99, endPoint x: 0, endPoint y: 121, distance: 83.5
click at [0, 121] on div "TẠO ĐƠN HÀNG Yêu cầu xuất hóa đơn điện tử Transit Pickup Surcharge Ids Transit …" at bounding box center [244, 114] width 488 height 229
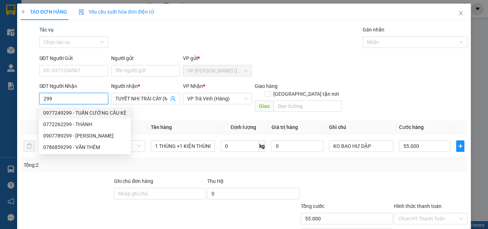
drag, startPoint x: 61, startPoint y: 97, endPoint x: 20, endPoint y: 113, distance: 43.7
click at [20, 113] on div "TẠO ĐƠN HÀNG Yêu cầu xuất hóa đơn điện tử Transit Pickup Surcharge Ids Transit …" at bounding box center [244, 134] width 454 height 260
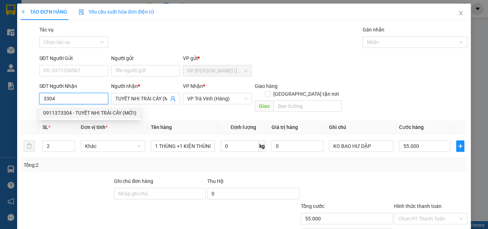
click at [71, 108] on div "0911373304 - TUYẾT NHI TRÁI CÂY (MỚI)" at bounding box center [90, 112] width 102 height 11
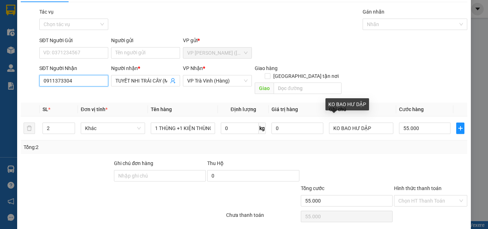
scroll to position [35, 0]
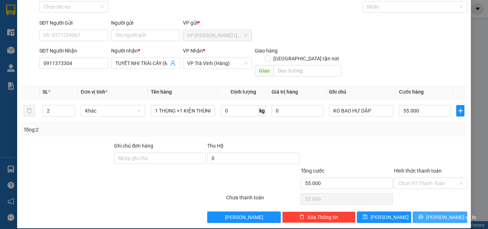
click at [436, 213] on span "[PERSON_NAME] và In" at bounding box center [451, 217] width 50 height 8
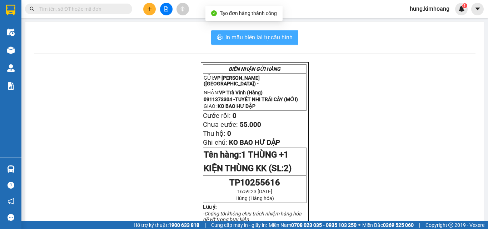
click at [271, 35] on span "In mẫu biên lai tự cấu hình" at bounding box center [259, 37] width 67 height 9
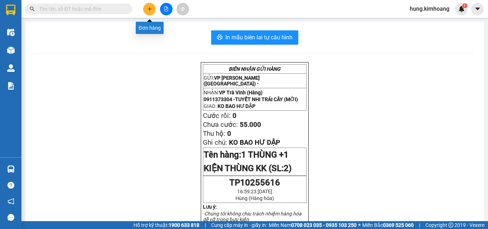
click at [149, 9] on icon "plus" at bounding box center [150, 9] width 4 height 0
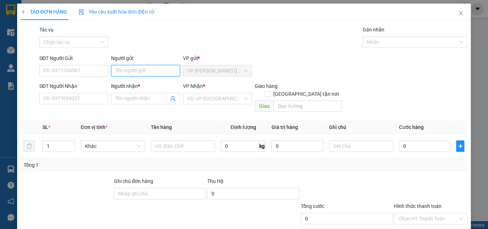
click at [152, 70] on input "Người gửi" at bounding box center [145, 70] width 69 height 11
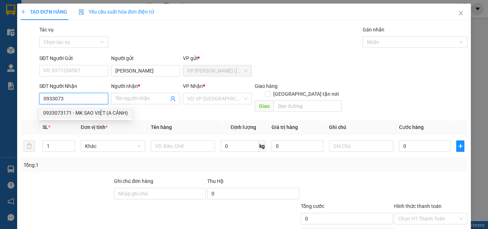
click at [86, 114] on div "0933073171 - MK SAO VIỆT (A CẢNH)" at bounding box center [85, 113] width 85 height 8
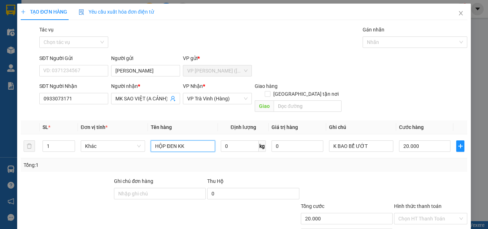
drag, startPoint x: 196, startPoint y: 140, endPoint x: 98, endPoint y: 167, distance: 102.3
click at [98, 167] on div "Transit Pickup Surcharge Ids Transit Deliver Surcharge Ids Transit Deliver Surc…" at bounding box center [244, 142] width 447 height 233
click at [430, 140] on input "20.000" at bounding box center [424, 145] width 51 height 11
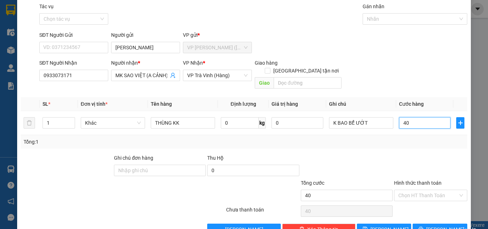
scroll to position [35, 0]
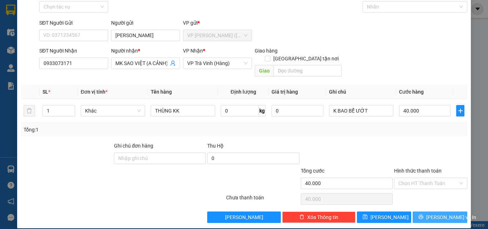
click at [434, 213] on span "[PERSON_NAME] và In" at bounding box center [451, 217] width 50 height 8
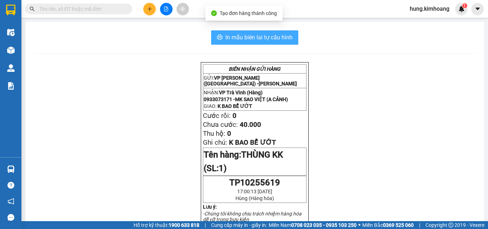
click at [286, 35] on span "In mẫu biên lai tự cấu hình" at bounding box center [259, 37] width 67 height 9
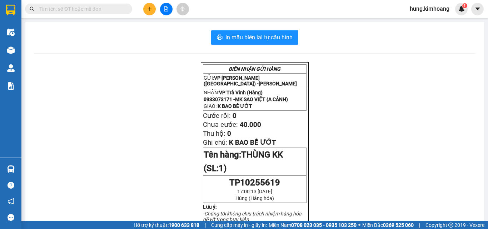
scroll to position [389, 0]
click at [147, 9] on button at bounding box center [149, 9] width 13 height 13
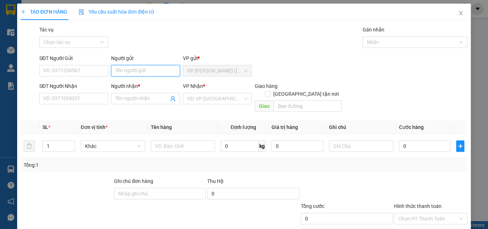
click at [118, 70] on input "Người gửi" at bounding box center [145, 70] width 69 height 11
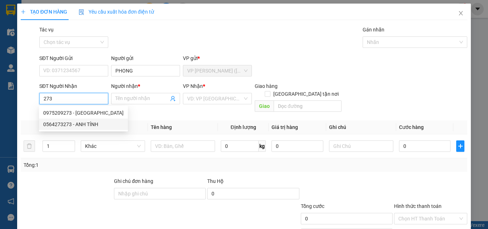
click at [74, 123] on div "0564273273 - ANH TÍNH" at bounding box center [83, 124] width 80 height 8
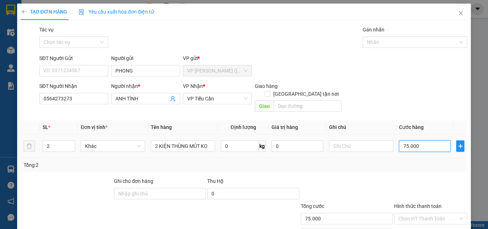
click at [425, 140] on input "75.000" at bounding box center [424, 145] width 51 height 11
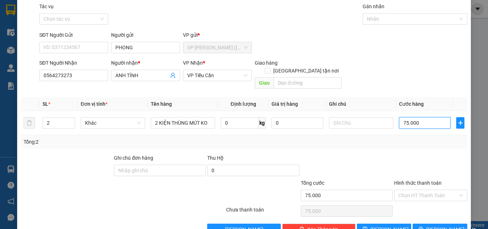
scroll to position [35, 0]
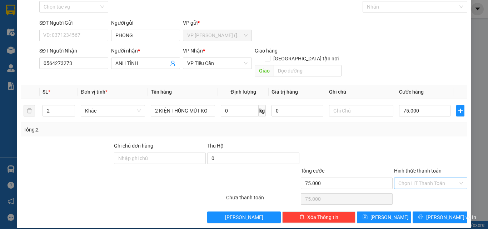
click at [427, 178] on input "Hình thức thanh toán" at bounding box center [429, 183] width 60 height 11
click at [420, 190] on div "Tại văn phòng" at bounding box center [427, 190] width 64 height 8
click at [431, 213] on span "[PERSON_NAME] và In" at bounding box center [451, 217] width 50 height 8
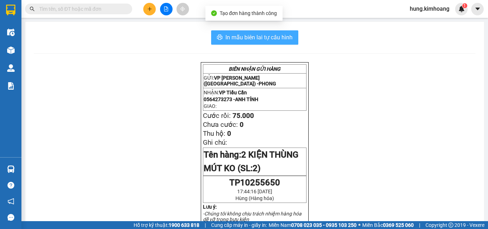
click at [254, 34] on span "In mẫu biên lai tự cấu hình" at bounding box center [259, 37] width 67 height 9
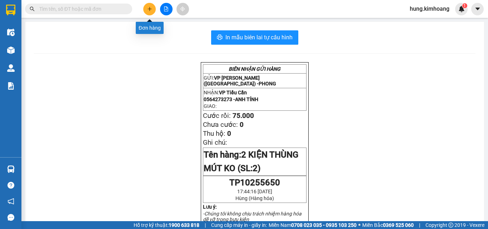
click at [149, 8] on icon "plus" at bounding box center [149, 8] width 5 height 5
